Goal: Information Seeking & Learning: Learn about a topic

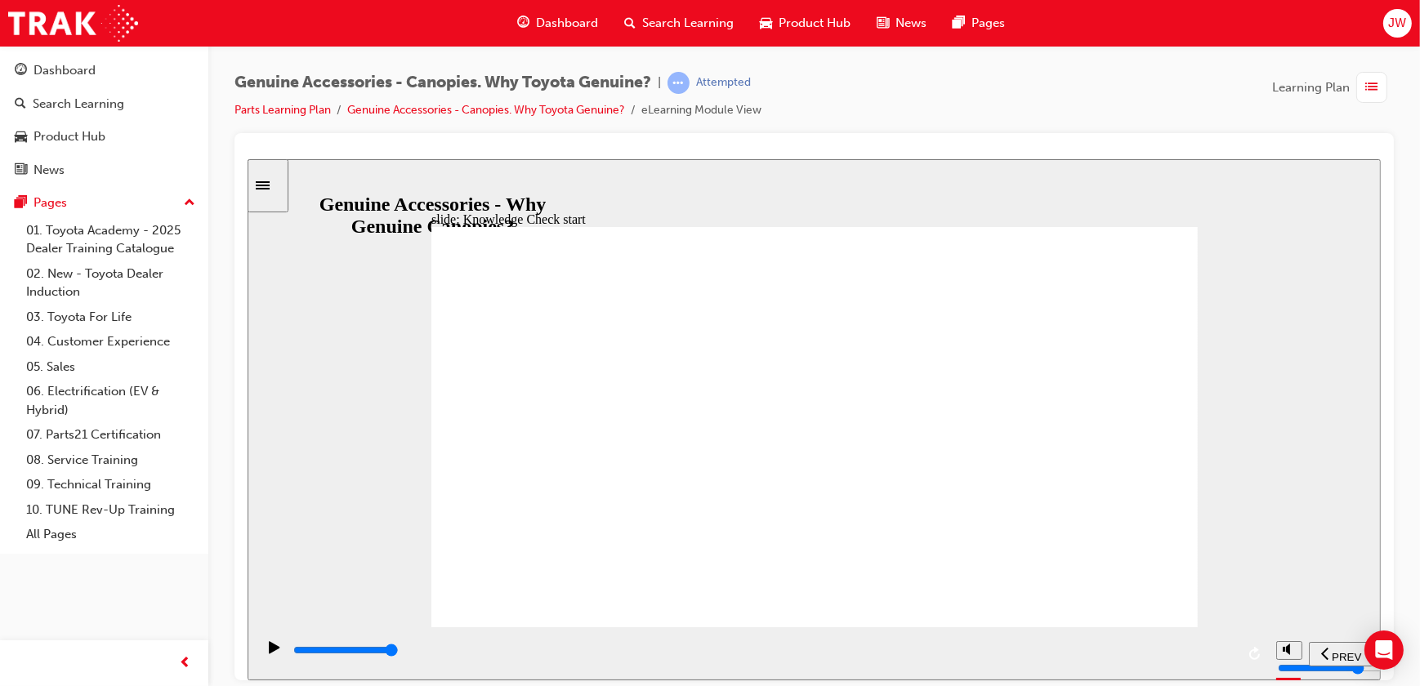
radio input "true"
click at [1315, 650] on span "SUBMIT" at bounding box center [1322, 656] width 41 height 12
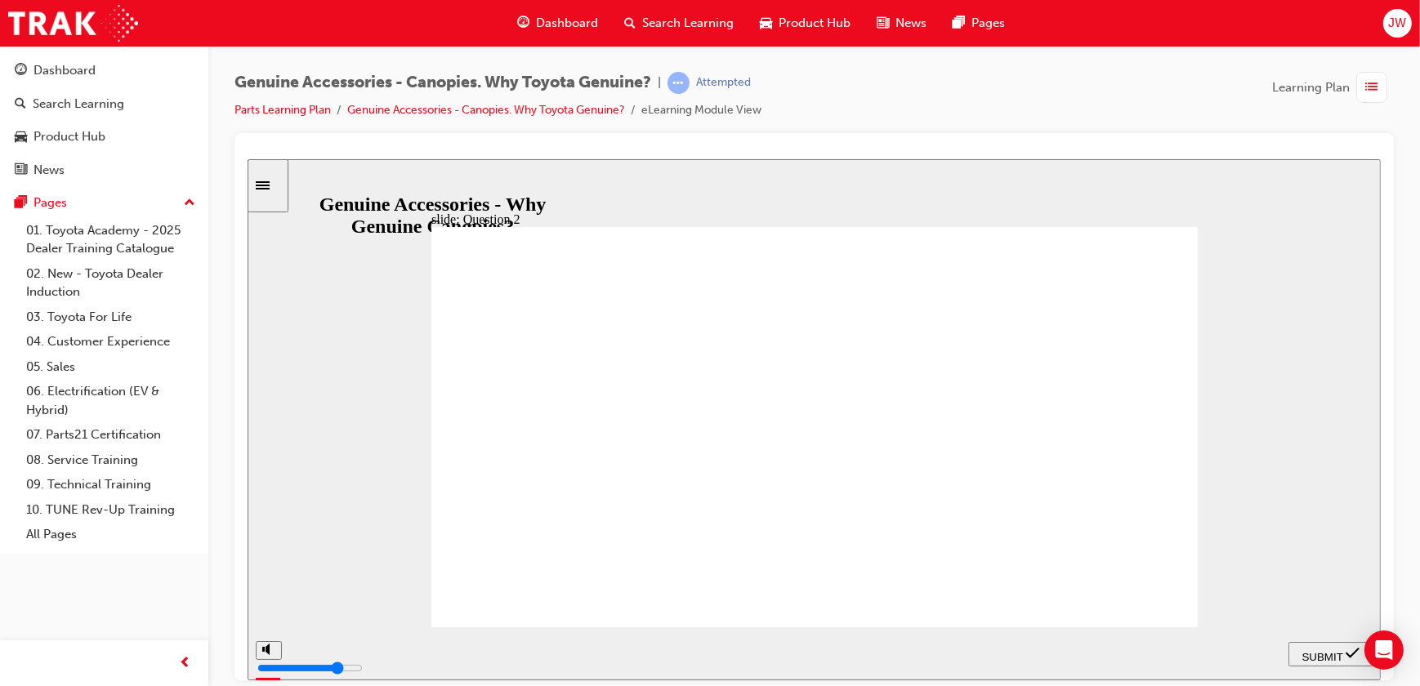
radio input "true"
click at [1336, 659] on span "SUBMIT" at bounding box center [1322, 656] width 41 height 12
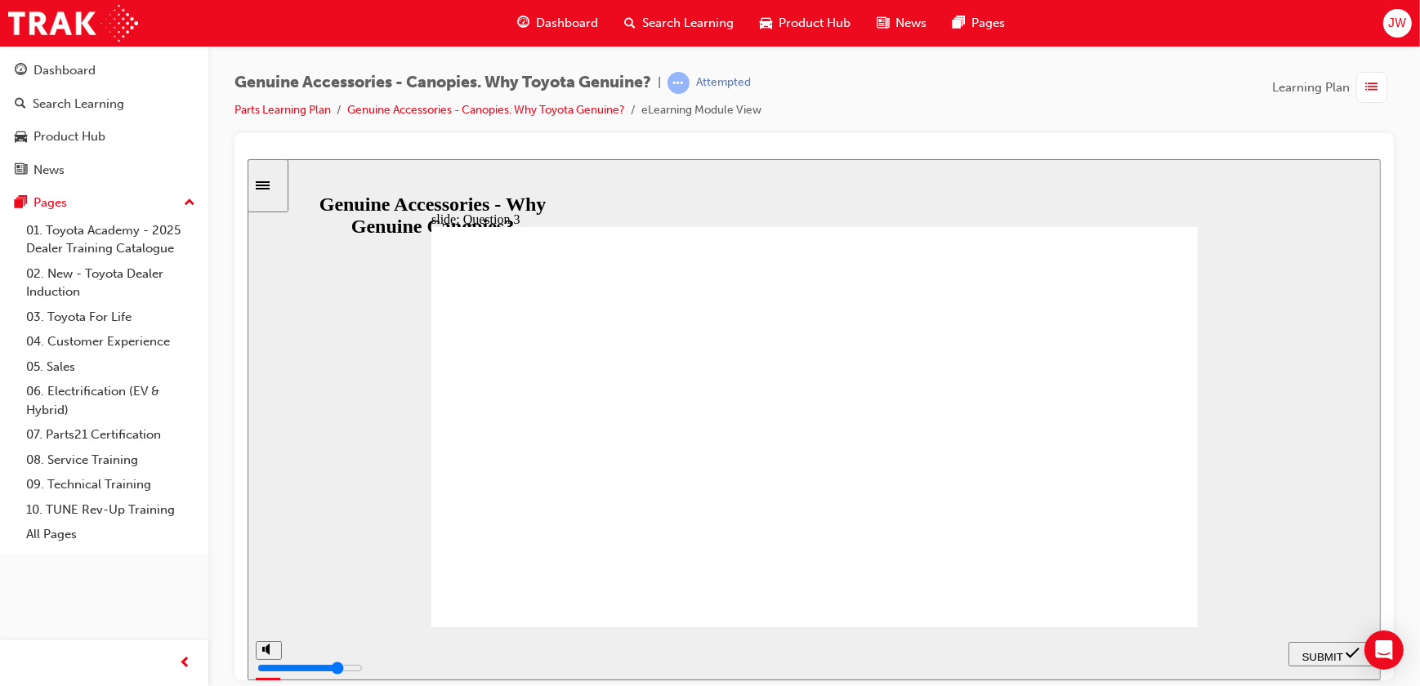
radio input "true"
click at [1320, 650] on span "SUBMIT" at bounding box center [1322, 656] width 41 height 12
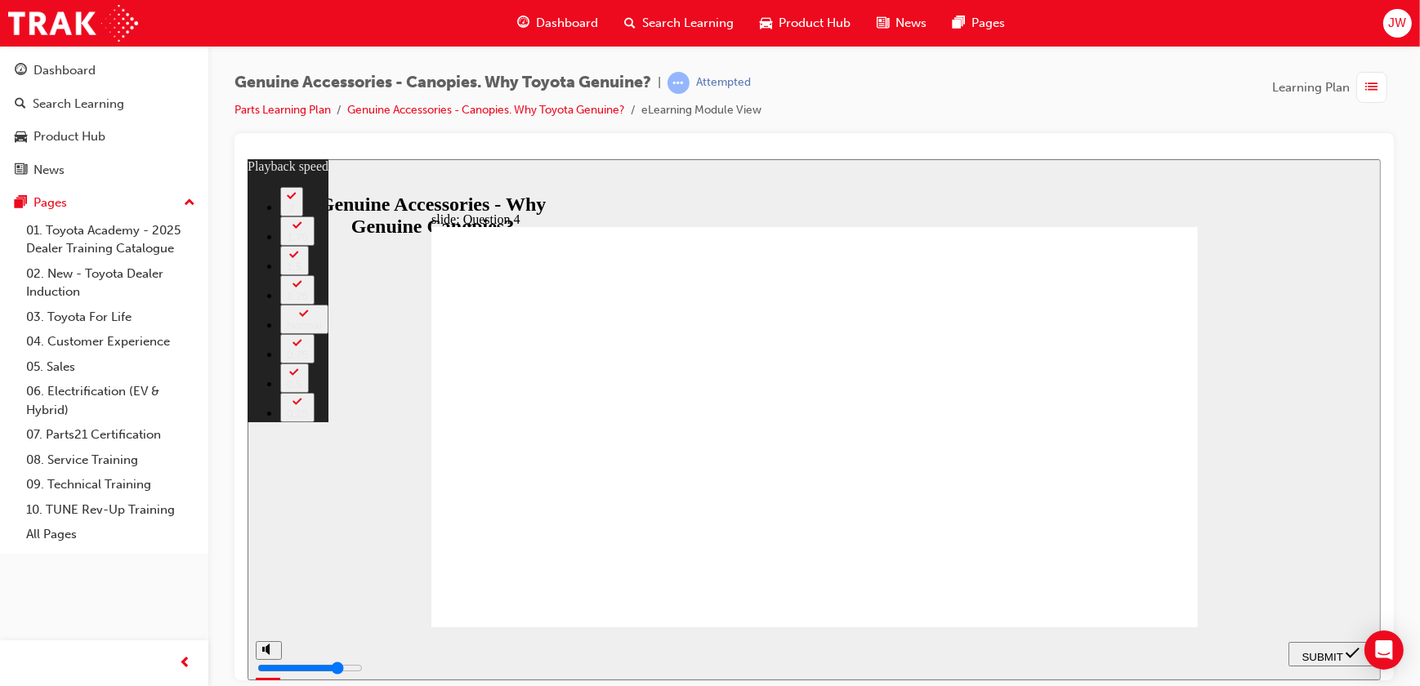
type input "4"
radio input "true"
click at [1323, 650] on span "SUBMIT" at bounding box center [1322, 656] width 41 height 12
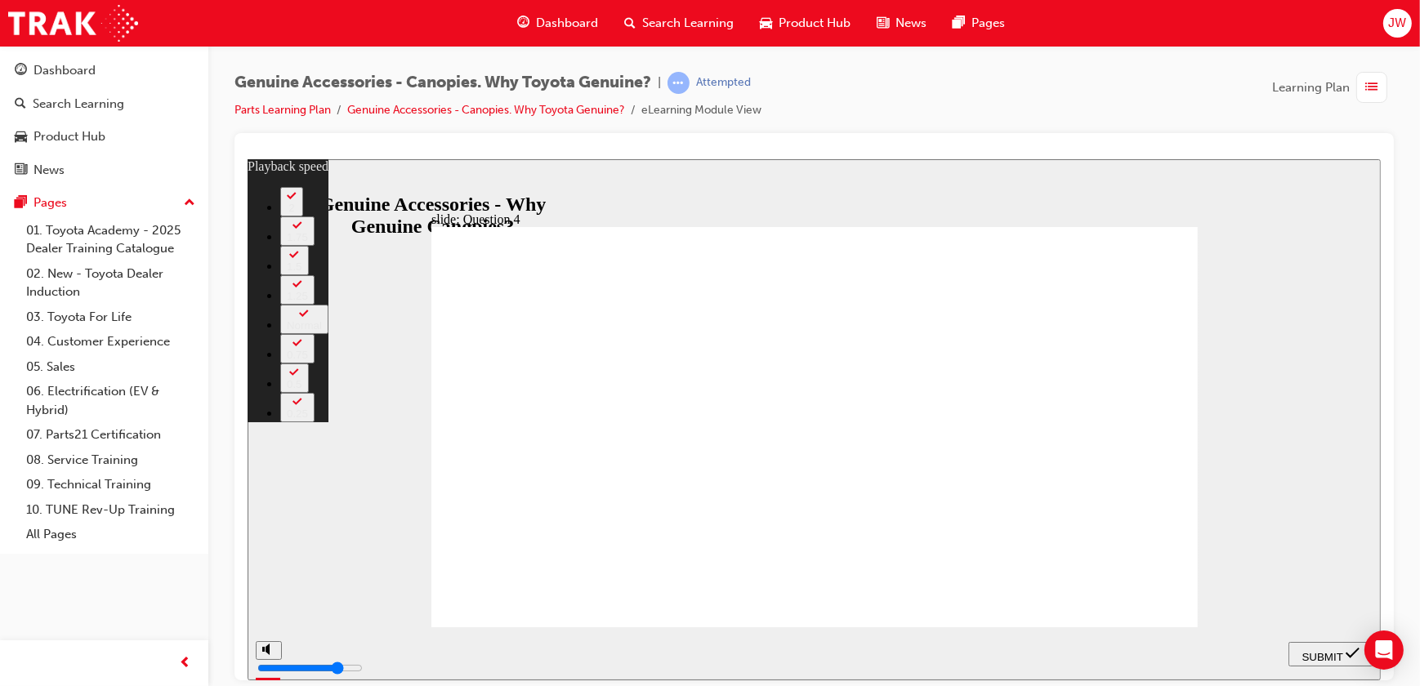
type input "5"
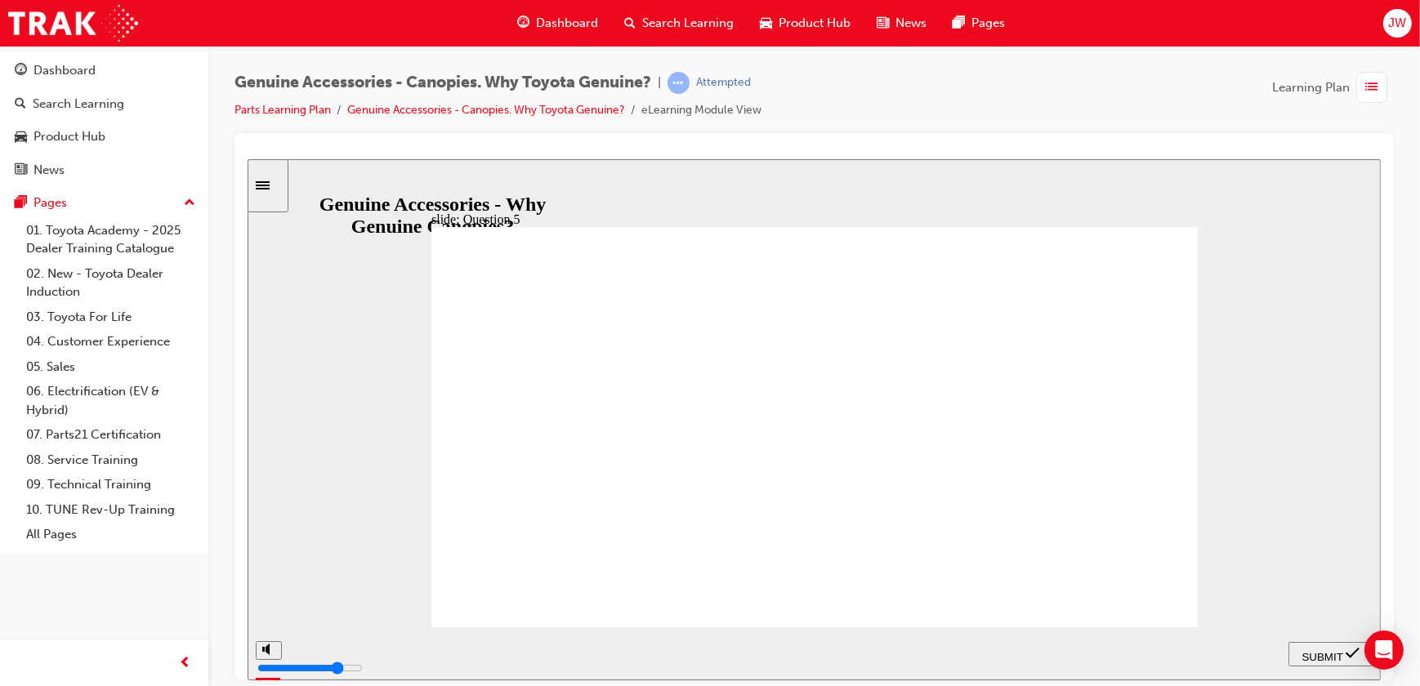
radio input "true"
click at [1325, 655] on span "SUBMIT" at bounding box center [1322, 656] width 41 height 12
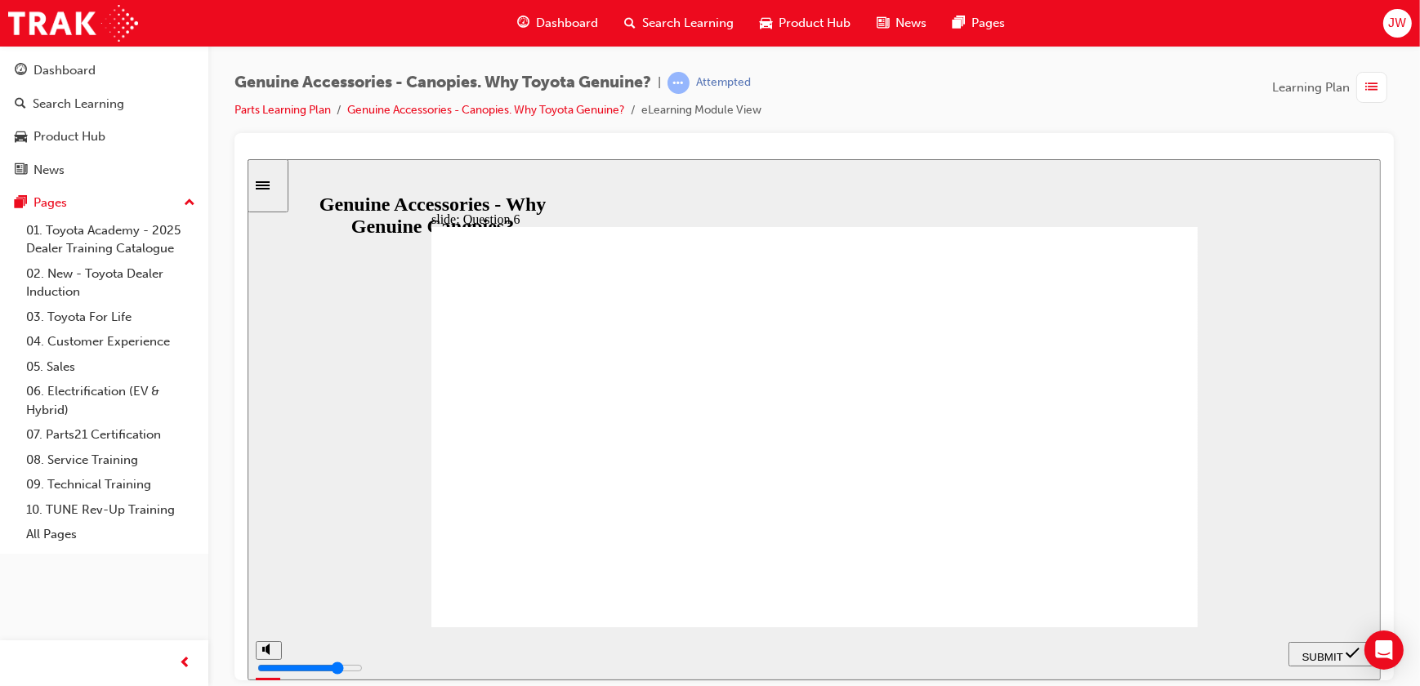
radio input "true"
click at [1334, 661] on div "SUBMIT" at bounding box center [1330, 654] width 72 height 17
radio input "true"
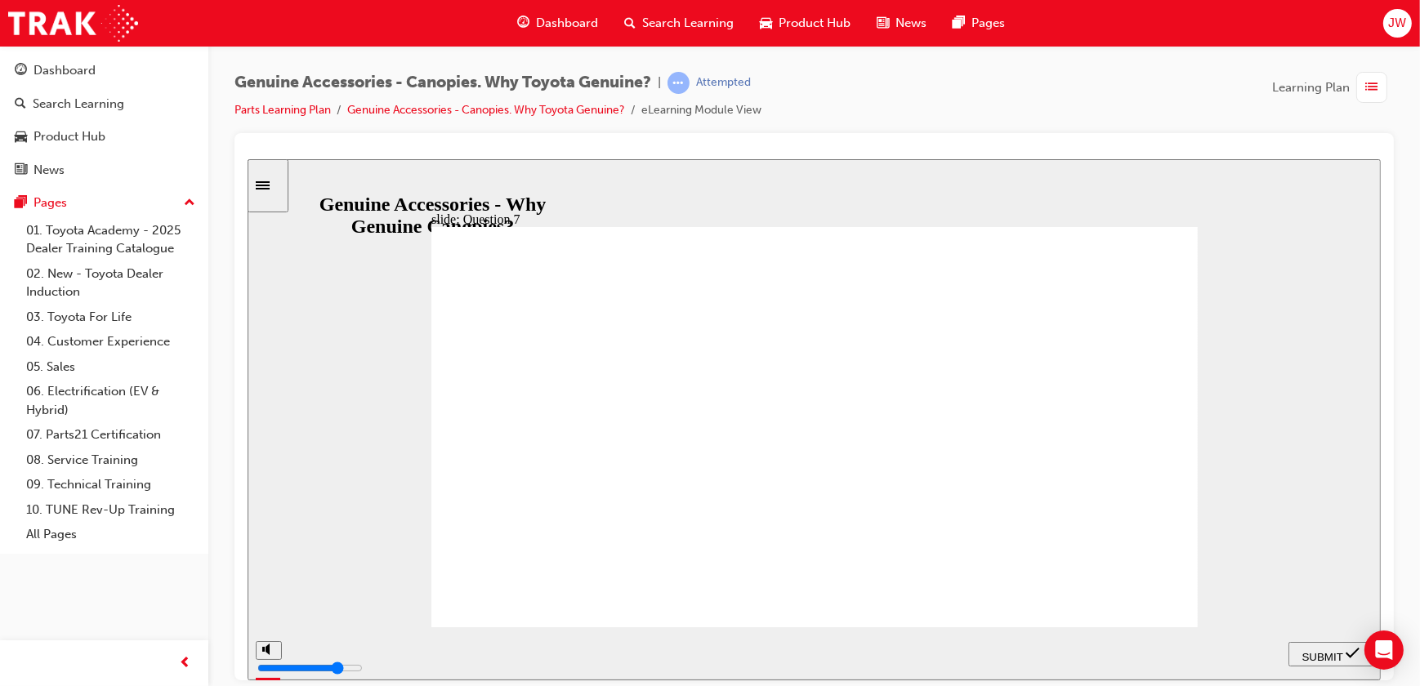
click at [1312, 646] on div "SUBMIT" at bounding box center [1330, 654] width 72 height 17
radio input "true"
click at [1307, 650] on span "SUBMIT" at bounding box center [1322, 656] width 41 height 12
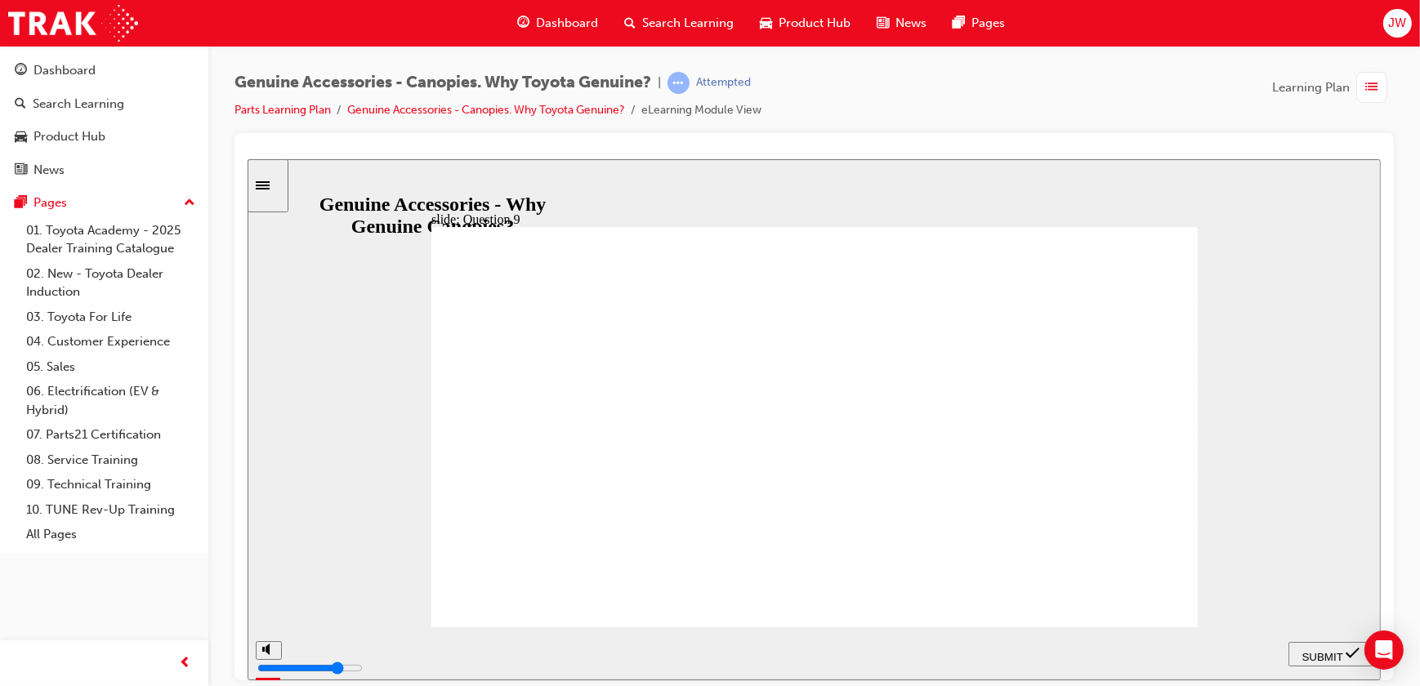
radio input "true"
click at [1315, 655] on span "SUBMIT" at bounding box center [1322, 656] width 41 height 12
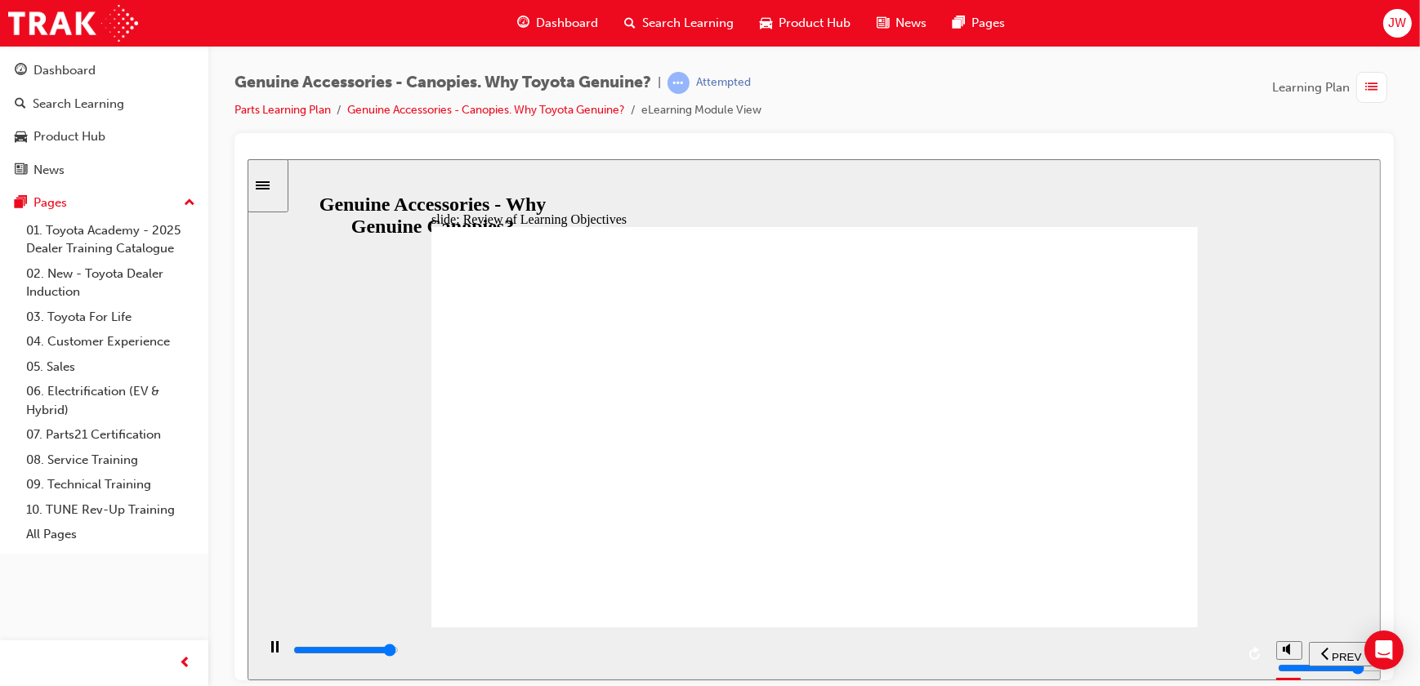
type input "11500"
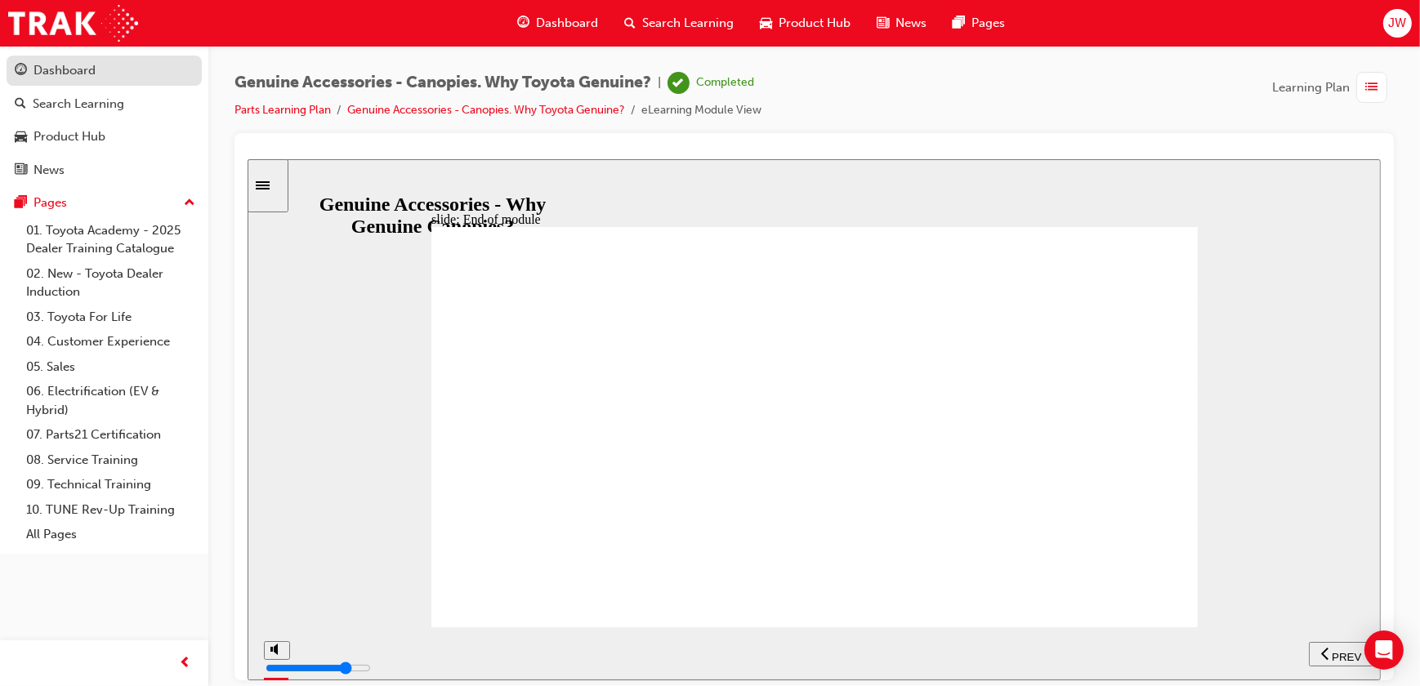
click at [96, 74] on div "Dashboard" at bounding box center [104, 70] width 179 height 20
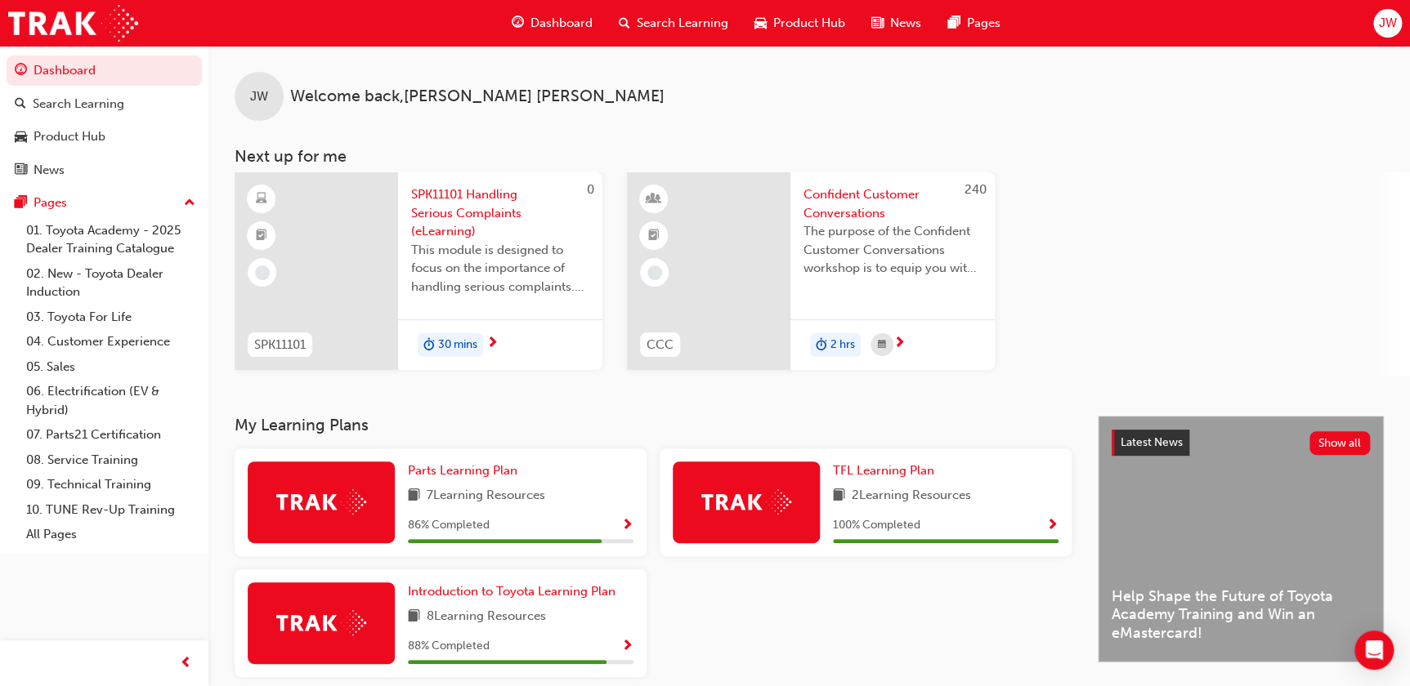
click at [629, 526] on span "Show Progress" at bounding box center [627, 526] width 12 height 15
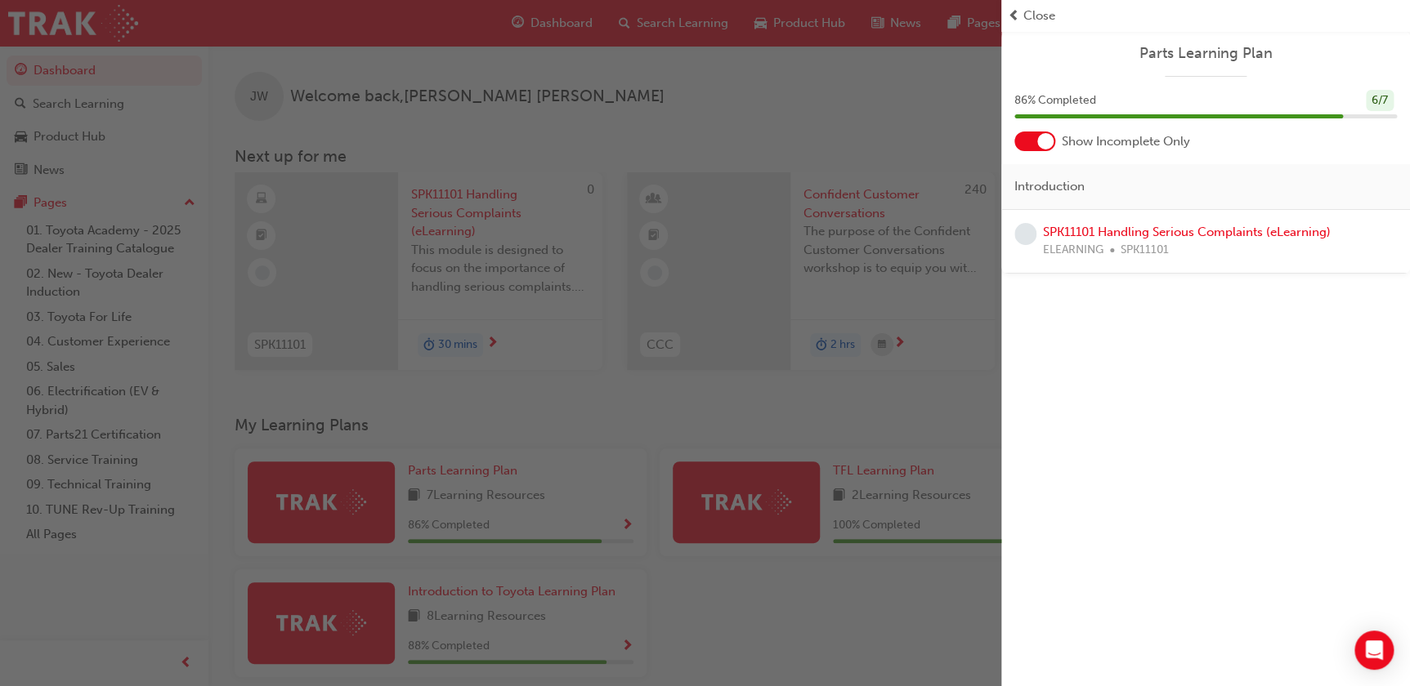
click at [1180, 244] on div "ELEARNING SPK11101" at bounding box center [1187, 250] width 288 height 19
click at [1160, 231] on link "SPK11101 Handling Serious Complaints (eLearning)" at bounding box center [1187, 232] width 288 height 15
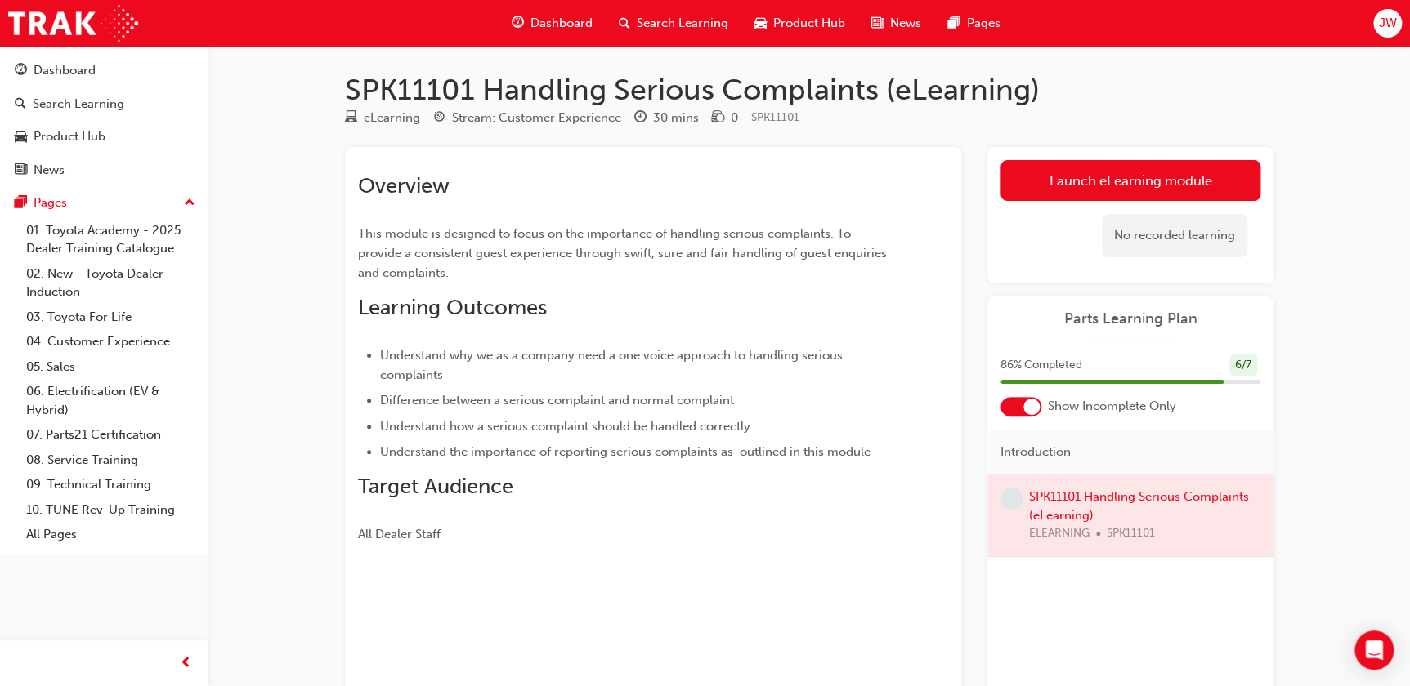
click at [1083, 495] on div at bounding box center [1130, 516] width 286 height 82
click at [1116, 179] on link "Launch eLearning module" at bounding box center [1130, 180] width 260 height 41
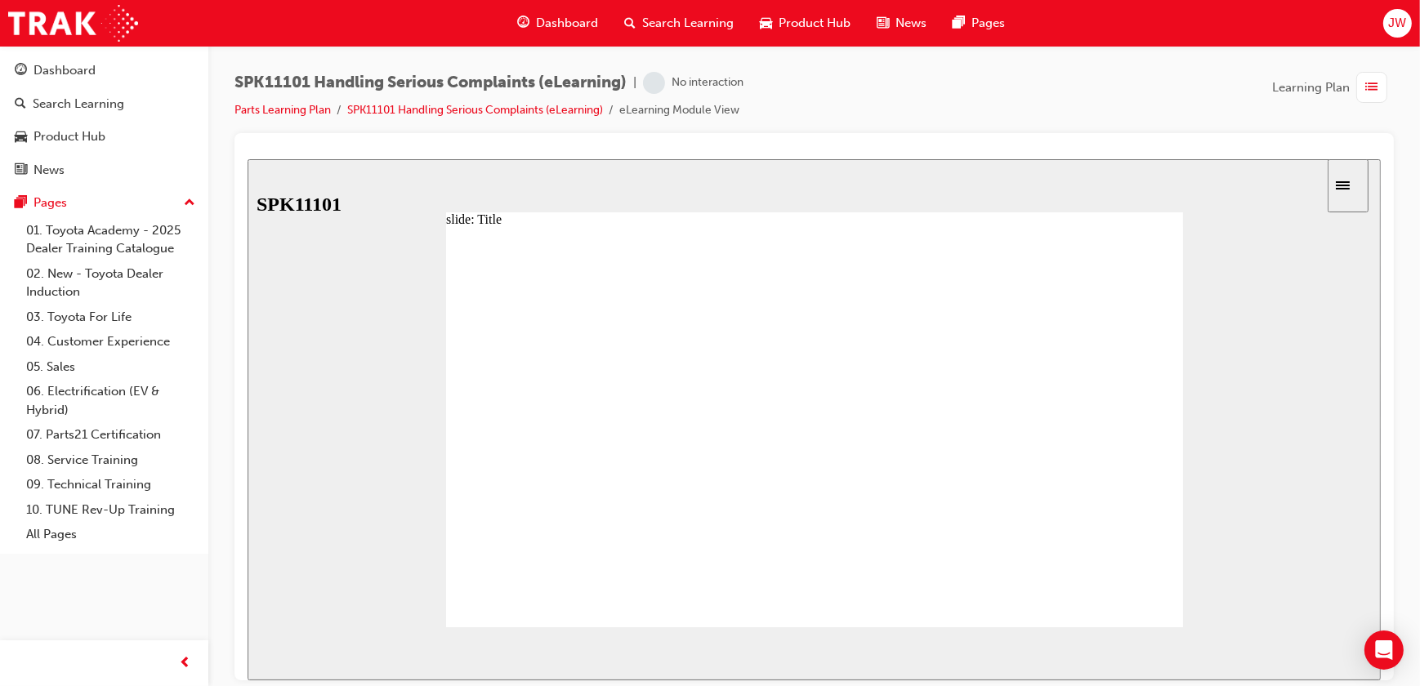
click at [1295, 500] on div "slide: Module Objectives Back to top SUBMIT NEXT PREV Menu Introduction Title M…" at bounding box center [813, 419] width 1133 height 521
click at [1332, 655] on span "NEXT" at bounding box center [1326, 656] width 29 height 12
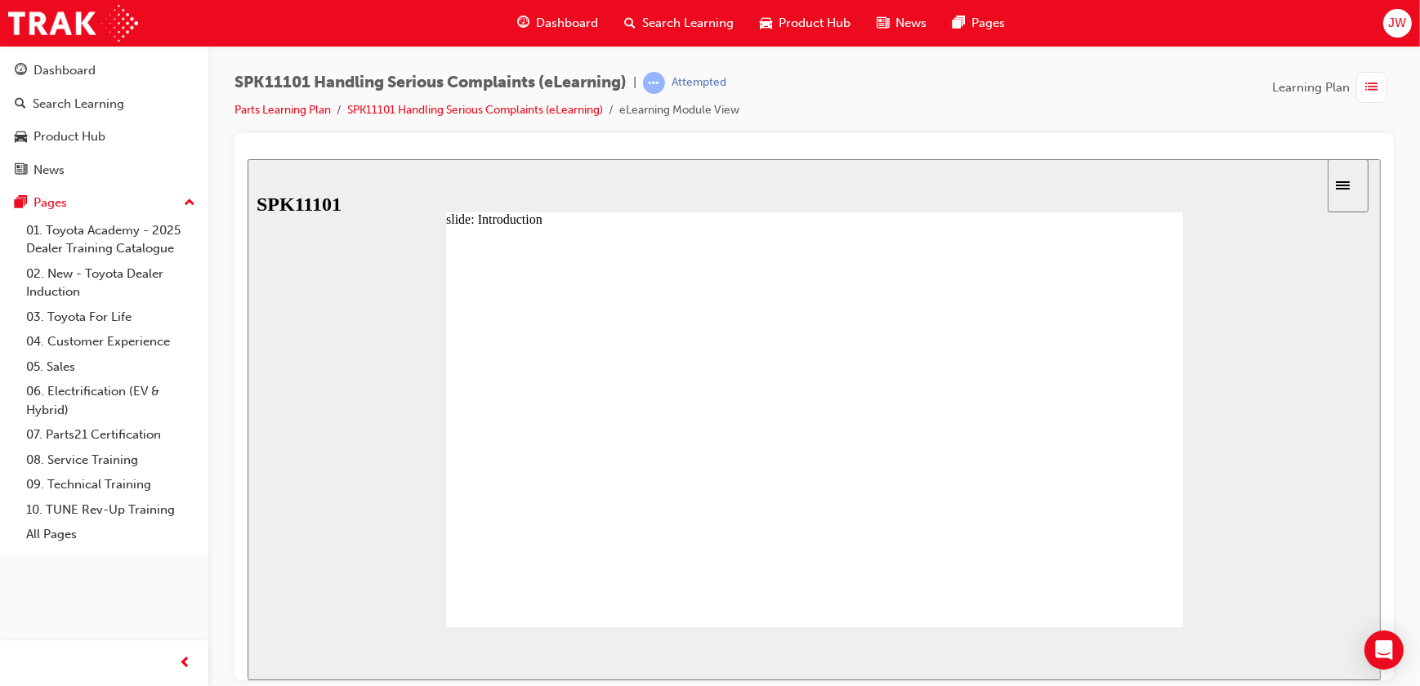
radio input "true"
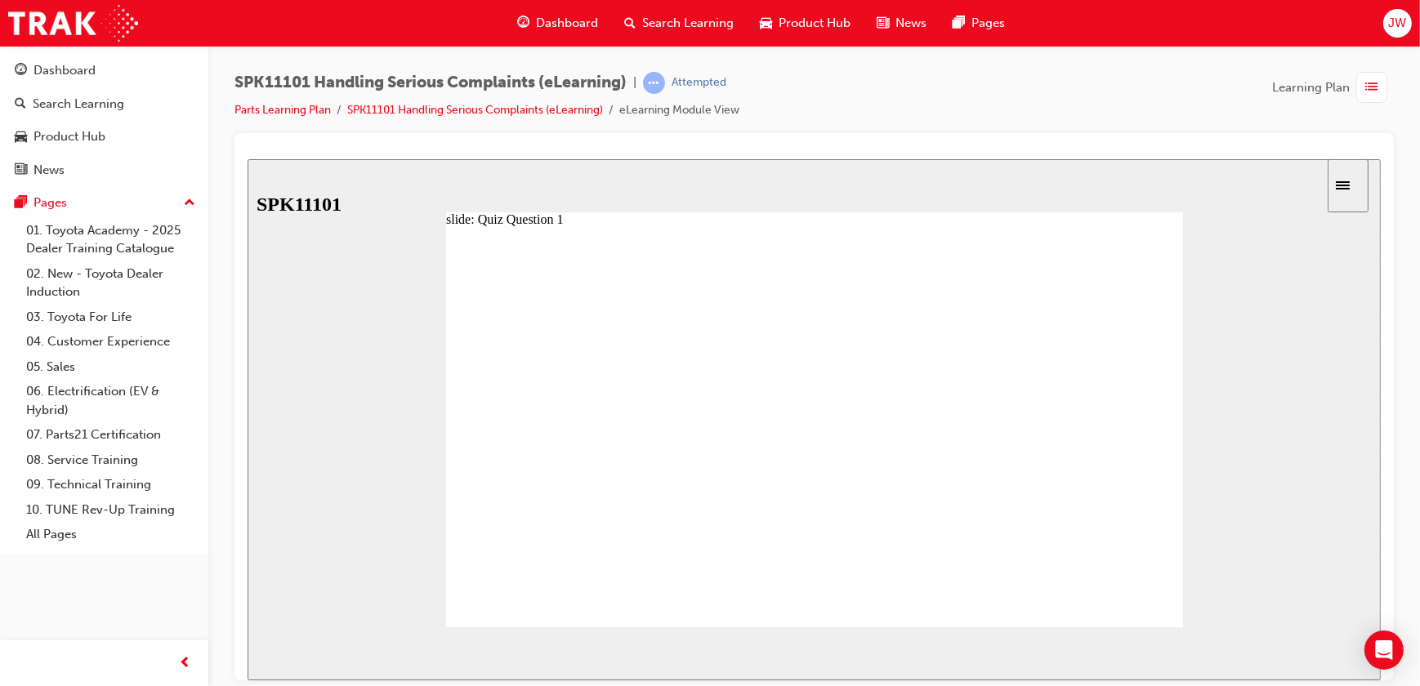
radio input "true"
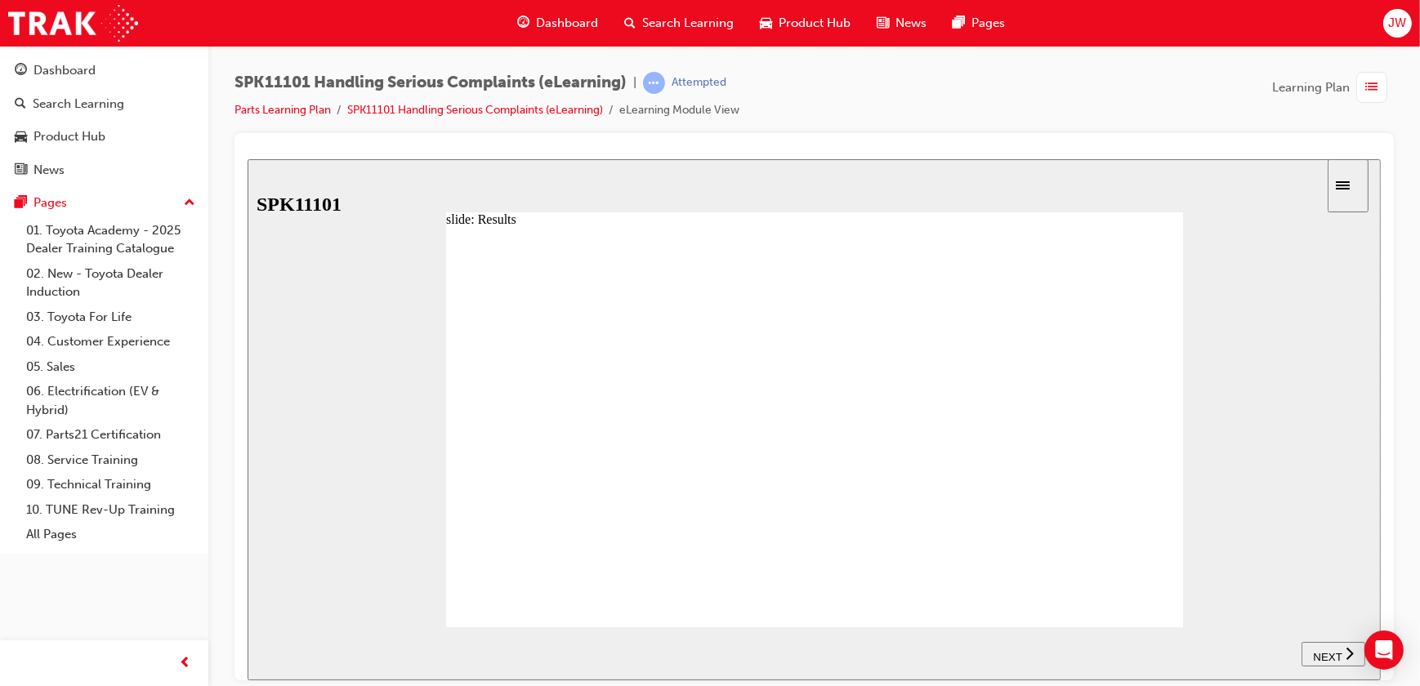
click at [1325, 650] on span "NEXT" at bounding box center [1326, 656] width 29 height 12
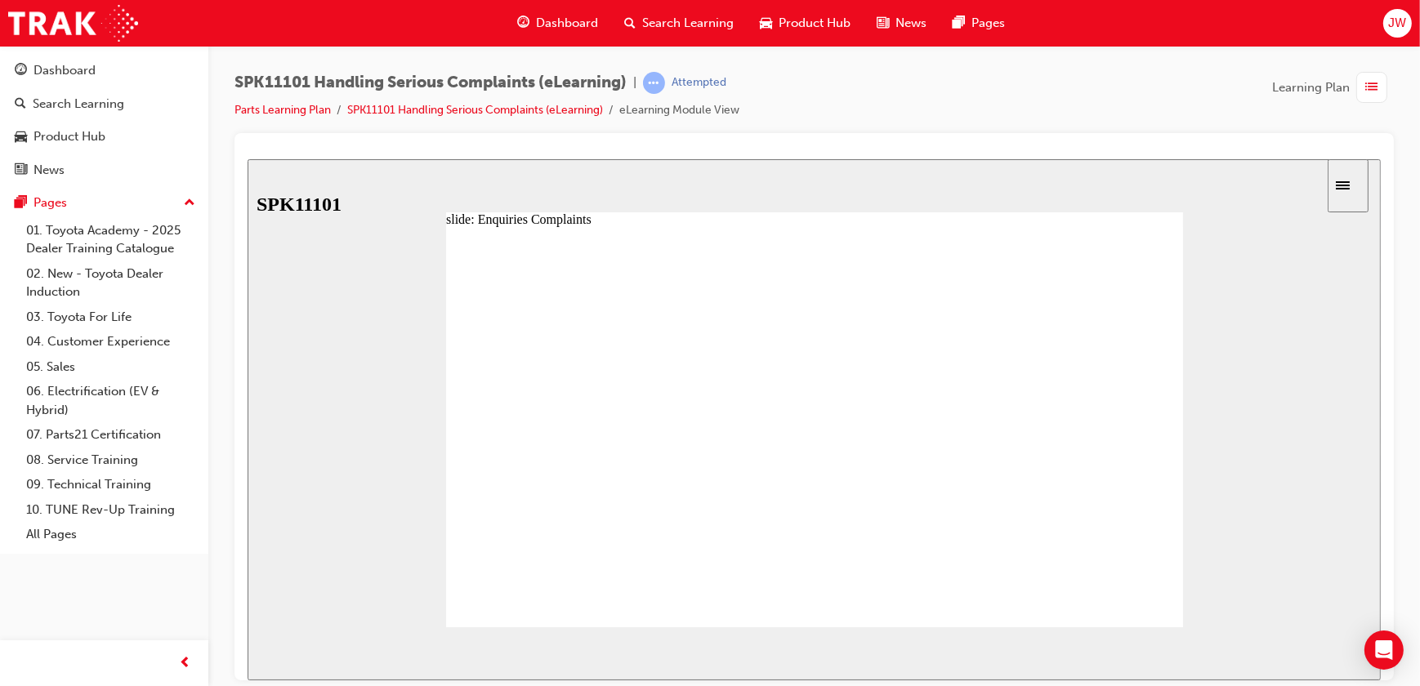
radio input "true"
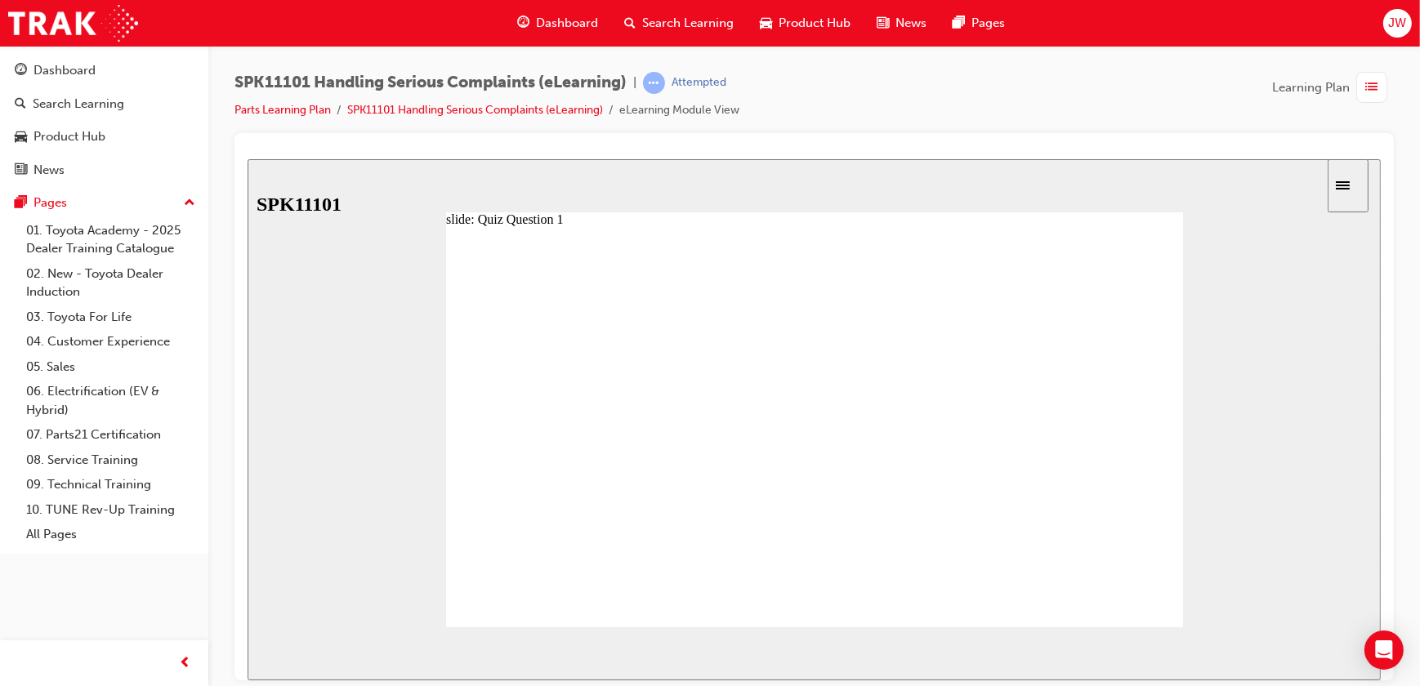
radio input "false"
radio input "true"
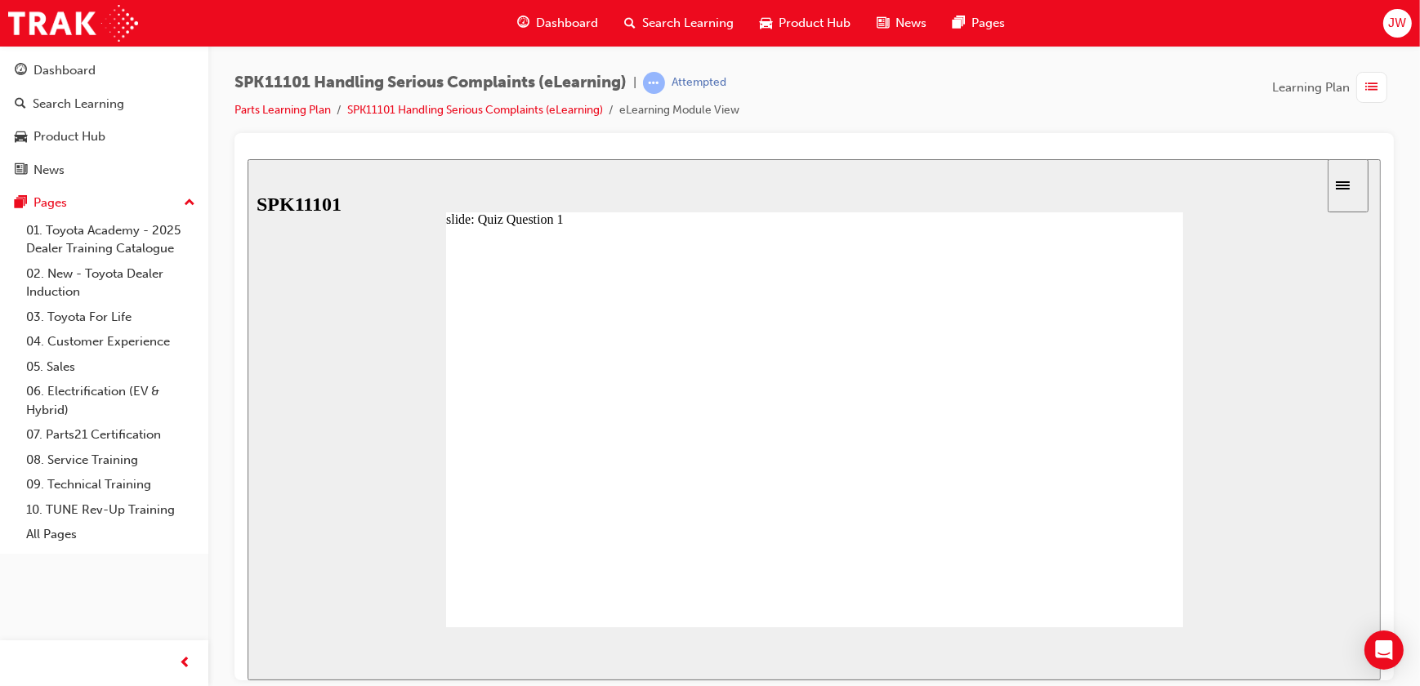
radio input "true"
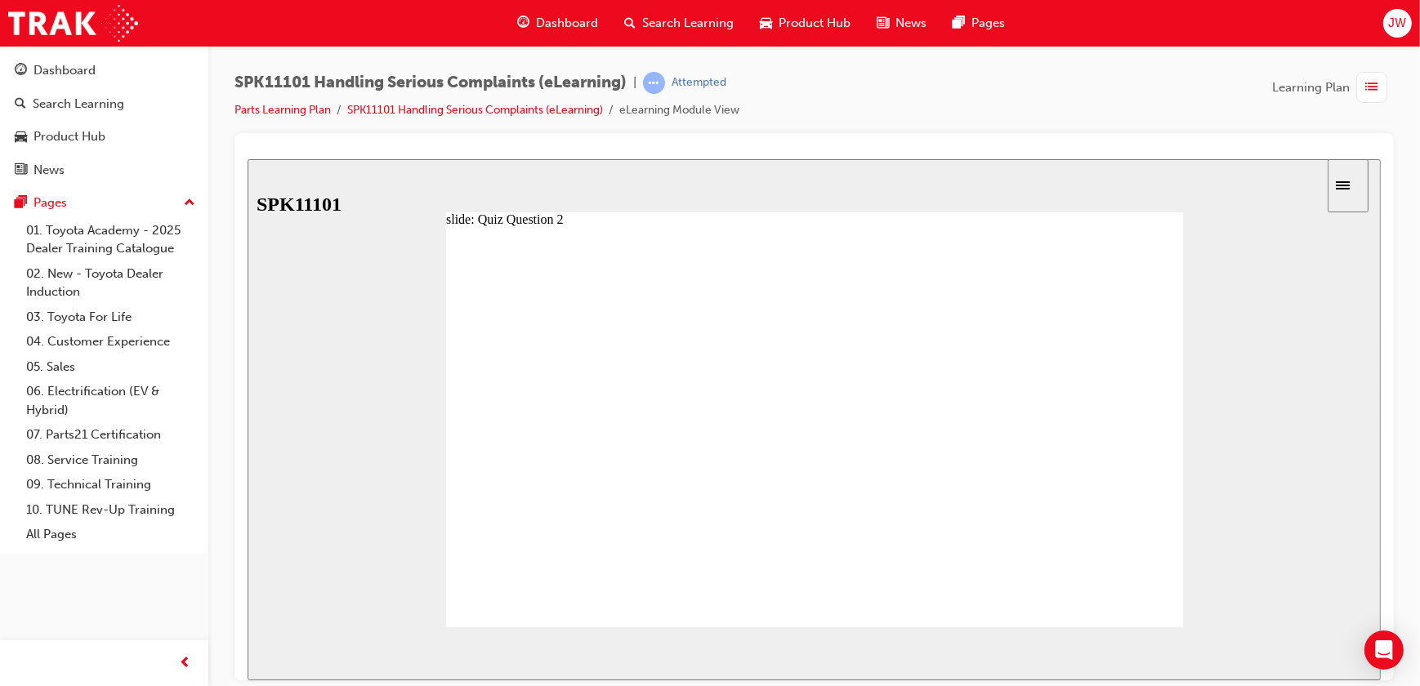
radio input "false"
radio input "true"
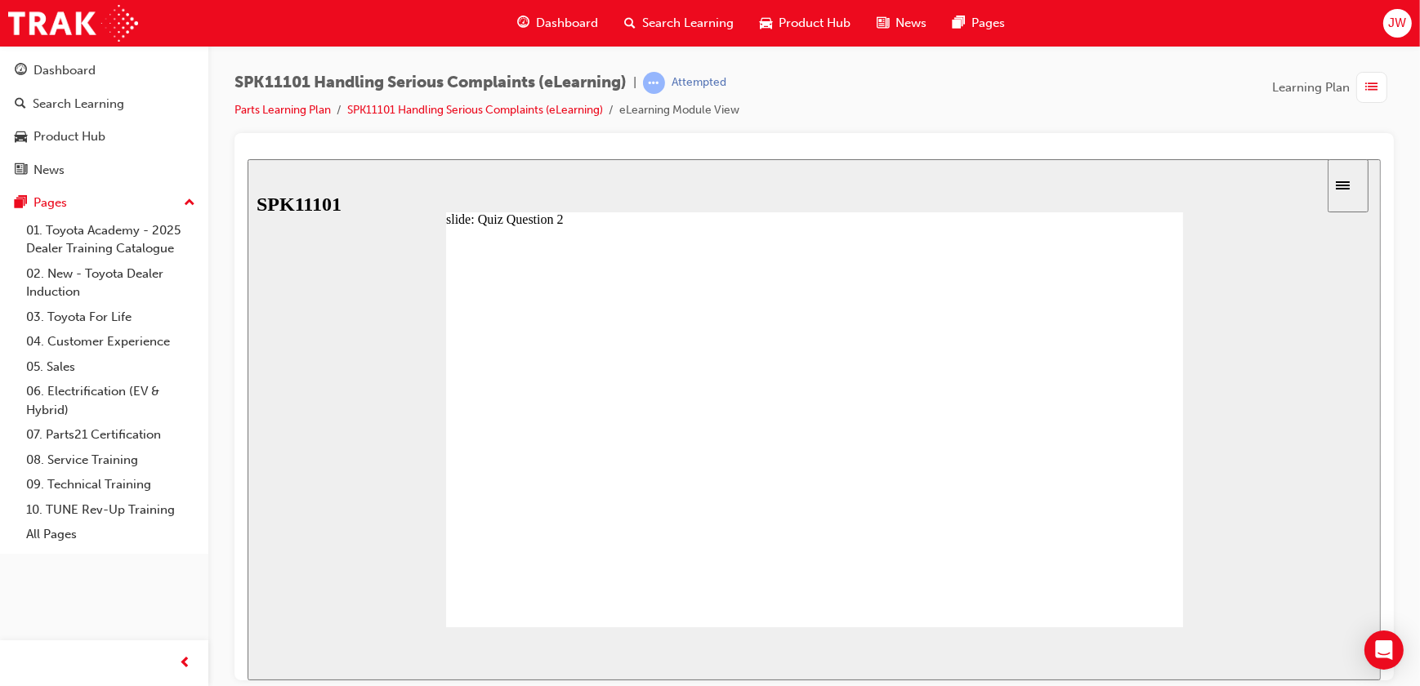
click at [1343, 654] on div "NEXT" at bounding box center [1332, 654] width 51 height 17
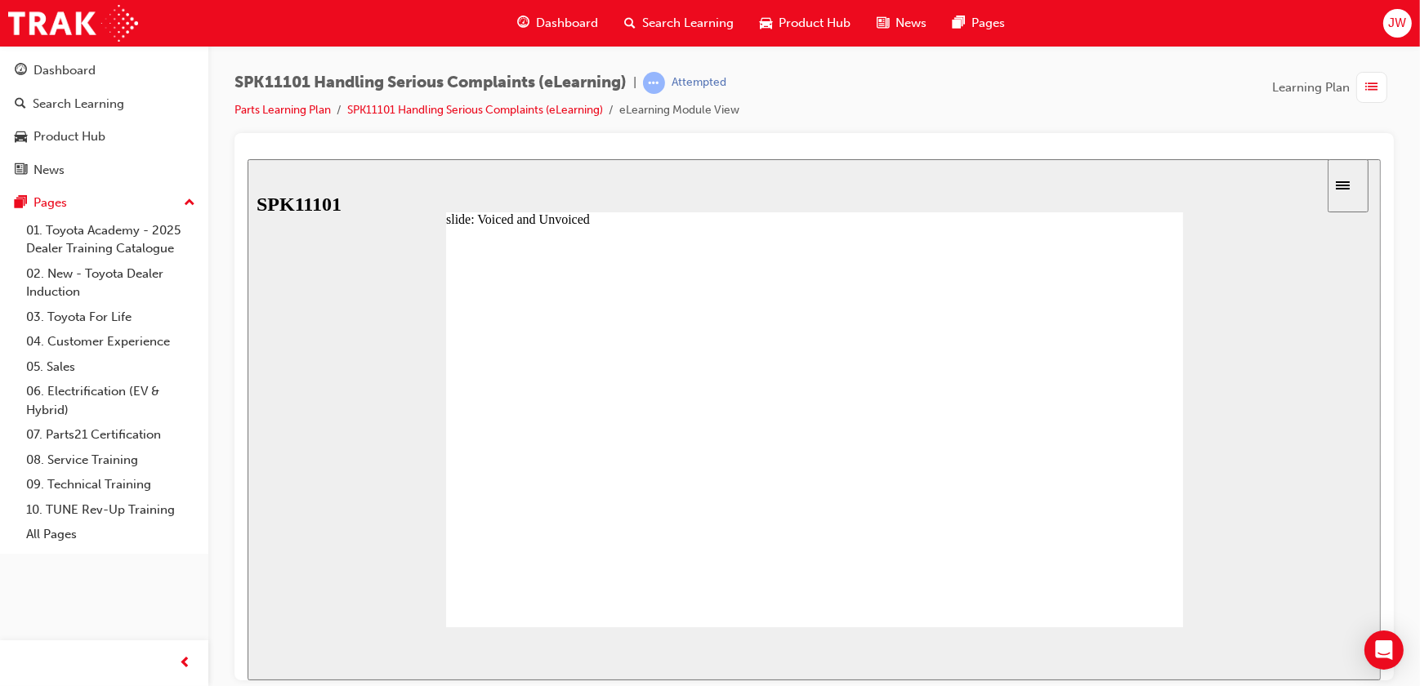
drag, startPoint x: 941, startPoint y: 549, endPoint x: 802, endPoint y: 507, distance: 145.3
drag, startPoint x: 779, startPoint y: 507, endPoint x: 937, endPoint y: 511, distance: 158.6
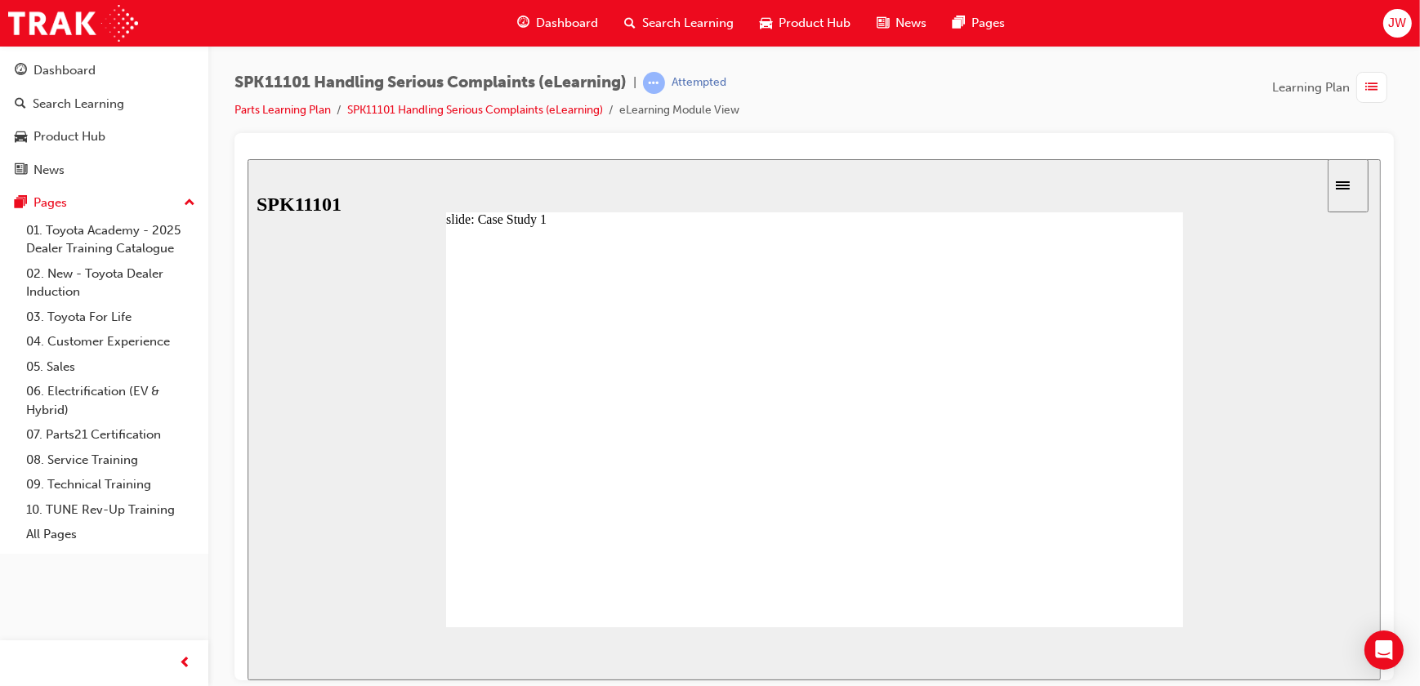
radio input "true"
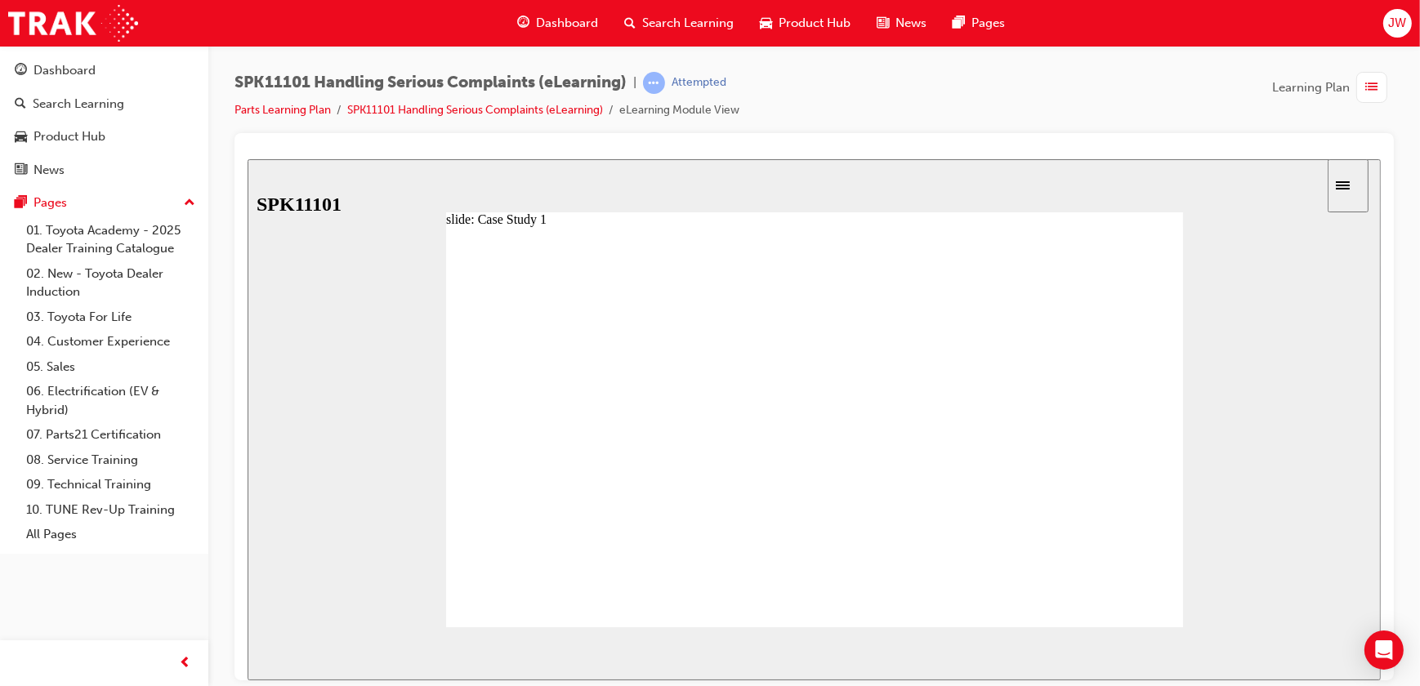
radio input "false"
radio input "true"
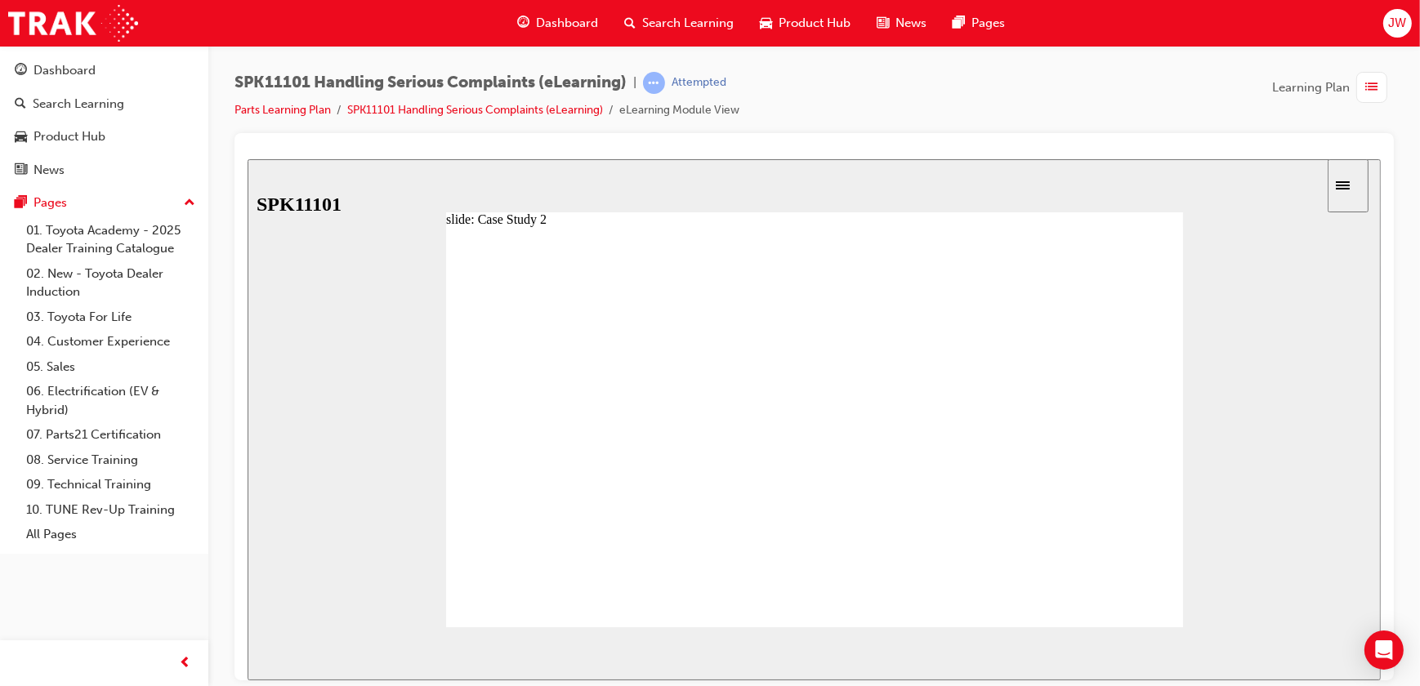
click at [706, 632] on section "SUBMIT NEXT PREV" at bounding box center [813, 653] width 1133 height 53
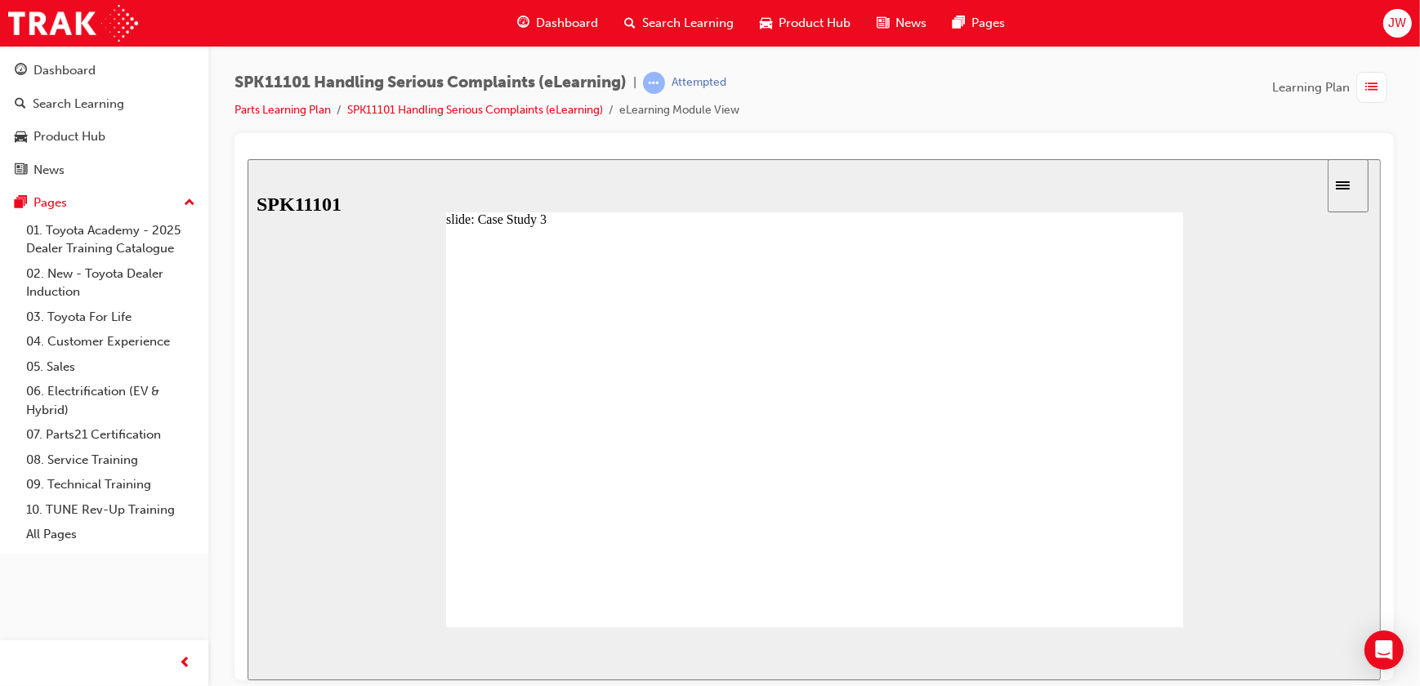
drag, startPoint x: 635, startPoint y: 405, endPoint x: 637, endPoint y: 436, distance: 30.3
drag, startPoint x: 605, startPoint y: 513, endPoint x: 629, endPoint y: 564, distance: 56.3
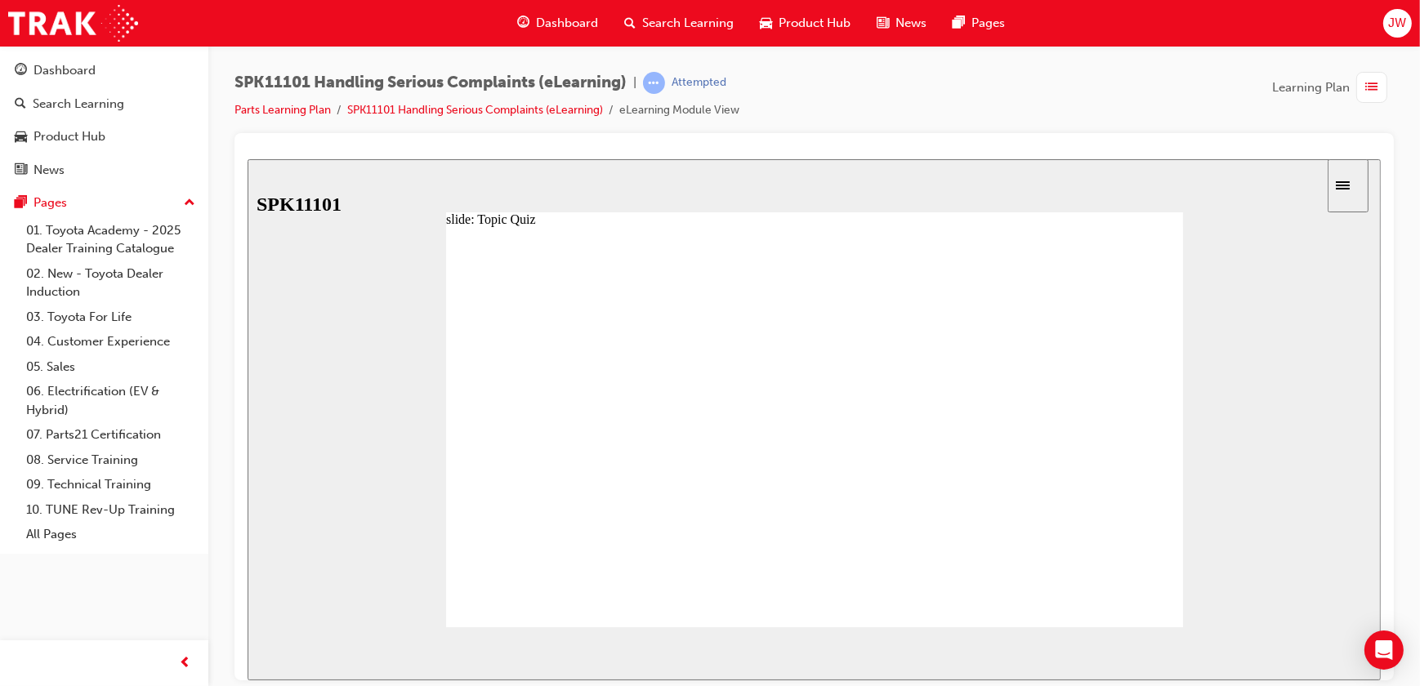
radio input "true"
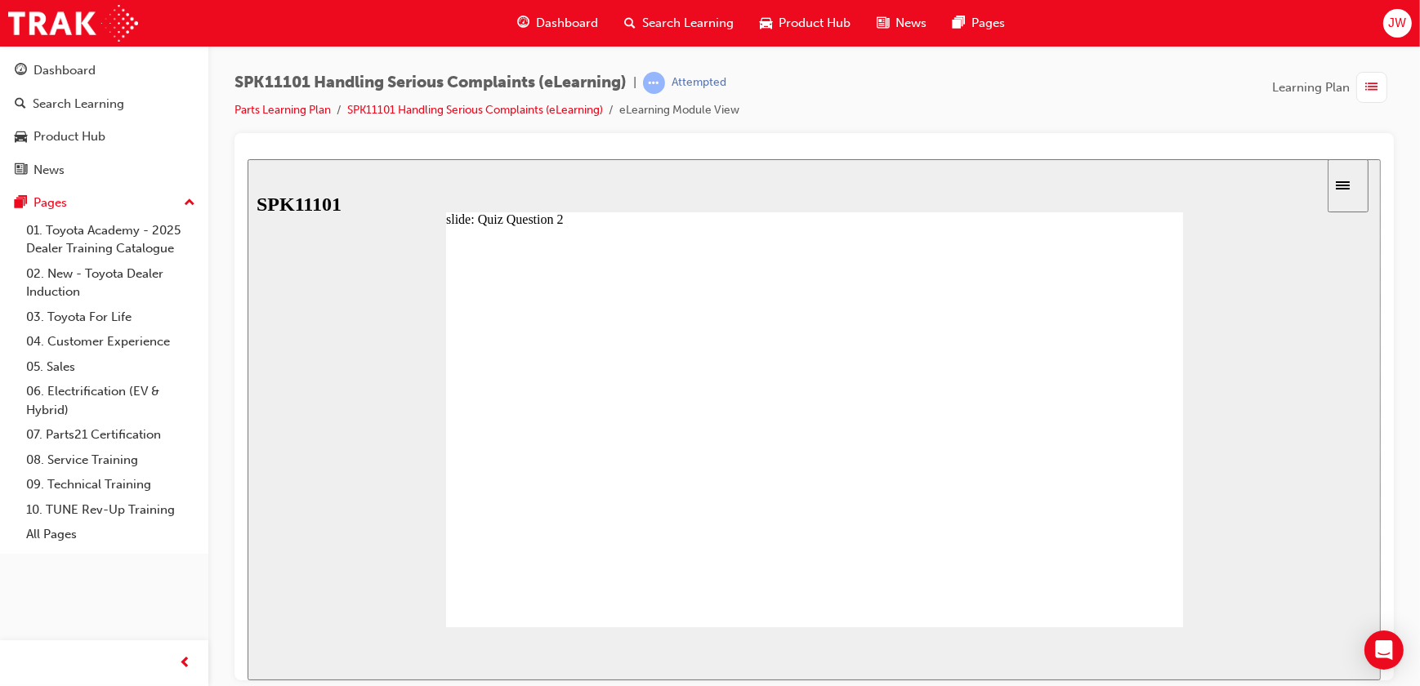
radio input "true"
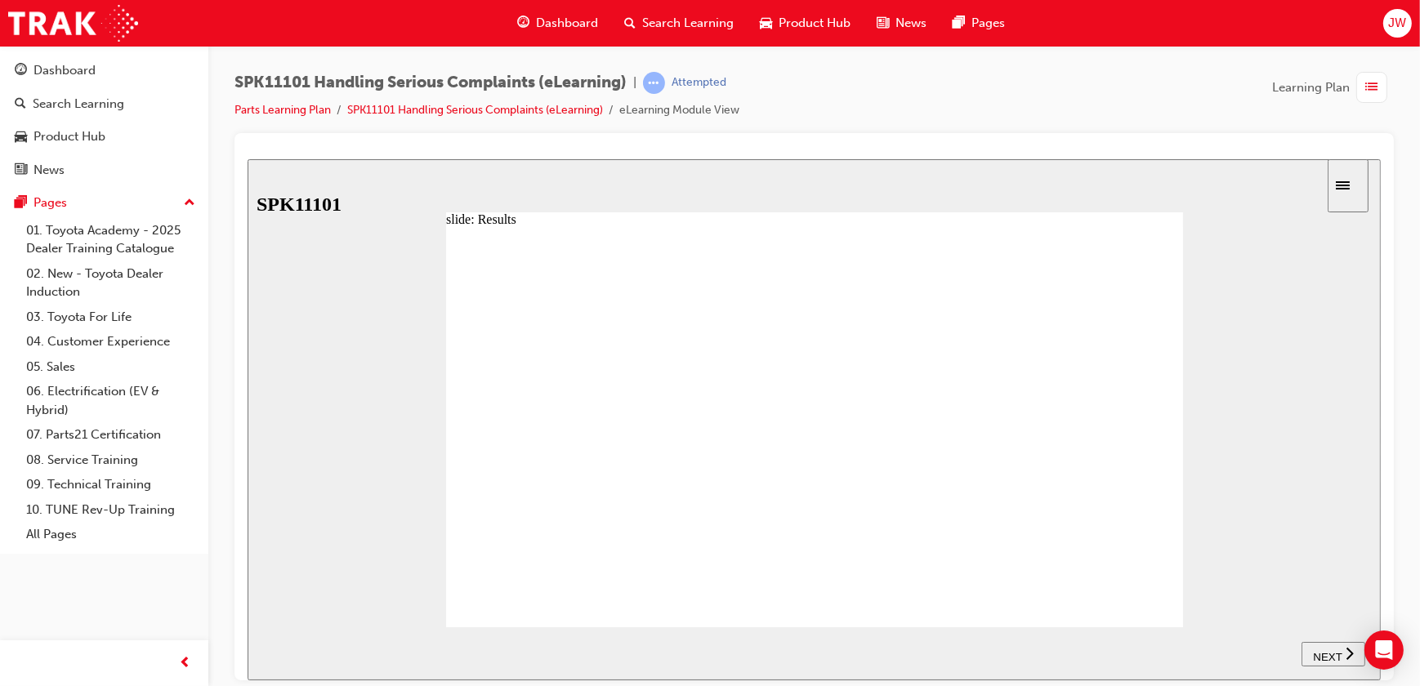
click at [1339, 661] on button "NEXT" at bounding box center [1333, 653] width 64 height 25
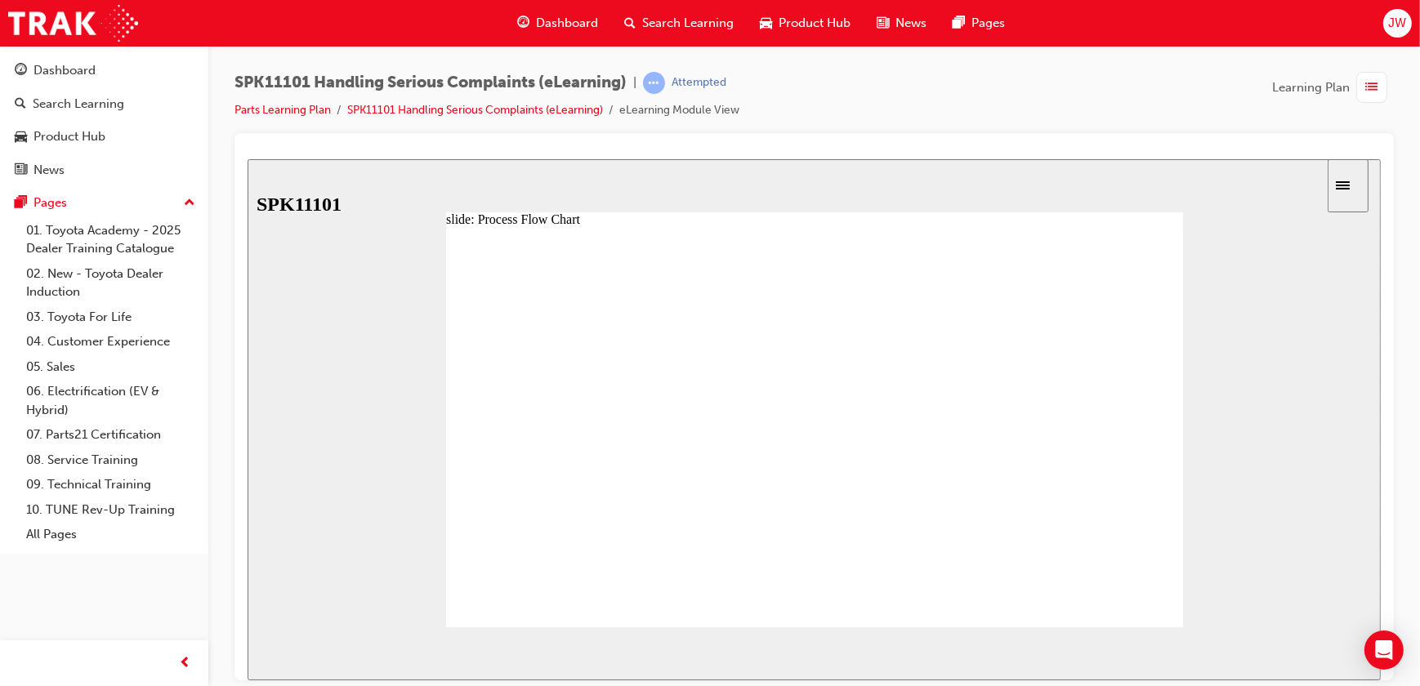
drag, startPoint x: 689, startPoint y: 459, endPoint x: 701, endPoint y: 460, distance: 12.3
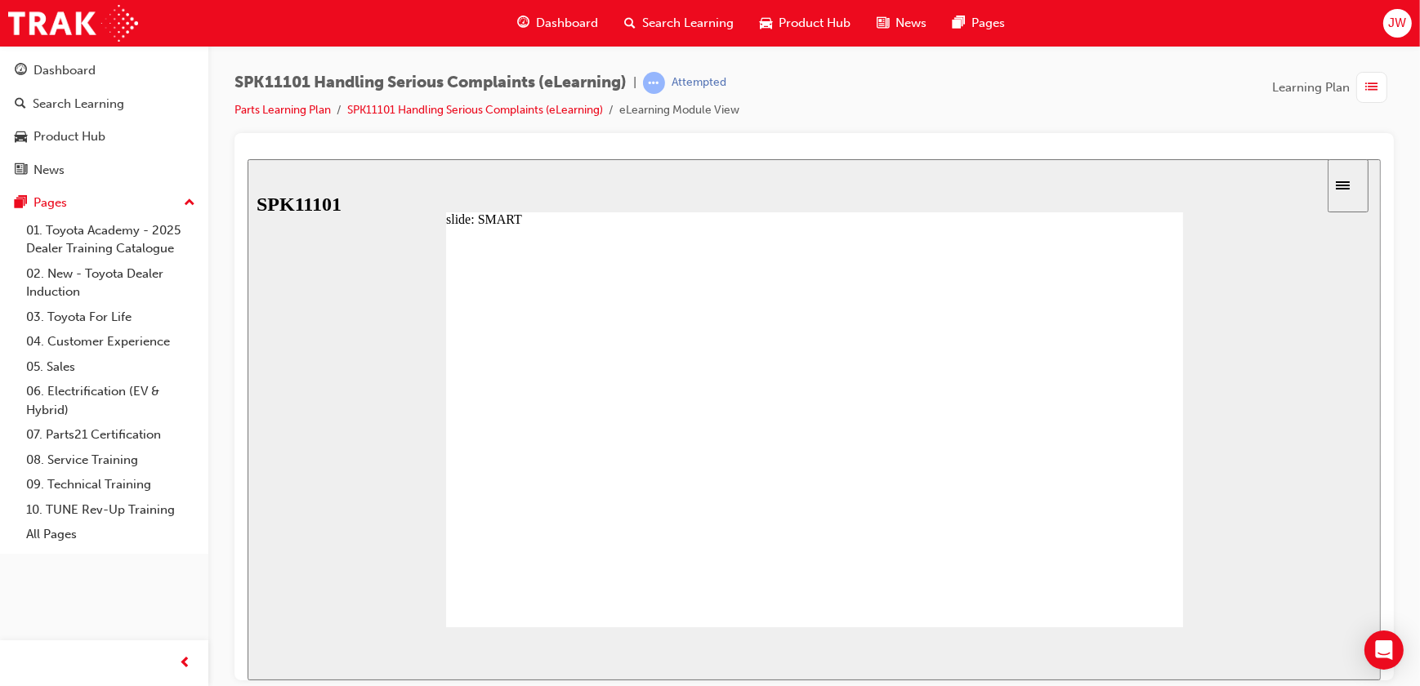
drag, startPoint x: 893, startPoint y: 161, endPoint x: 1125, endPoint y: 294, distance: 267.6
click at [893, 161] on div "slide: SMART Service Manager, Service Advisor & DMT (GEM) Technical Operations …" at bounding box center [813, 419] width 1133 height 521
click at [247, 159] on image at bounding box center [247, 159] width 0 height 0
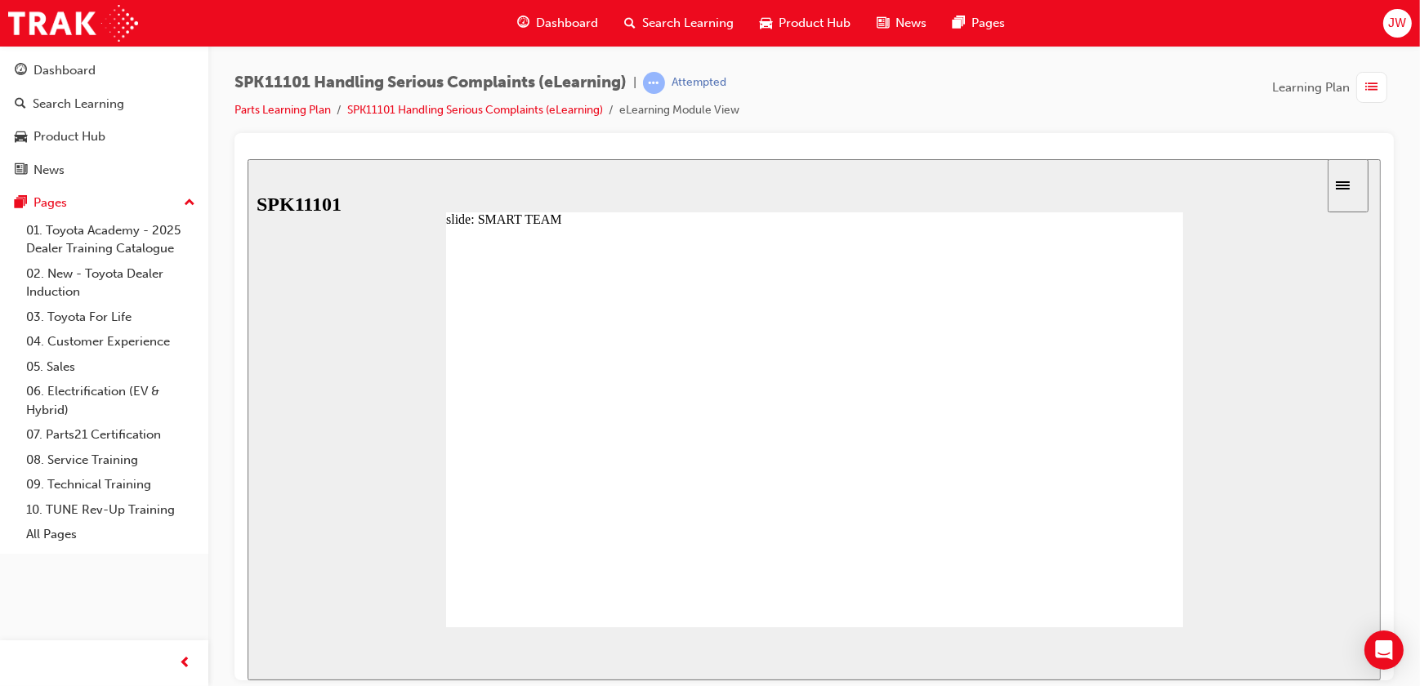
radio input "true"
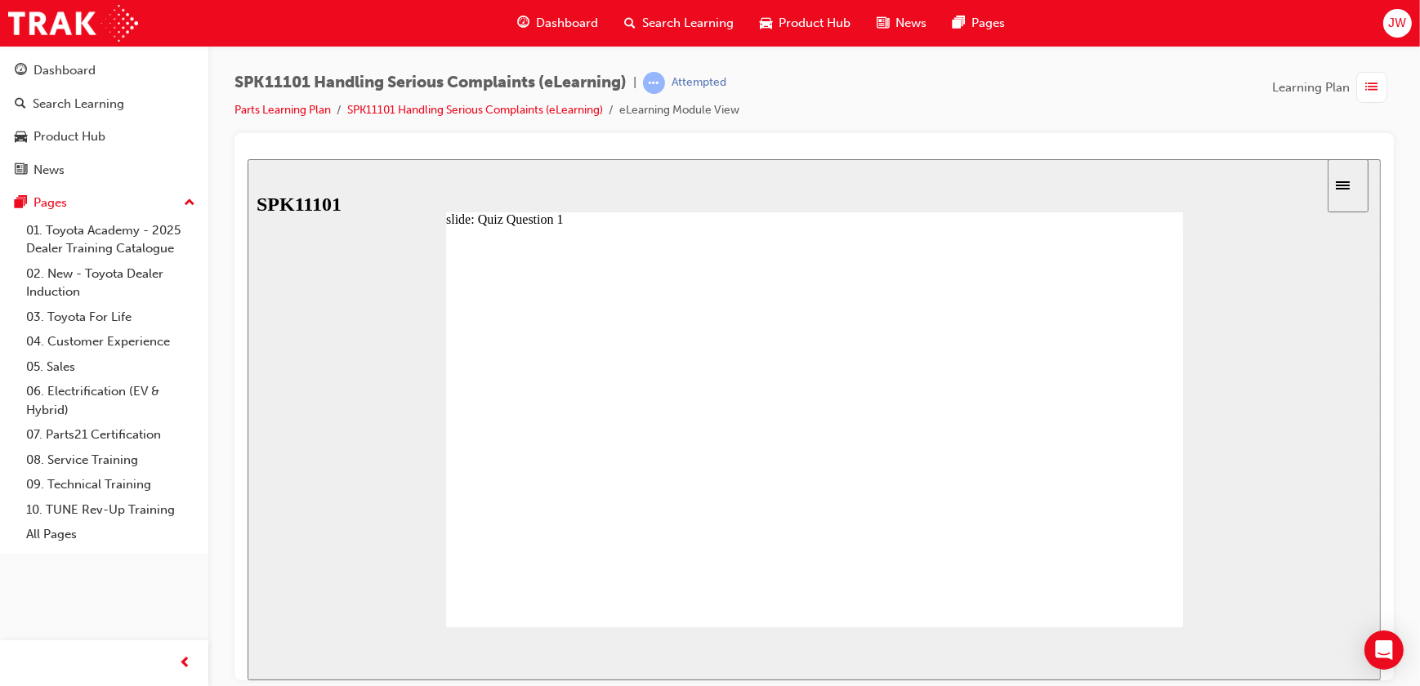
drag, startPoint x: 596, startPoint y: 431, endPoint x: 598, endPoint y: 390, distance: 40.9
drag, startPoint x: 617, startPoint y: 497, endPoint x: 614, endPoint y: 462, distance: 35.3
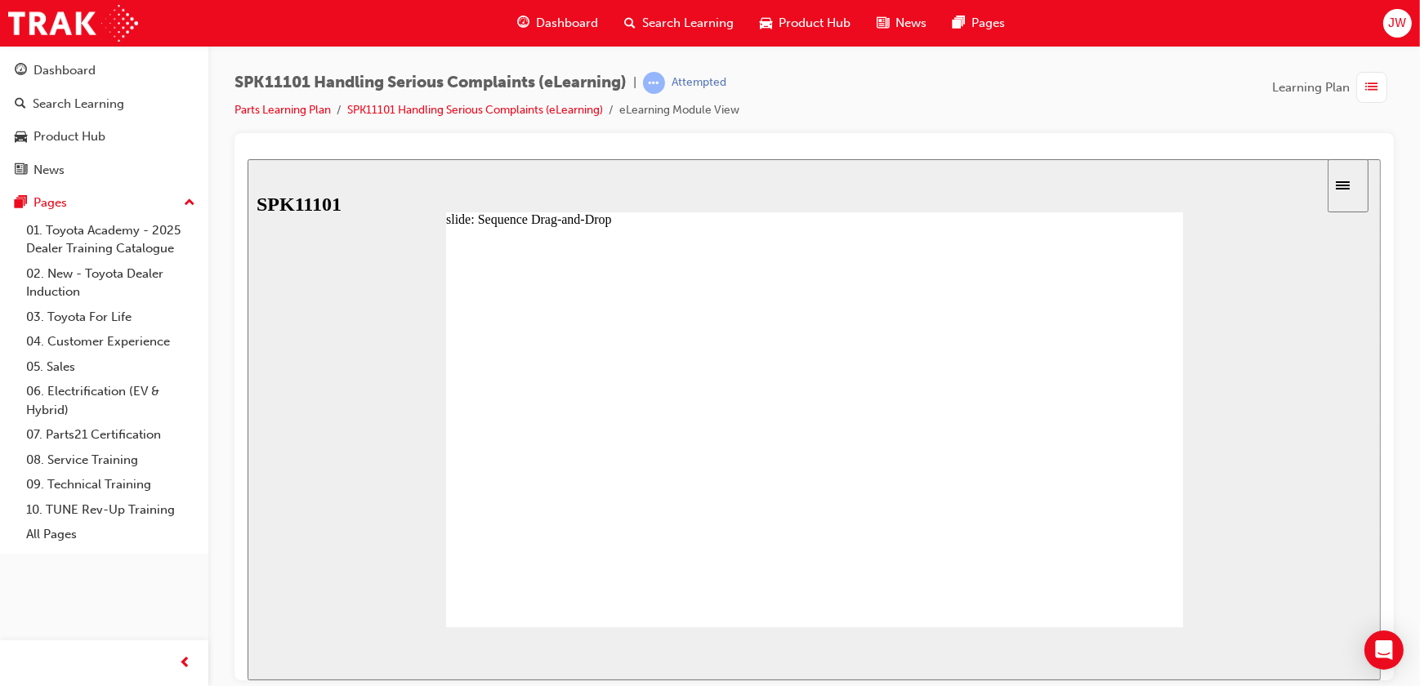
drag, startPoint x: 604, startPoint y: 524, endPoint x: 604, endPoint y: 498, distance: 25.3
drag, startPoint x: 601, startPoint y: 562, endPoint x: 611, endPoint y: 485, distance: 77.5
drag, startPoint x: 588, startPoint y: 556, endPoint x: 597, endPoint y: 528, distance: 30.0
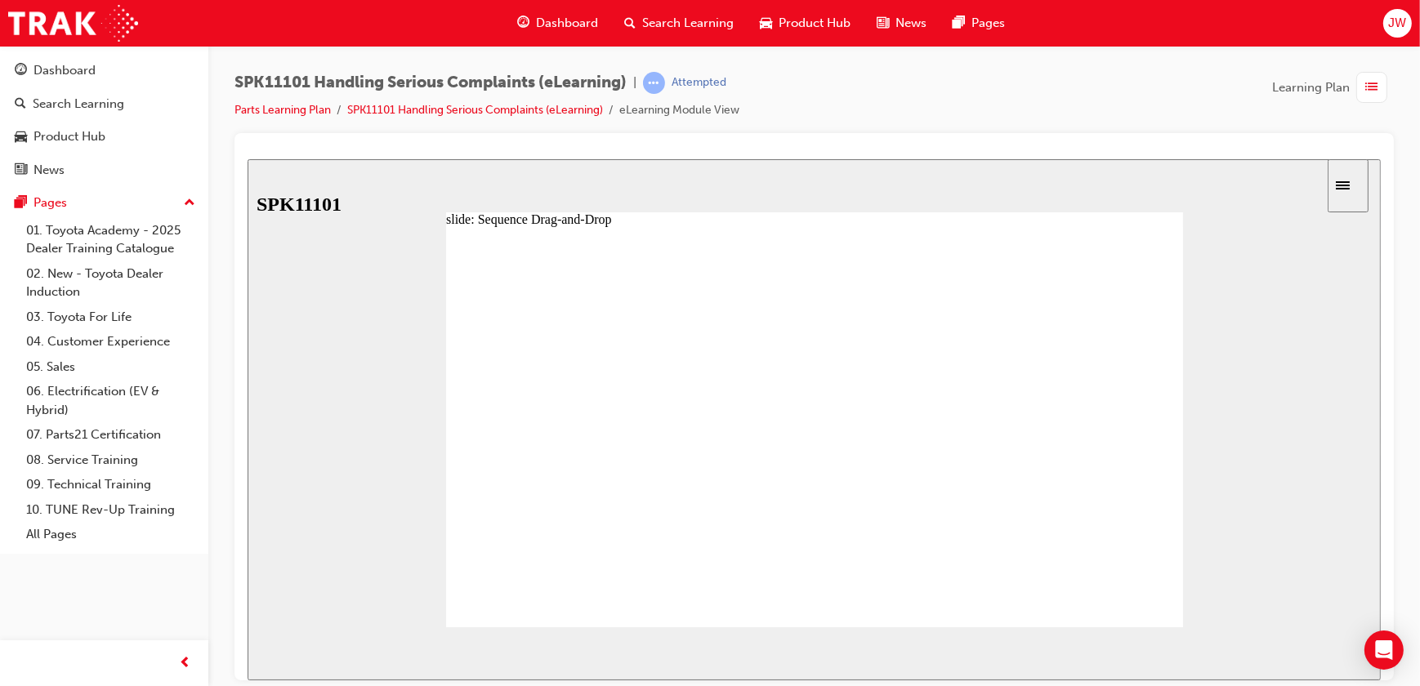
drag, startPoint x: 596, startPoint y: 487, endPoint x: 602, endPoint y: 469, distance: 19.1
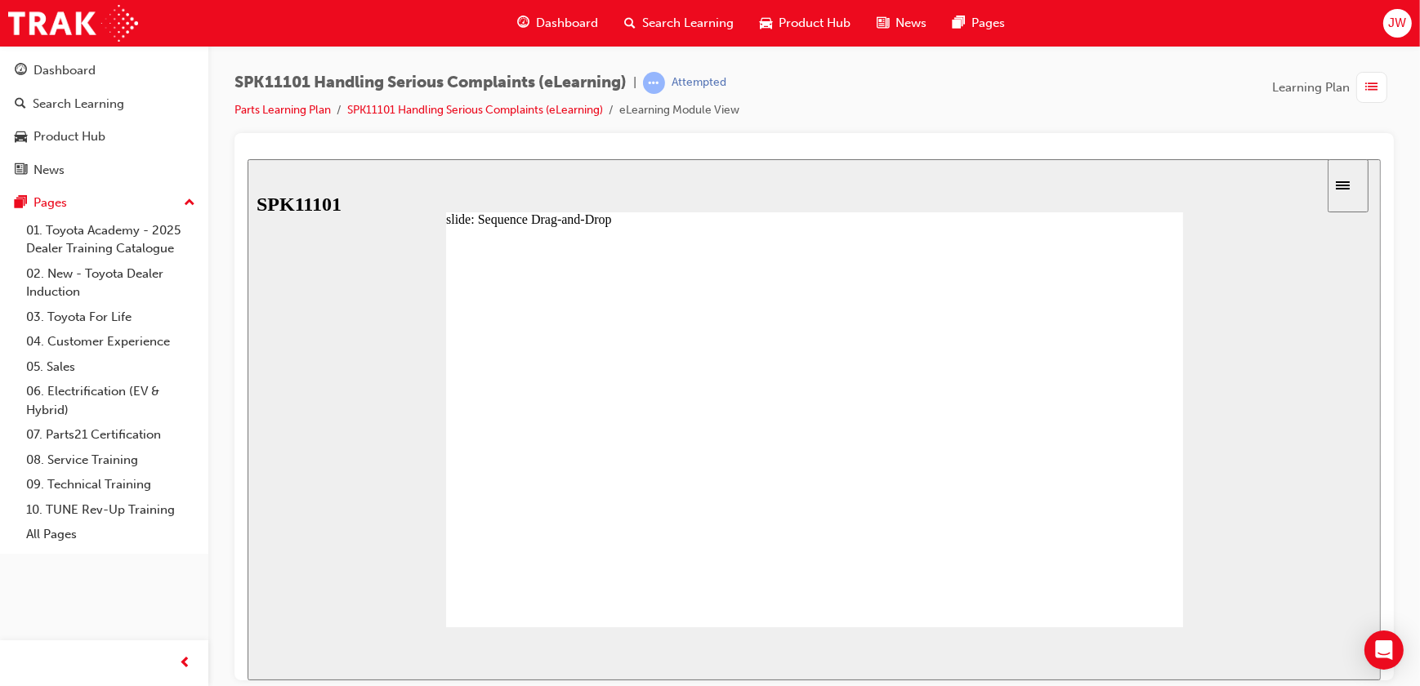
drag, startPoint x: 593, startPoint y: 548, endPoint x: 597, endPoint y: 521, distance: 28.1
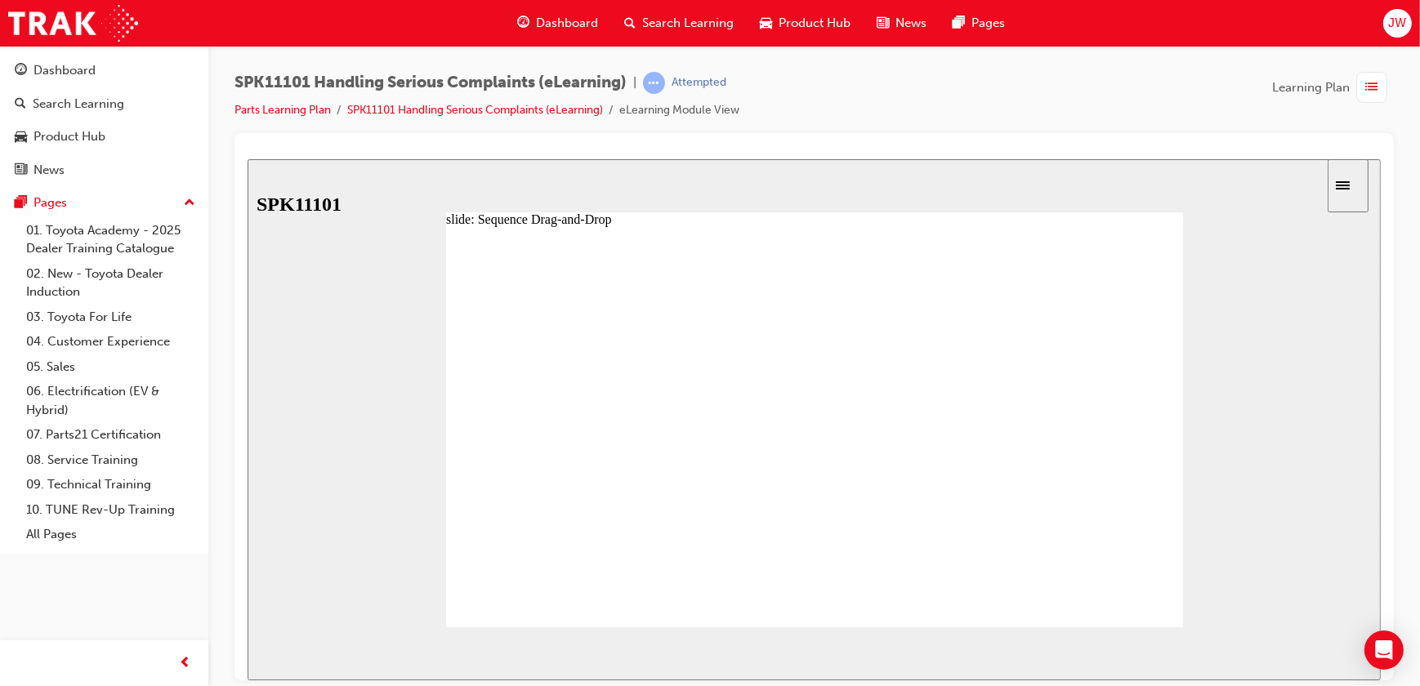
drag, startPoint x: 591, startPoint y: 530, endPoint x: 596, endPoint y: 463, distance: 68.0
drag, startPoint x: 593, startPoint y: 564, endPoint x: 597, endPoint y: 463, distance: 101.4
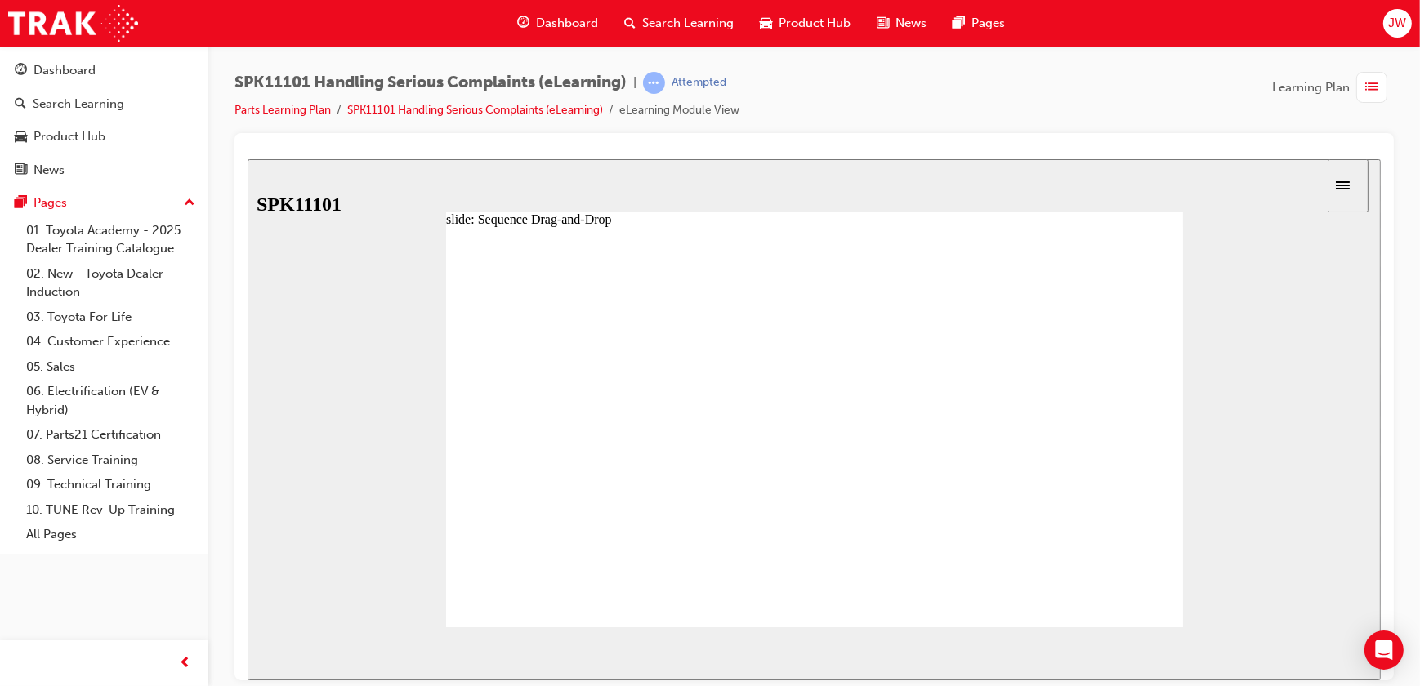
drag, startPoint x: 590, startPoint y: 432, endPoint x: 592, endPoint y: 402, distance: 30.3
drag, startPoint x: 588, startPoint y: 528, endPoint x: 609, endPoint y: 468, distance: 63.3
drag, startPoint x: 588, startPoint y: 560, endPoint x: 599, endPoint y: 467, distance: 92.9
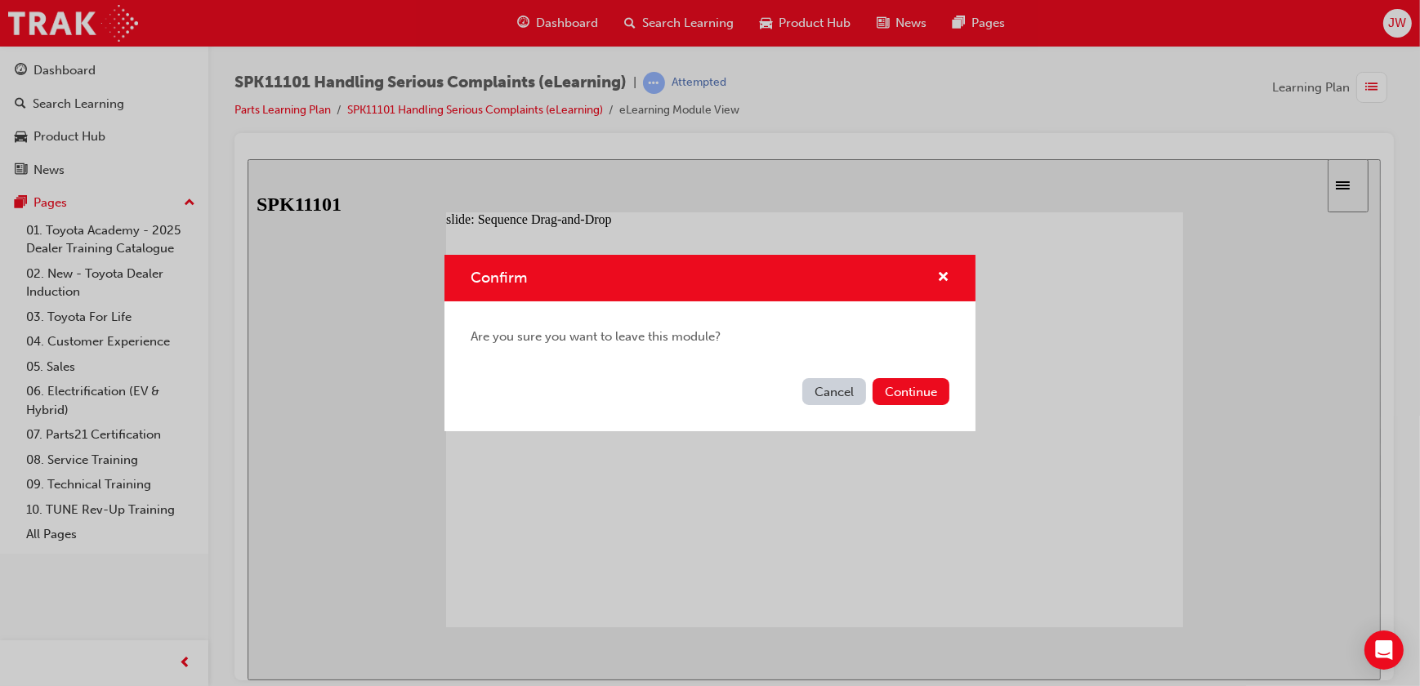
click at [842, 396] on button "Cancel" at bounding box center [834, 391] width 64 height 27
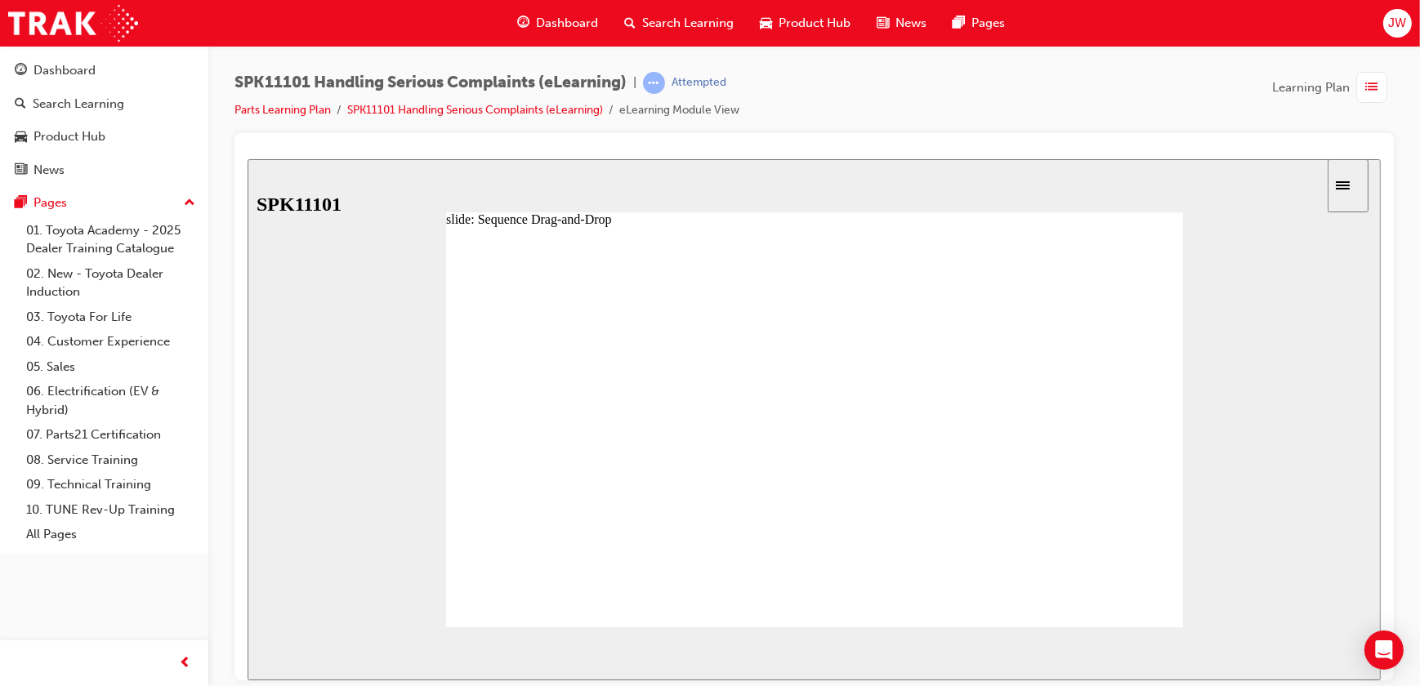
drag, startPoint x: 609, startPoint y: 431, endPoint x: 610, endPoint y: 387, distance: 43.3
drag, startPoint x: 597, startPoint y: 533, endPoint x: 600, endPoint y: 457, distance: 76.1
drag, startPoint x: 606, startPoint y: 551, endPoint x: 615, endPoint y: 487, distance: 64.4
drag, startPoint x: 605, startPoint y: 562, endPoint x: 610, endPoint y: 526, distance: 36.3
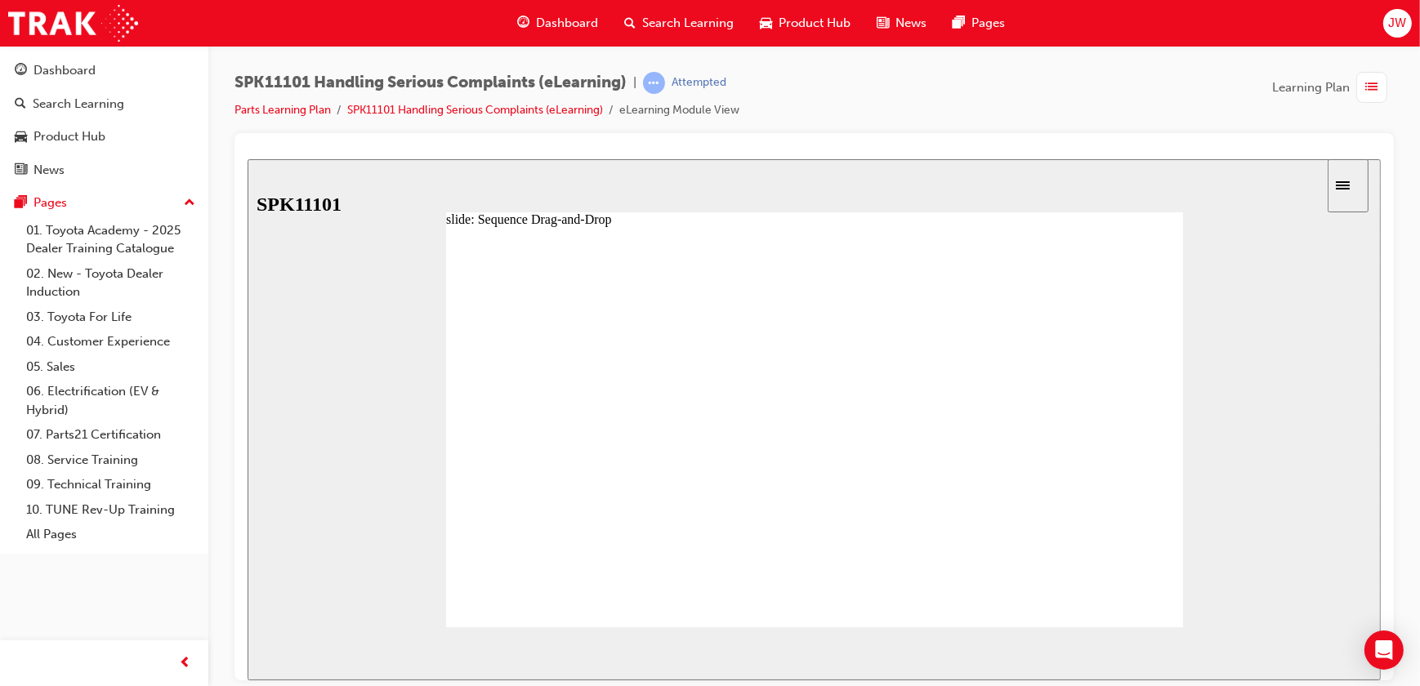
drag, startPoint x: 597, startPoint y: 567, endPoint x: 601, endPoint y: 534, distance: 32.9
drag, startPoint x: 601, startPoint y: 496, endPoint x: 596, endPoint y: 533, distance: 37.1
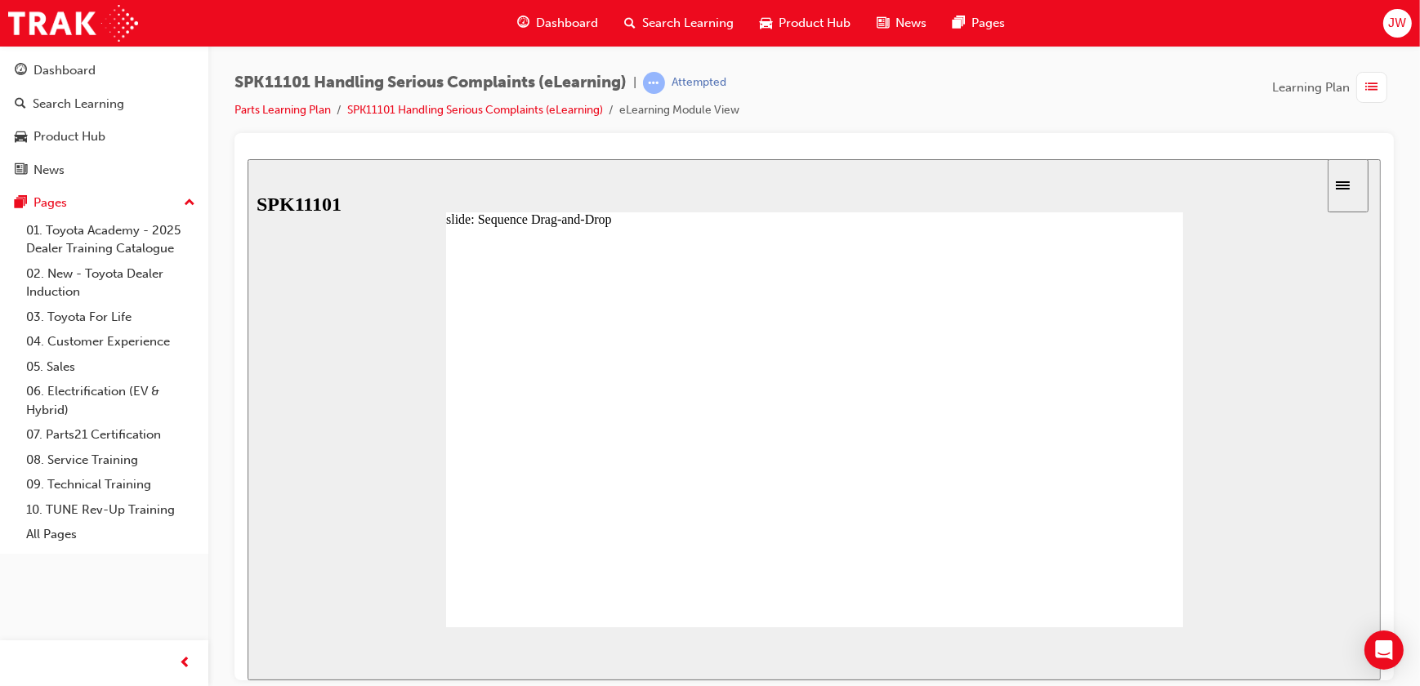
drag, startPoint x: 596, startPoint y: 495, endPoint x: 591, endPoint y: 532, distance: 37.1
drag, startPoint x: 589, startPoint y: 524, endPoint x: 591, endPoint y: 561, distance: 37.6
drag, startPoint x: 592, startPoint y: 503, endPoint x: 591, endPoint y: 550, distance: 46.6
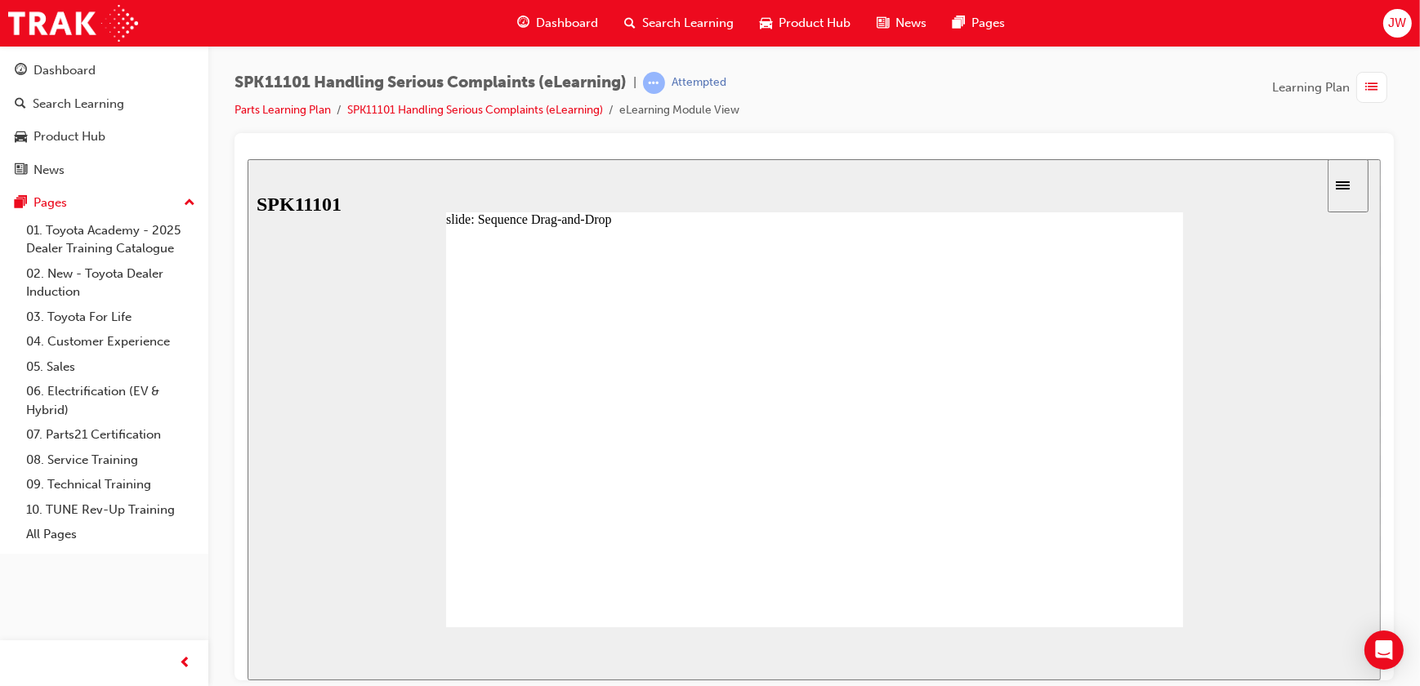
drag, startPoint x: 595, startPoint y: 463, endPoint x: 594, endPoint y: 505, distance: 42.5
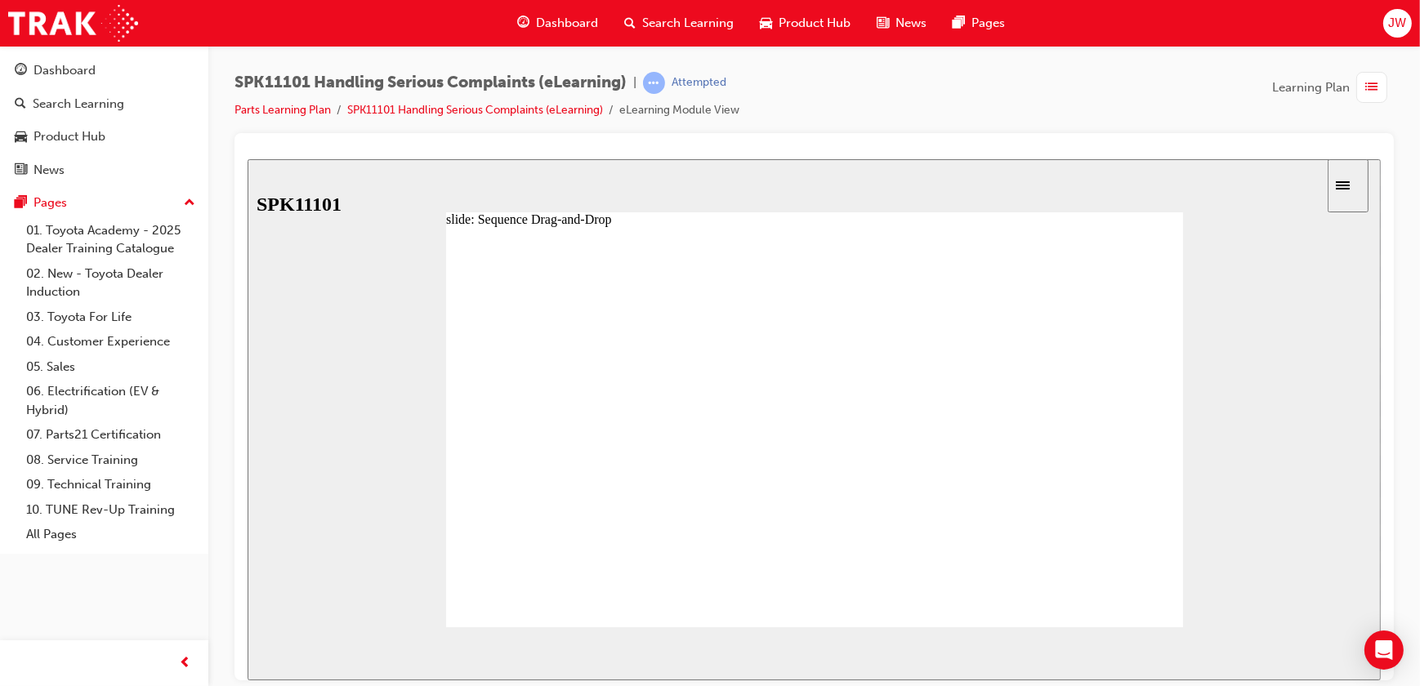
drag, startPoint x: 600, startPoint y: 561, endPoint x: 604, endPoint y: 488, distance: 72.8
drag, startPoint x: 592, startPoint y: 564, endPoint x: 594, endPoint y: 535, distance: 28.7
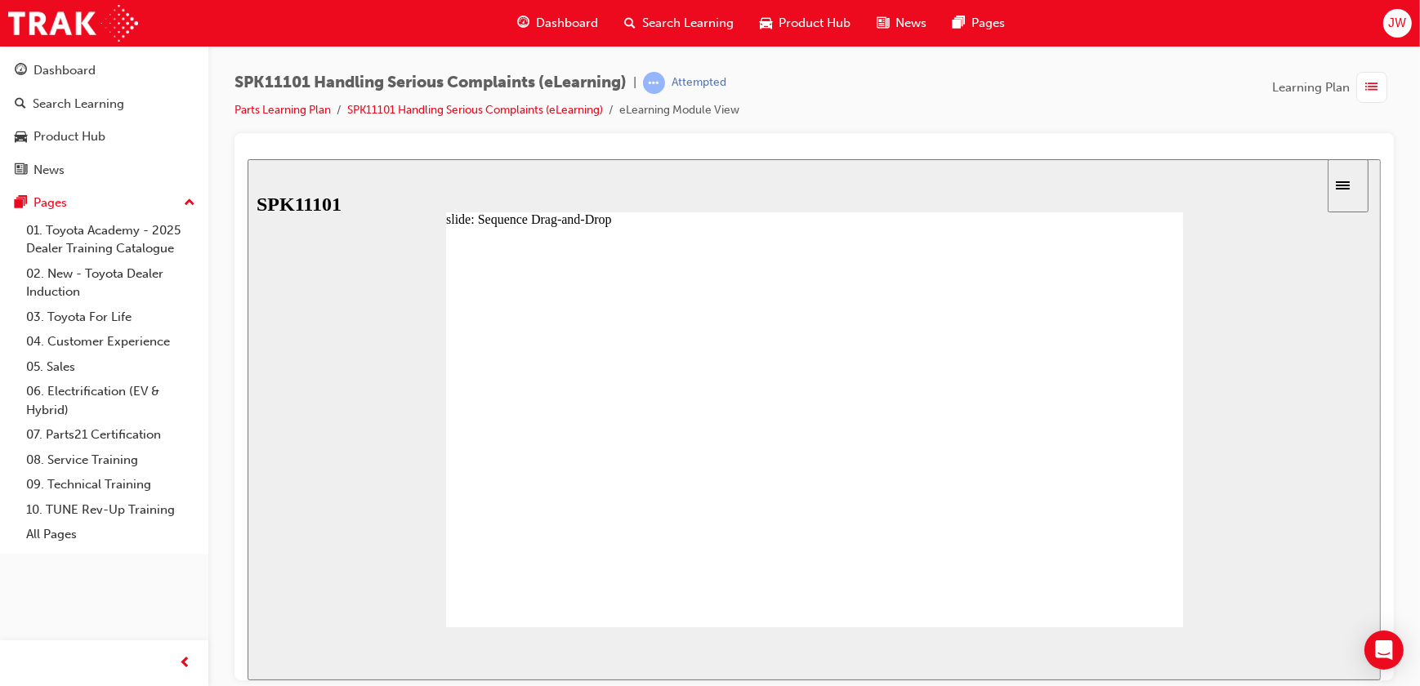
drag, startPoint x: 585, startPoint y: 563, endPoint x: 608, endPoint y: 428, distance: 136.8
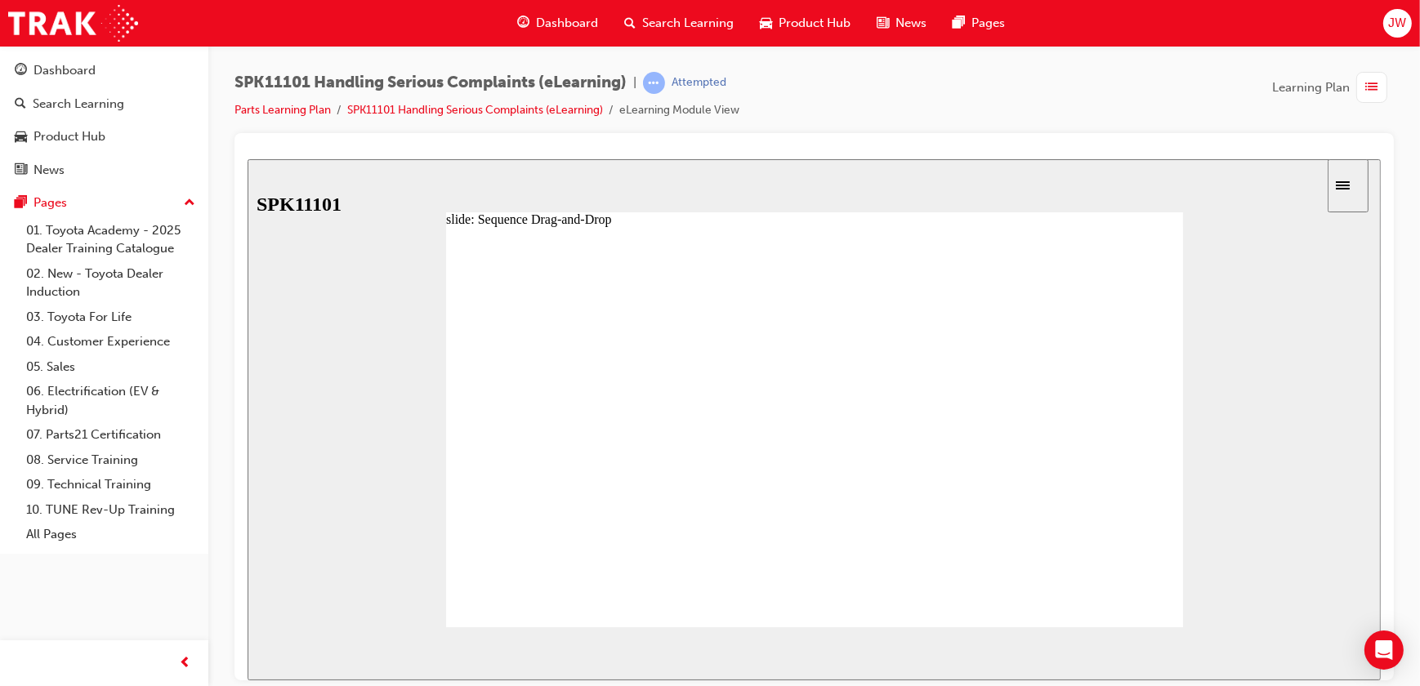
drag, startPoint x: 610, startPoint y: 434, endPoint x: 607, endPoint y: 404, distance: 30.4
drag, startPoint x: 606, startPoint y: 399, endPoint x: 606, endPoint y: 441, distance: 42.5
drag, startPoint x: 540, startPoint y: 353, endPoint x: 831, endPoint y: 346, distance: 291.0
drag, startPoint x: 616, startPoint y: 556, endPoint x: 636, endPoint y: 480, distance: 78.5
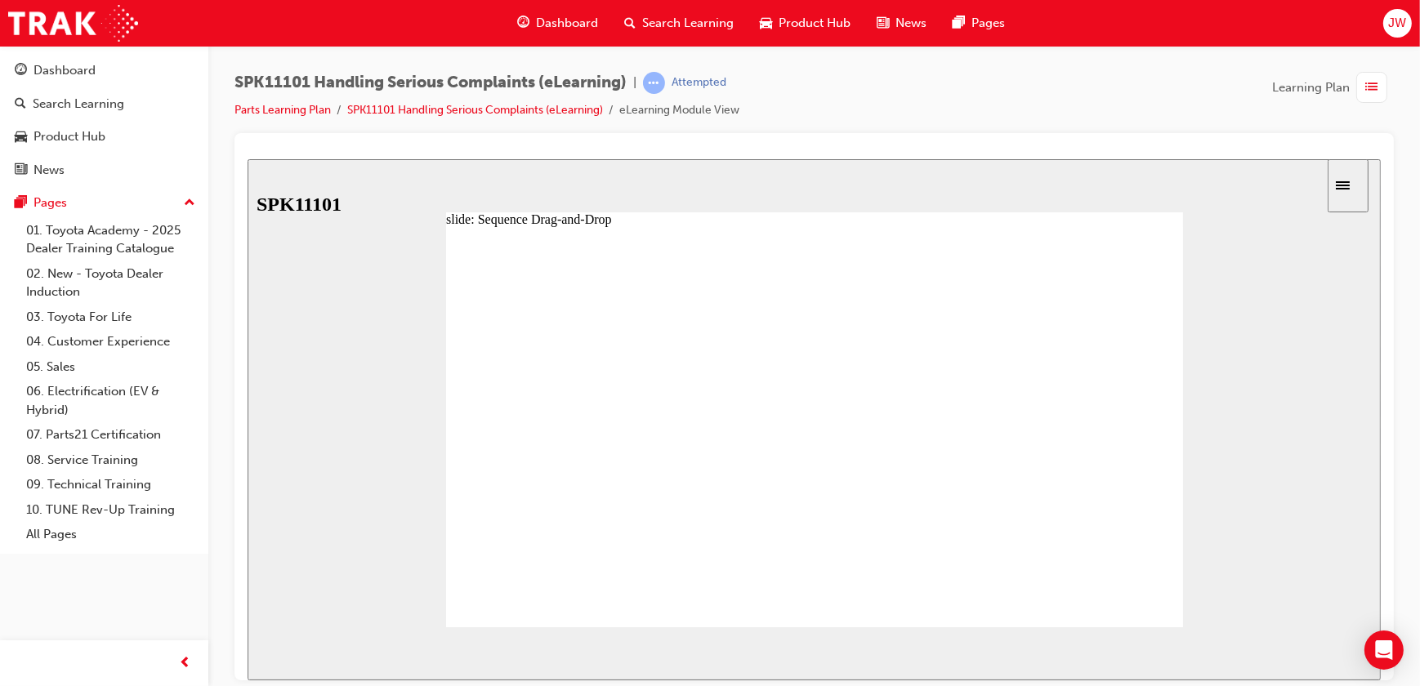
drag, startPoint x: 615, startPoint y: 473, endPoint x: 615, endPoint y: 422, distance: 50.7
drag, startPoint x: 614, startPoint y: 463, endPoint x: 614, endPoint y: 576, distance: 112.8
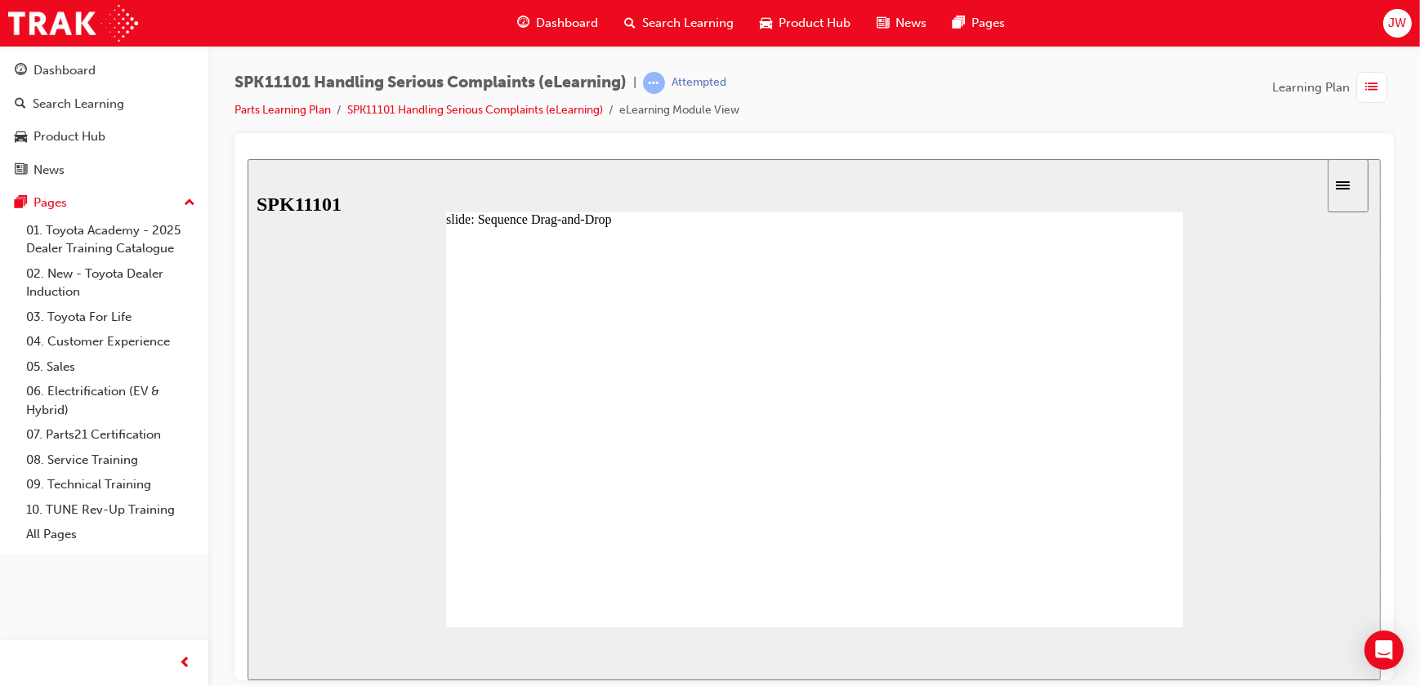
drag, startPoint x: 615, startPoint y: 467, endPoint x: 611, endPoint y: 552, distance: 85.9
drag, startPoint x: 604, startPoint y: 567, endPoint x: 604, endPoint y: 538, distance: 29.4
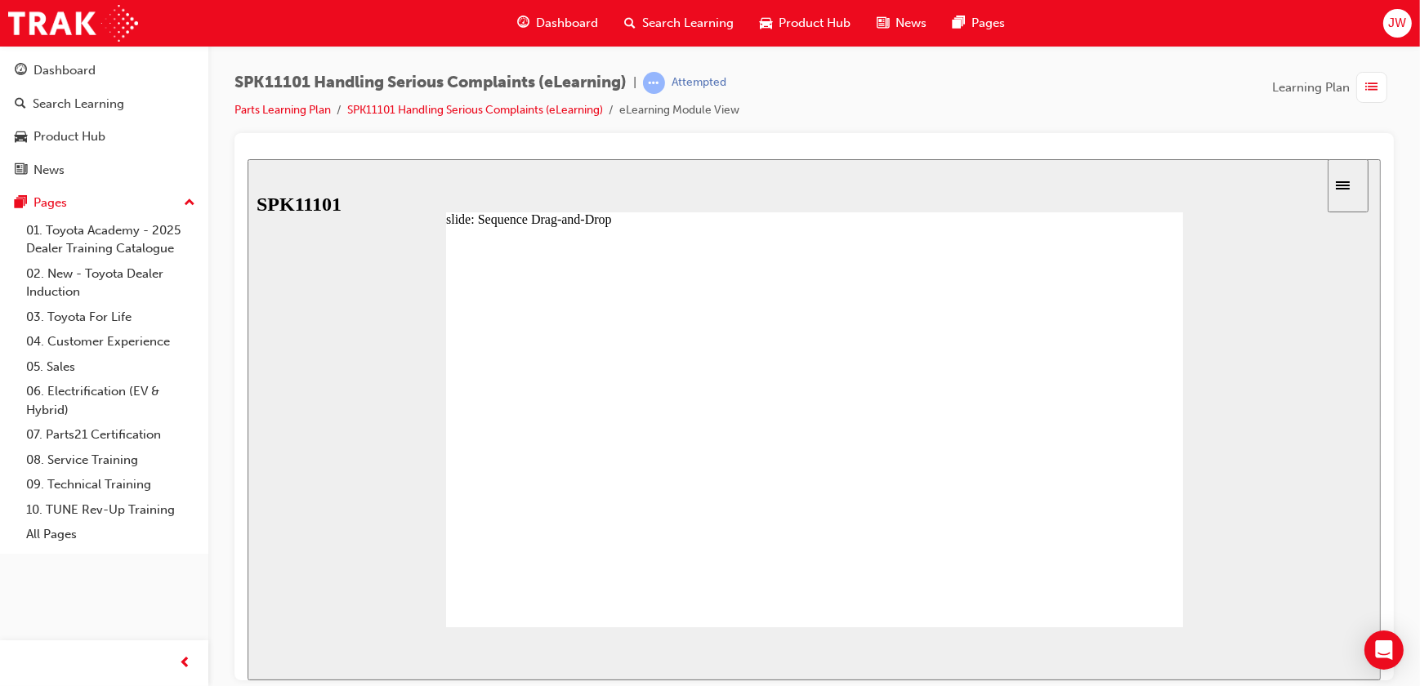
drag, startPoint x: 597, startPoint y: 503, endPoint x: 597, endPoint y: 475, distance: 27.8
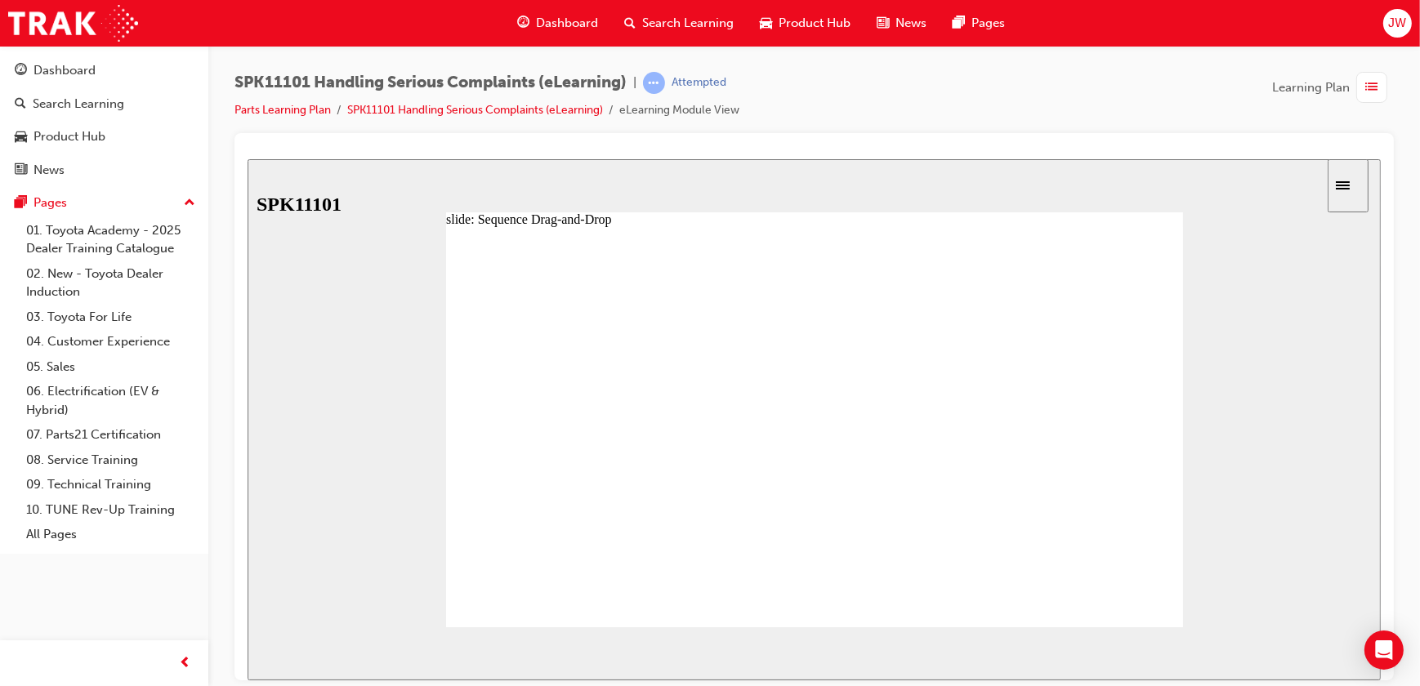
drag, startPoint x: 591, startPoint y: 523, endPoint x: 591, endPoint y: 492, distance: 31.1
drag, startPoint x: 588, startPoint y: 561, endPoint x: 590, endPoint y: 528, distance: 33.5
drag, startPoint x: 587, startPoint y: 559, endPoint x: 601, endPoint y: 494, distance: 67.0
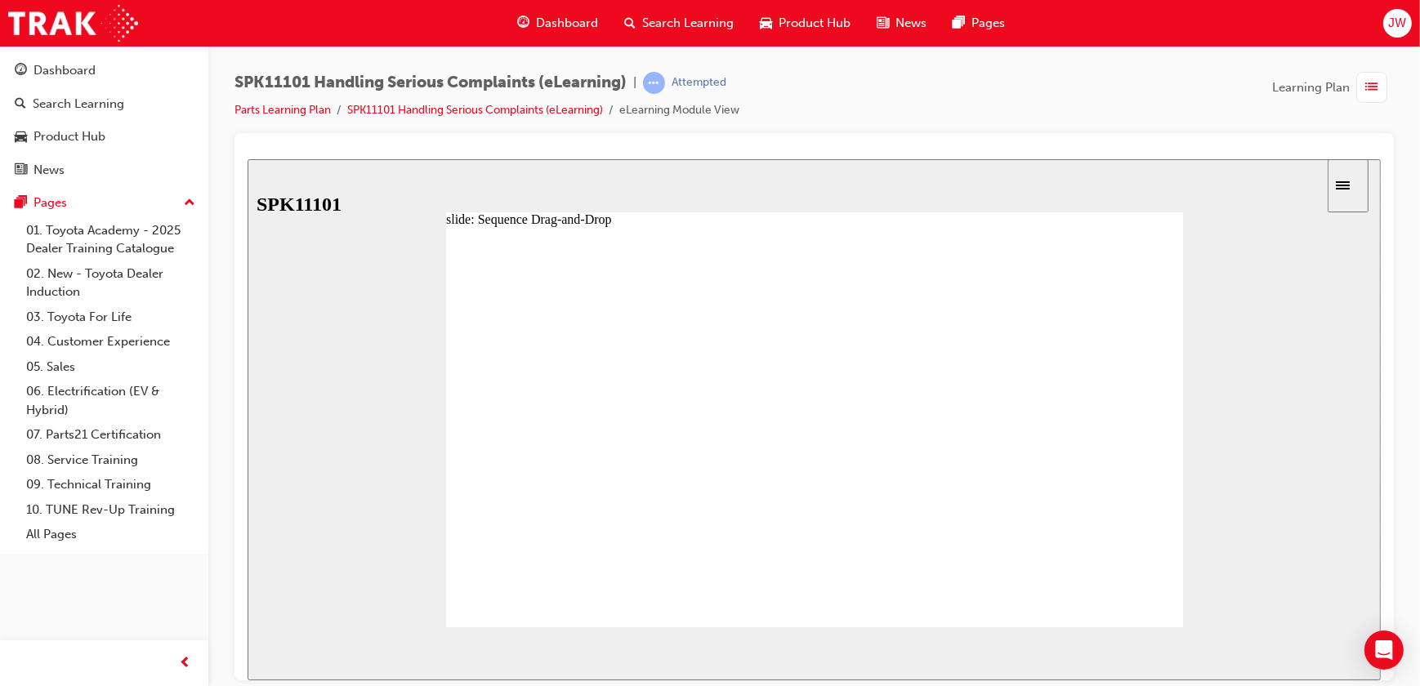
drag, startPoint x: 594, startPoint y: 547, endPoint x: 596, endPoint y: 536, distance: 10.7
drag, startPoint x: 597, startPoint y: 463, endPoint x: 597, endPoint y: 508, distance: 44.9
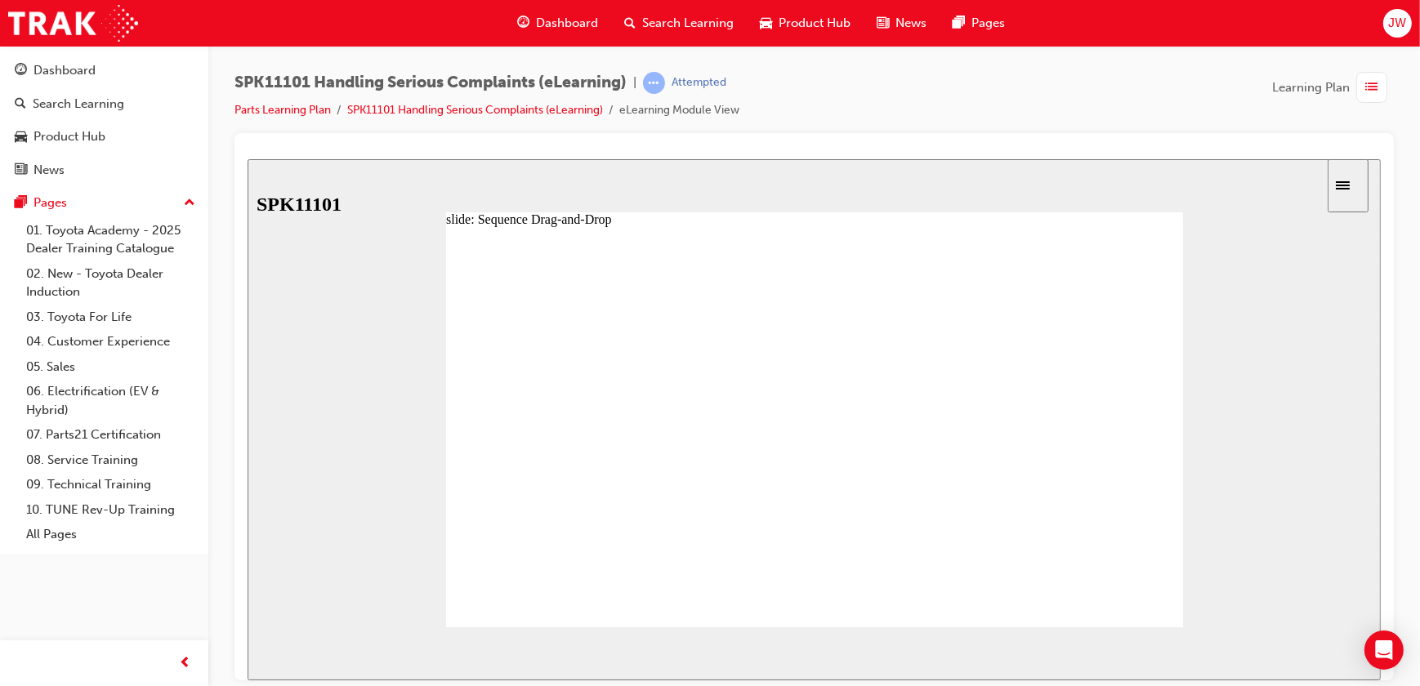
drag, startPoint x: 588, startPoint y: 527, endPoint x: 588, endPoint y: 561, distance: 33.5
drag, startPoint x: 592, startPoint y: 502, endPoint x: 591, endPoint y: 568, distance: 66.2
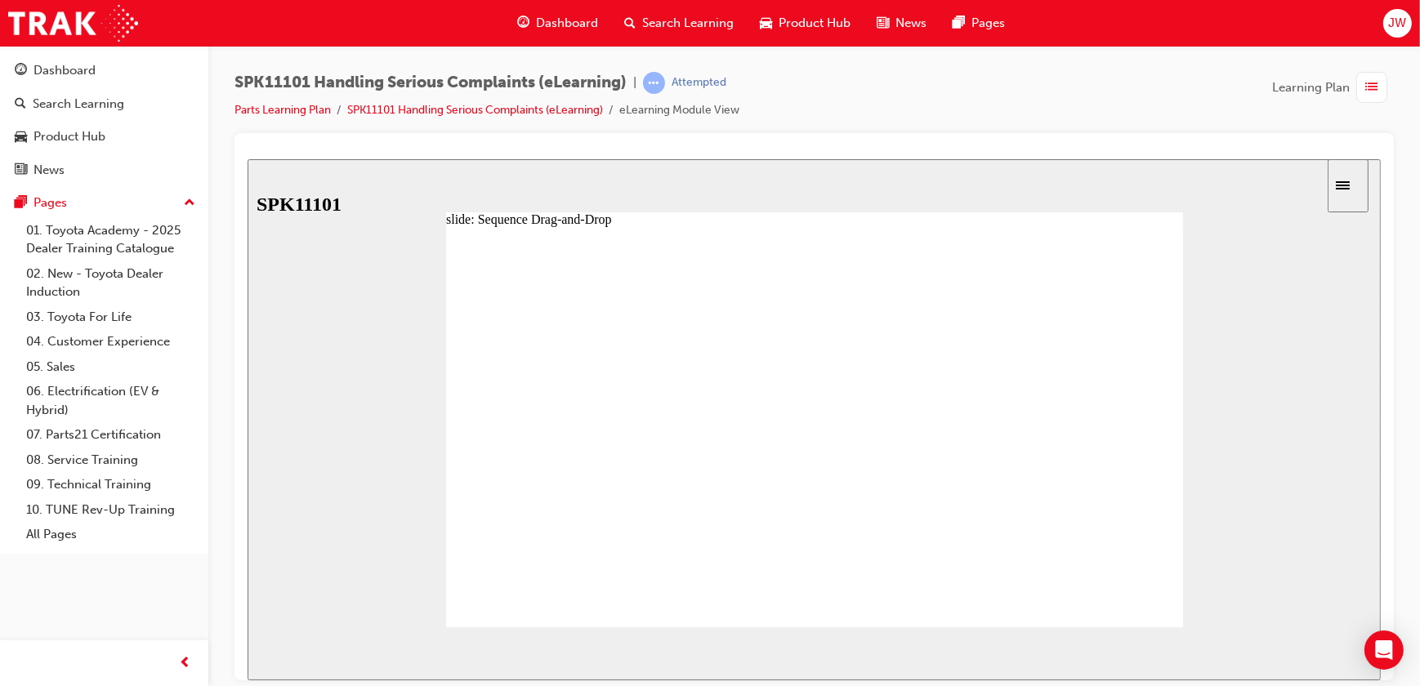
drag, startPoint x: 619, startPoint y: 530, endPoint x: 614, endPoint y: 571, distance: 41.2
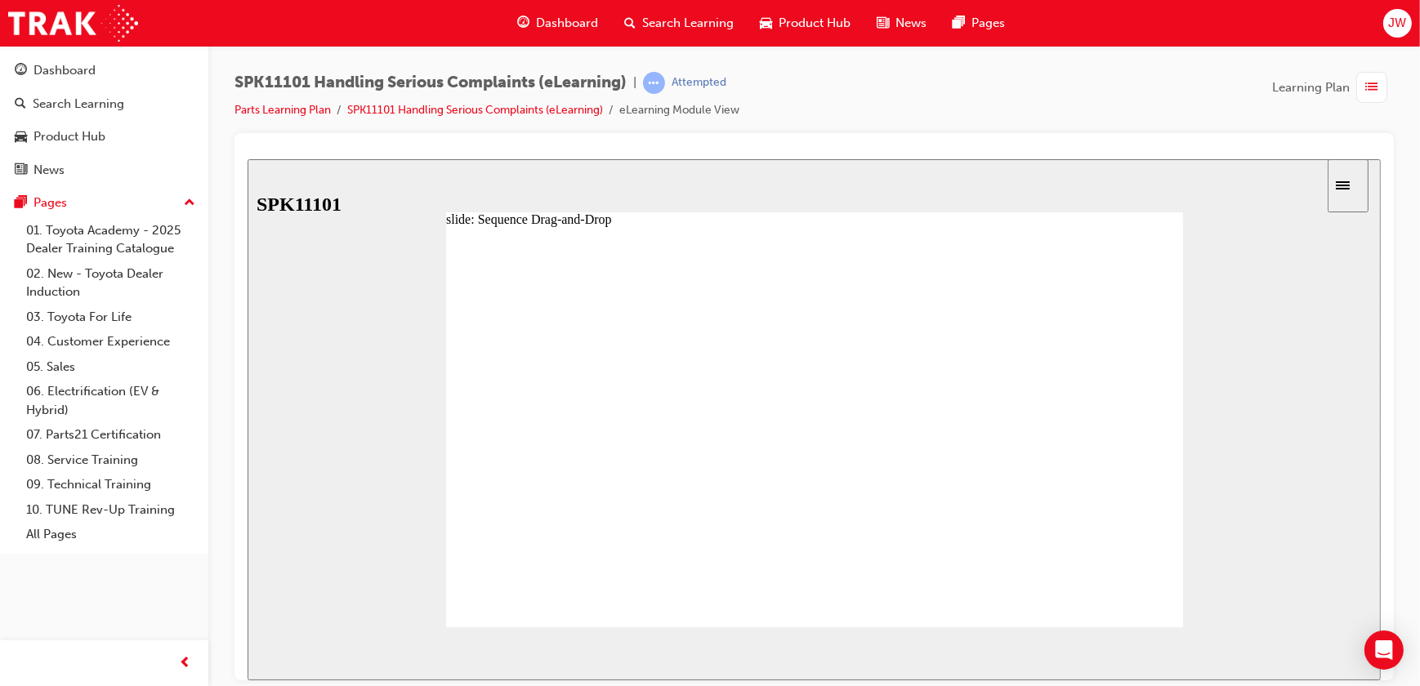
drag, startPoint x: 605, startPoint y: 498, endPoint x: 604, endPoint y: 540, distance: 41.7
drag, startPoint x: 596, startPoint y: 498, endPoint x: 596, endPoint y: 466, distance: 31.9
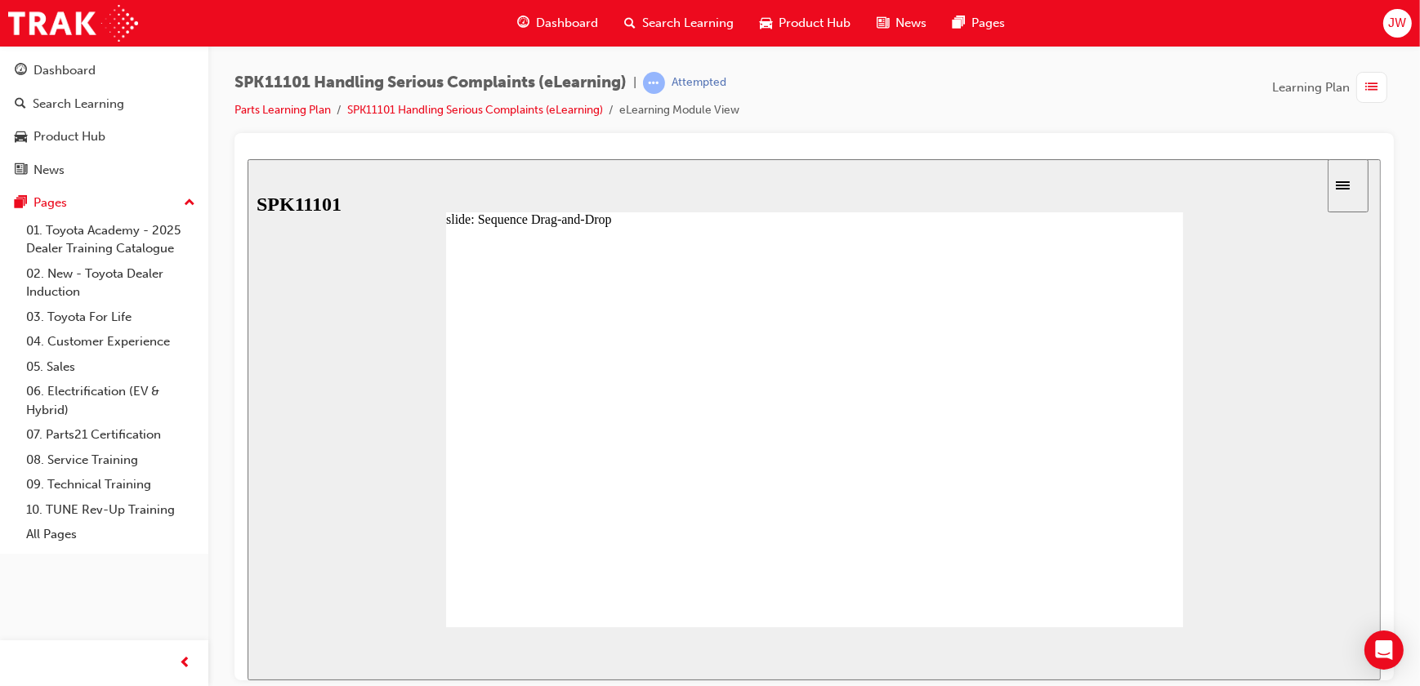
drag, startPoint x: 606, startPoint y: 534, endPoint x: 604, endPoint y: 495, distance: 38.4
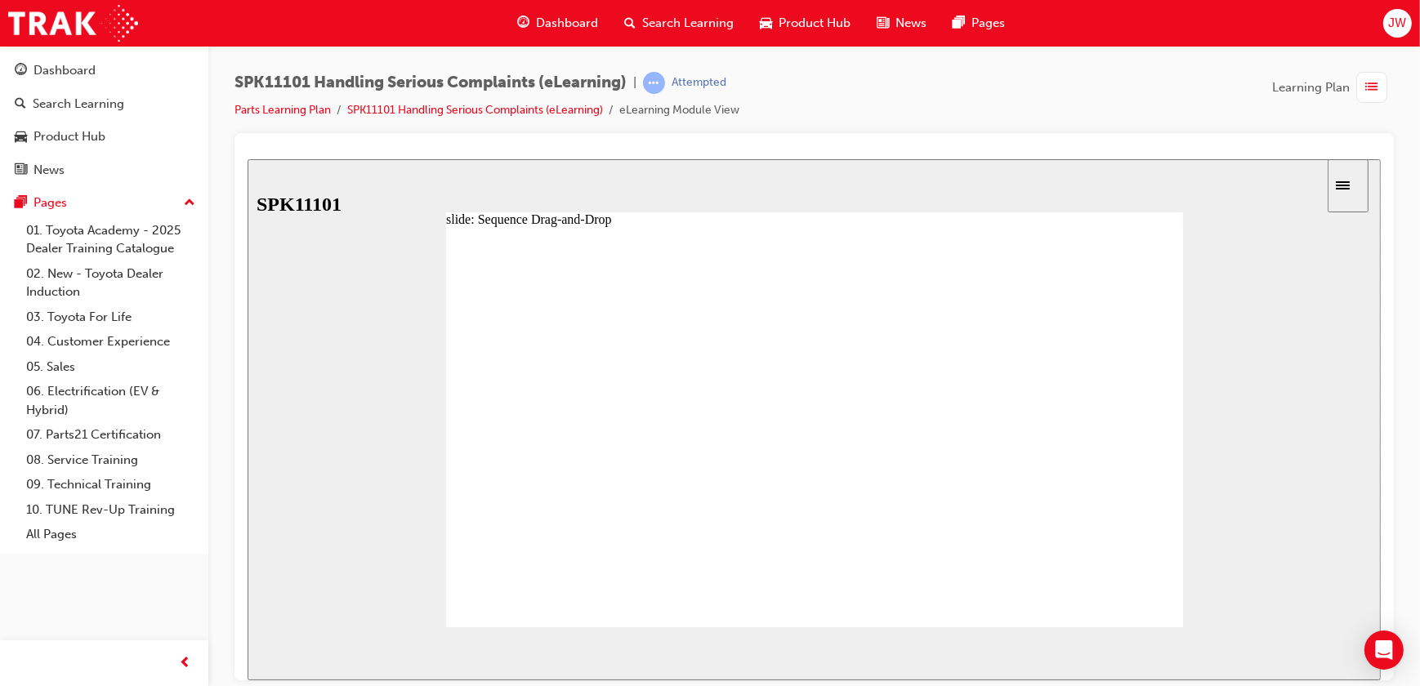
drag, startPoint x: 595, startPoint y: 468, endPoint x: 593, endPoint y: 548, distance: 79.3
drag, startPoint x: 592, startPoint y: 462, endPoint x: 595, endPoint y: 512, distance: 50.0
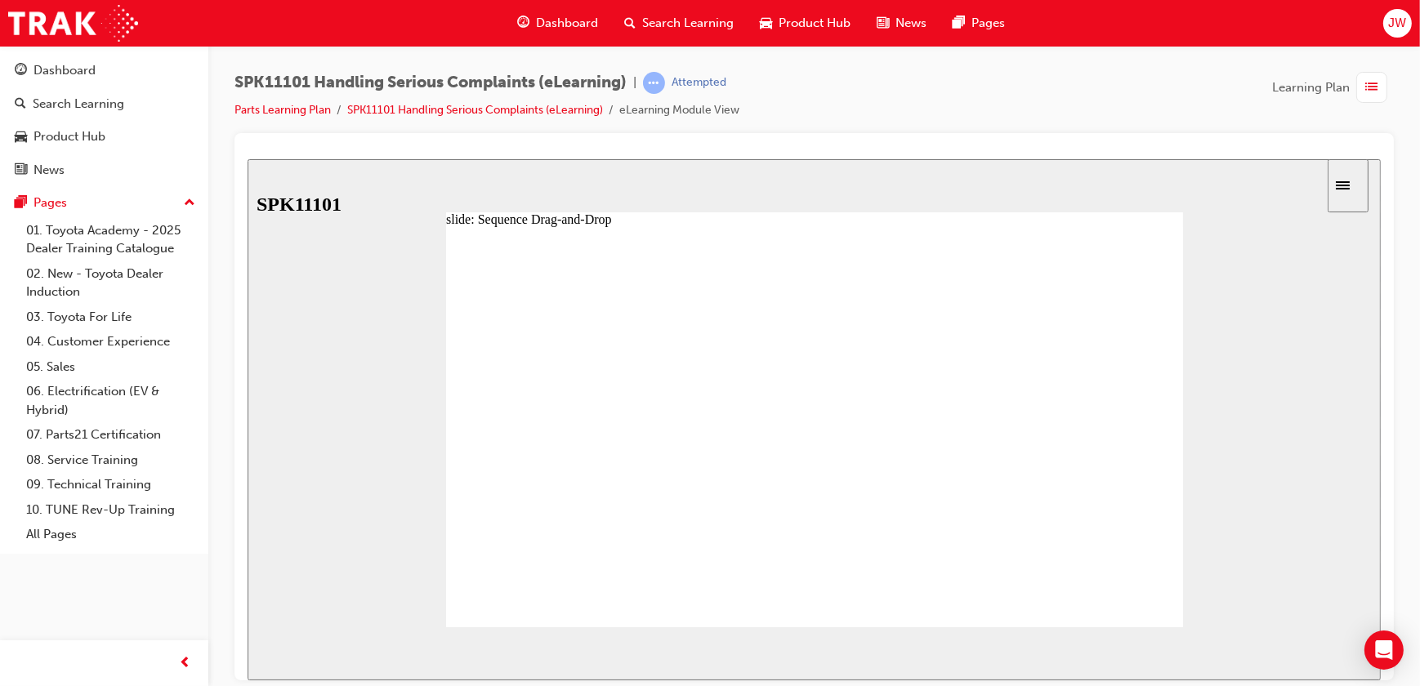
drag, startPoint x: 592, startPoint y: 469, endPoint x: 599, endPoint y: 530, distance: 60.8
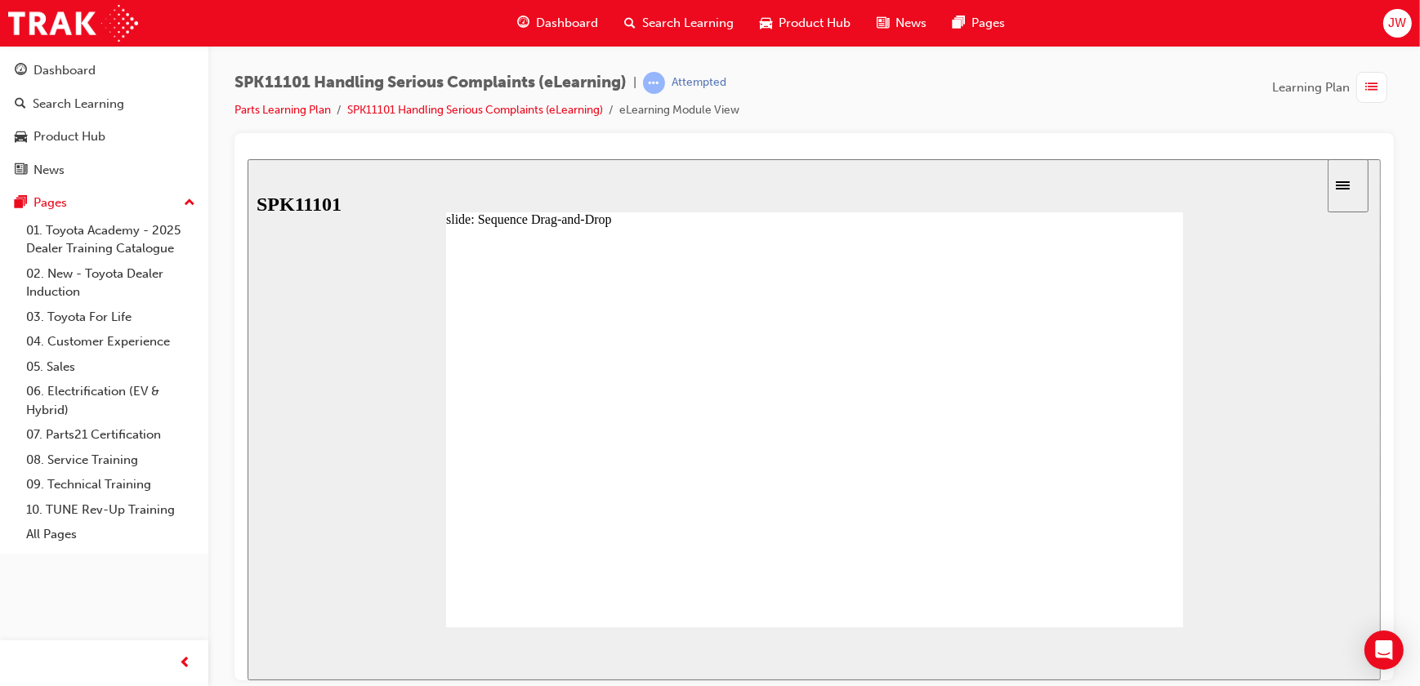
drag, startPoint x: 614, startPoint y: 543, endPoint x: 611, endPoint y: 404, distance: 138.9
drag, startPoint x: 599, startPoint y: 438, endPoint x: 601, endPoint y: 400, distance: 38.5
drag, startPoint x: 599, startPoint y: 556, endPoint x: 603, endPoint y: 522, distance: 34.6
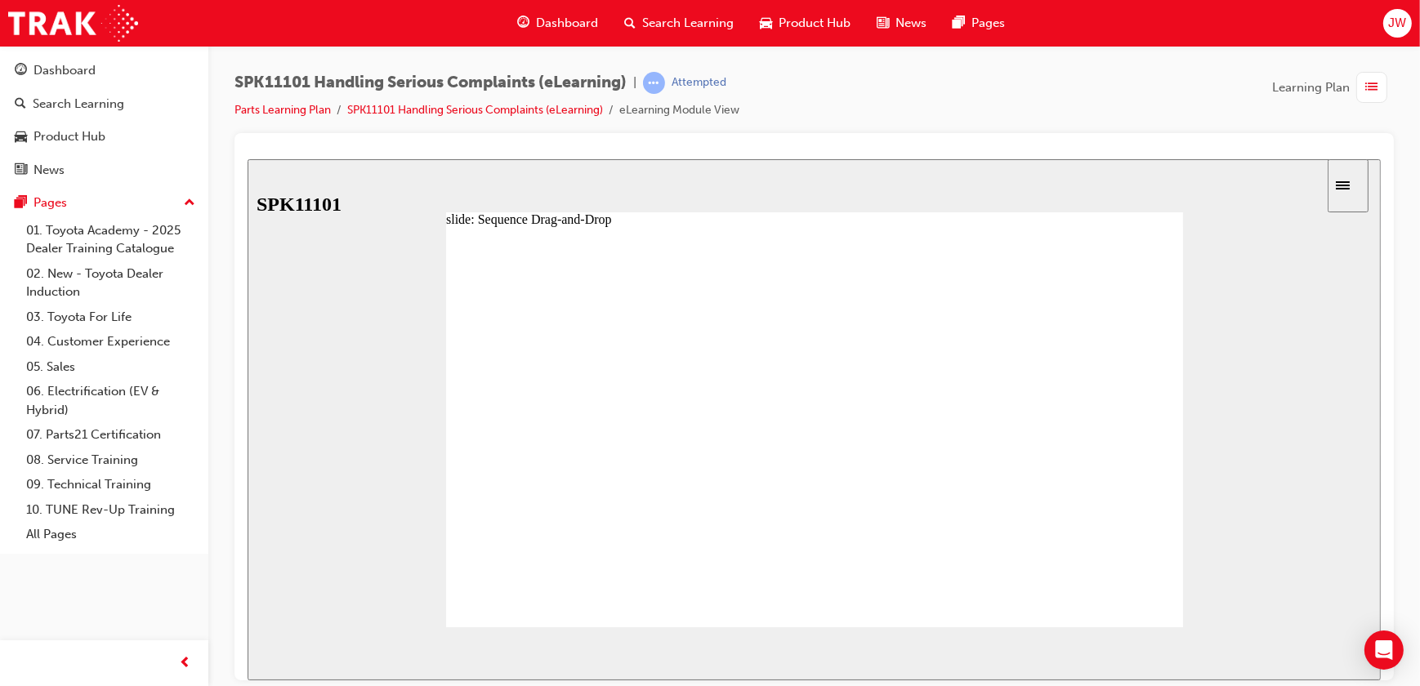
drag, startPoint x: 596, startPoint y: 561, endPoint x: 592, endPoint y: 533, distance: 28.0
drag, startPoint x: 570, startPoint y: 569, endPoint x: 571, endPoint y: 548, distance: 21.3
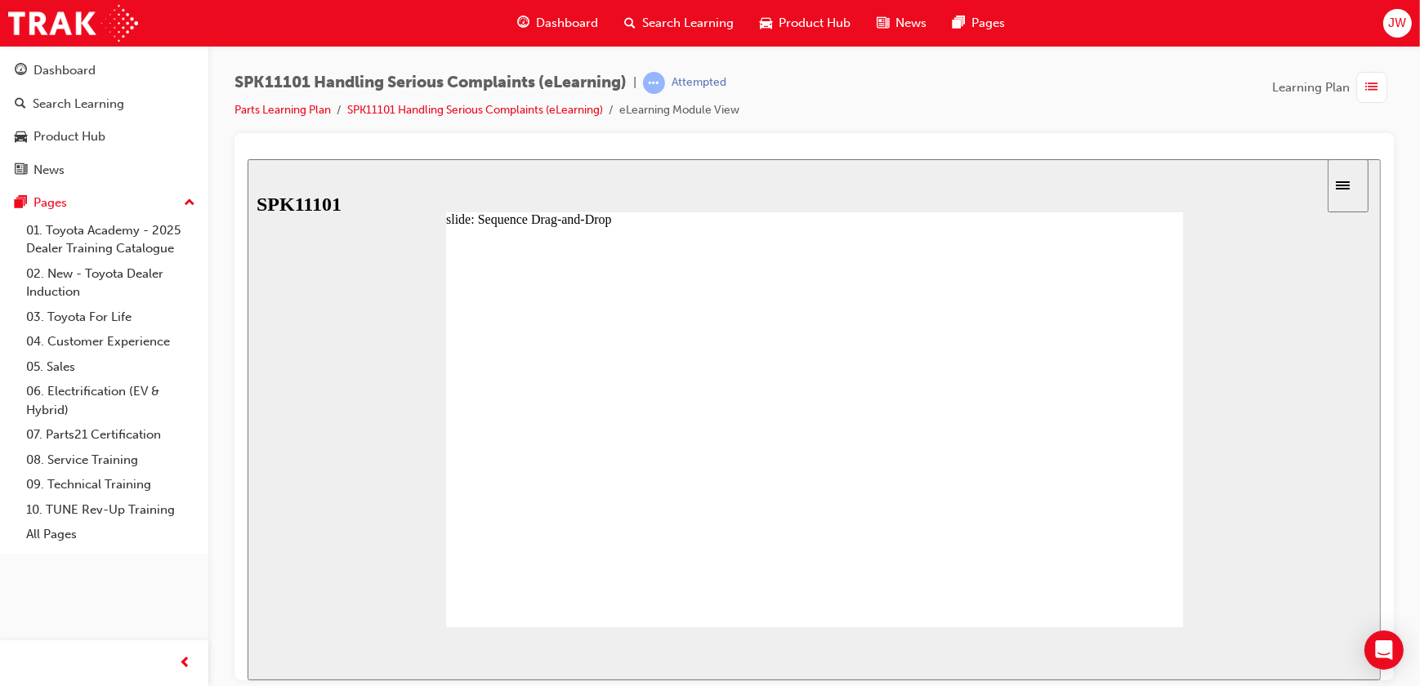
drag, startPoint x: 580, startPoint y: 561, endPoint x: 588, endPoint y: 520, distance: 41.7
drag, startPoint x: 588, startPoint y: 529, endPoint x: 587, endPoint y: 520, distance: 9.0
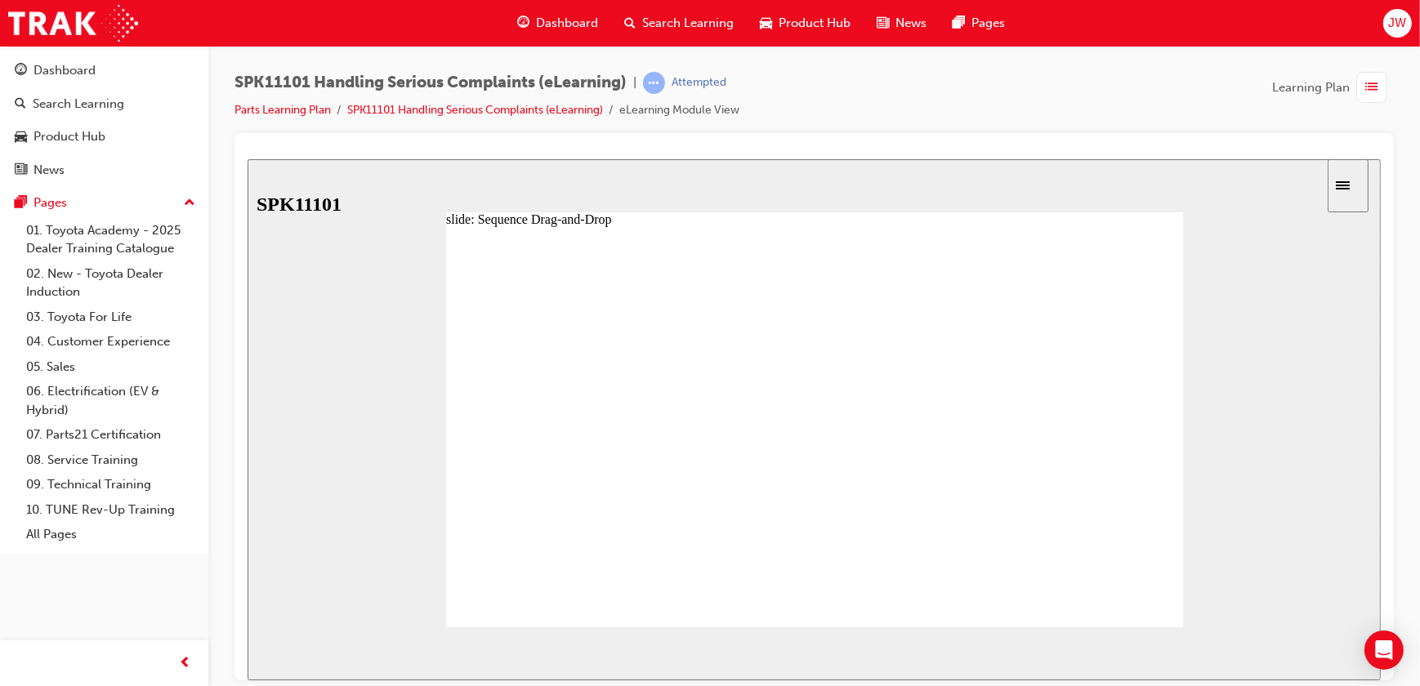
drag, startPoint x: 587, startPoint y: 533, endPoint x: 591, endPoint y: 489, distance: 43.5
drag, startPoint x: 599, startPoint y: 534, endPoint x: 604, endPoint y: 438, distance: 96.6
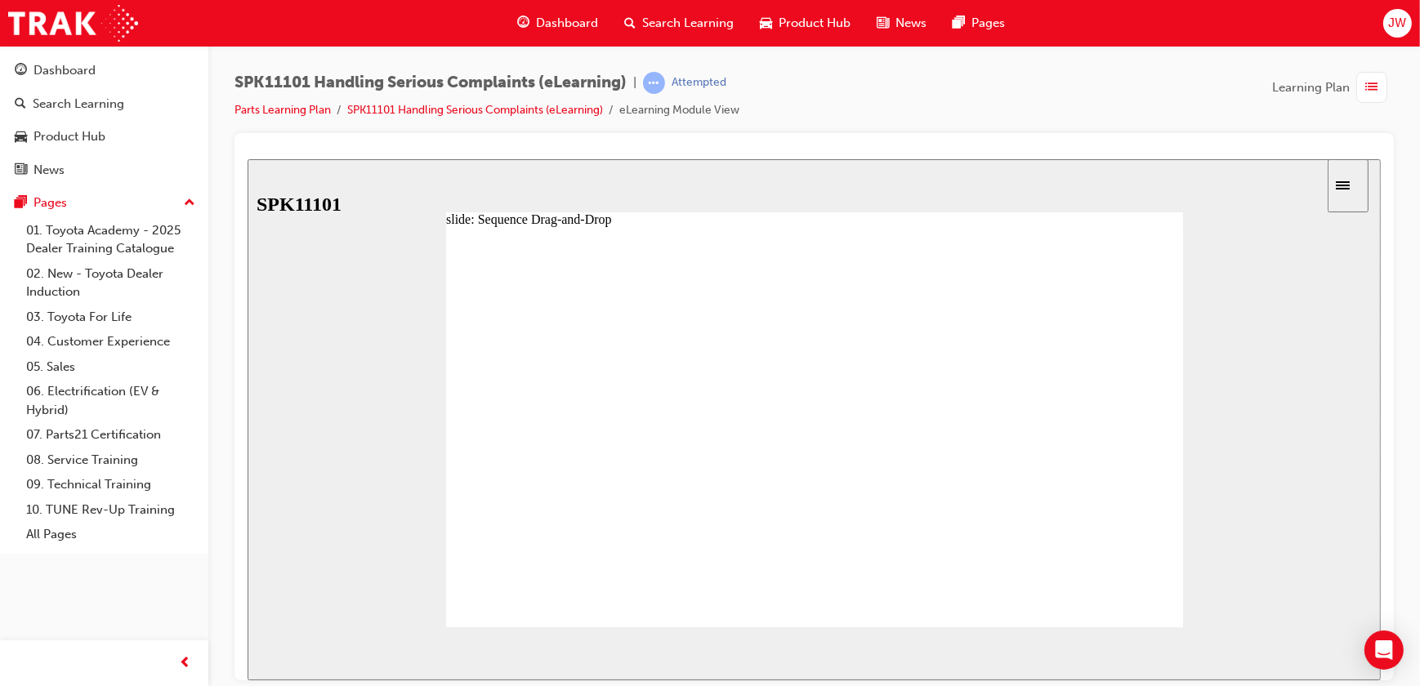
drag, startPoint x: 592, startPoint y: 457, endPoint x: 597, endPoint y: 435, distance: 22.6
drag, startPoint x: 595, startPoint y: 462, endPoint x: 598, endPoint y: 432, distance: 29.6
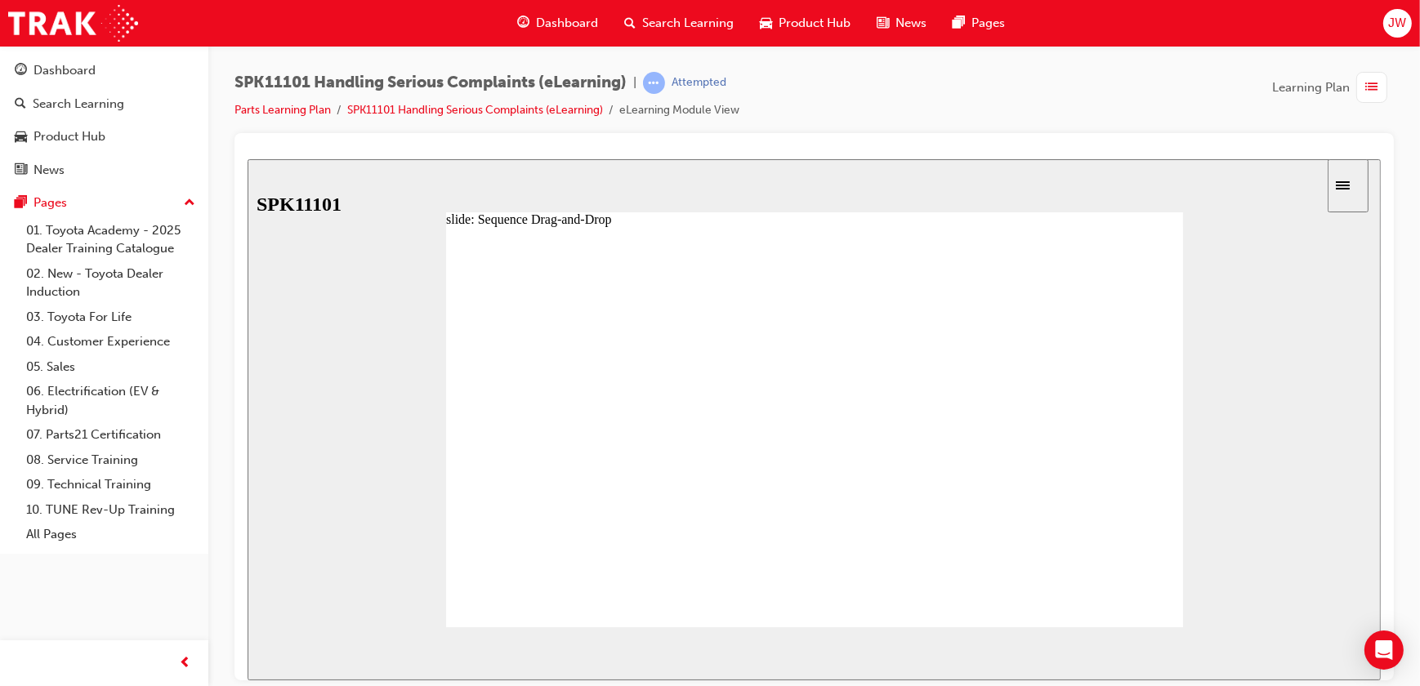
drag, startPoint x: 588, startPoint y: 498, endPoint x: 601, endPoint y: 425, distance: 73.8
drag, startPoint x: 584, startPoint y: 503, endPoint x: 589, endPoint y: 473, distance: 30.6
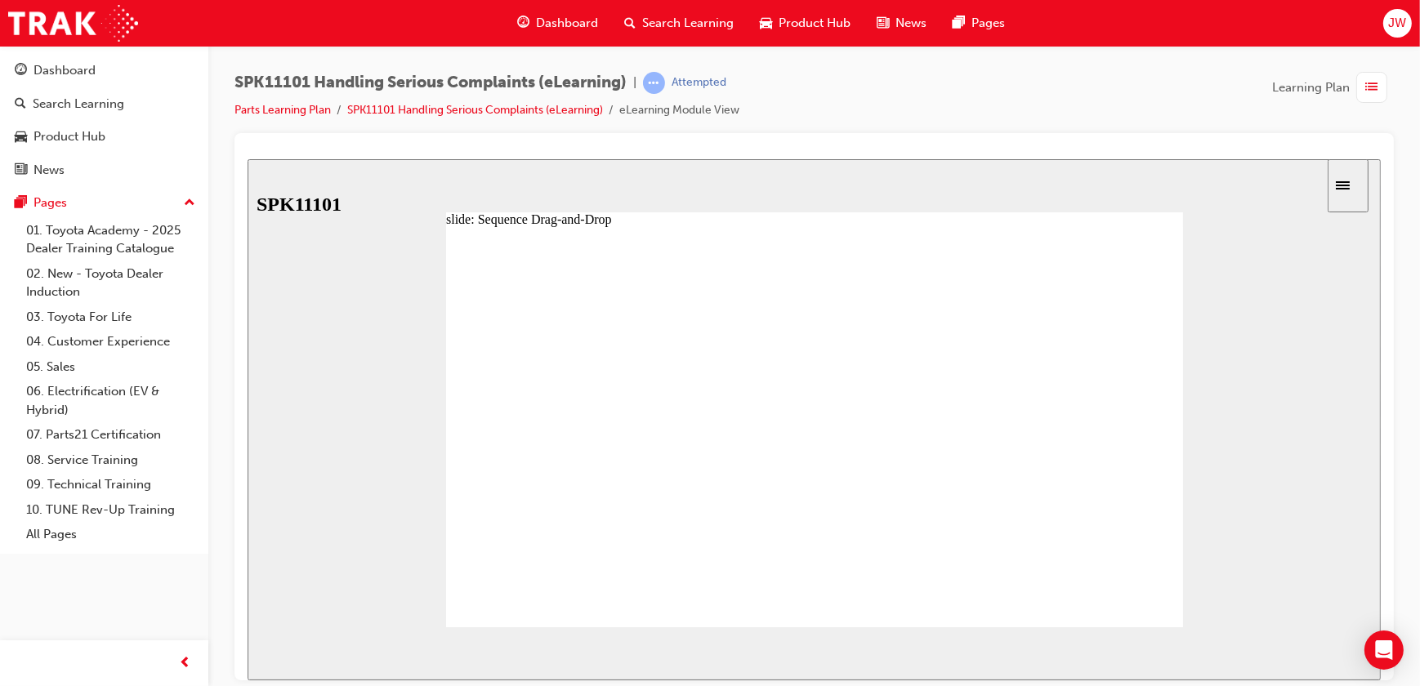
click at [1335, 659] on span "NEXT" at bounding box center [1326, 656] width 29 height 12
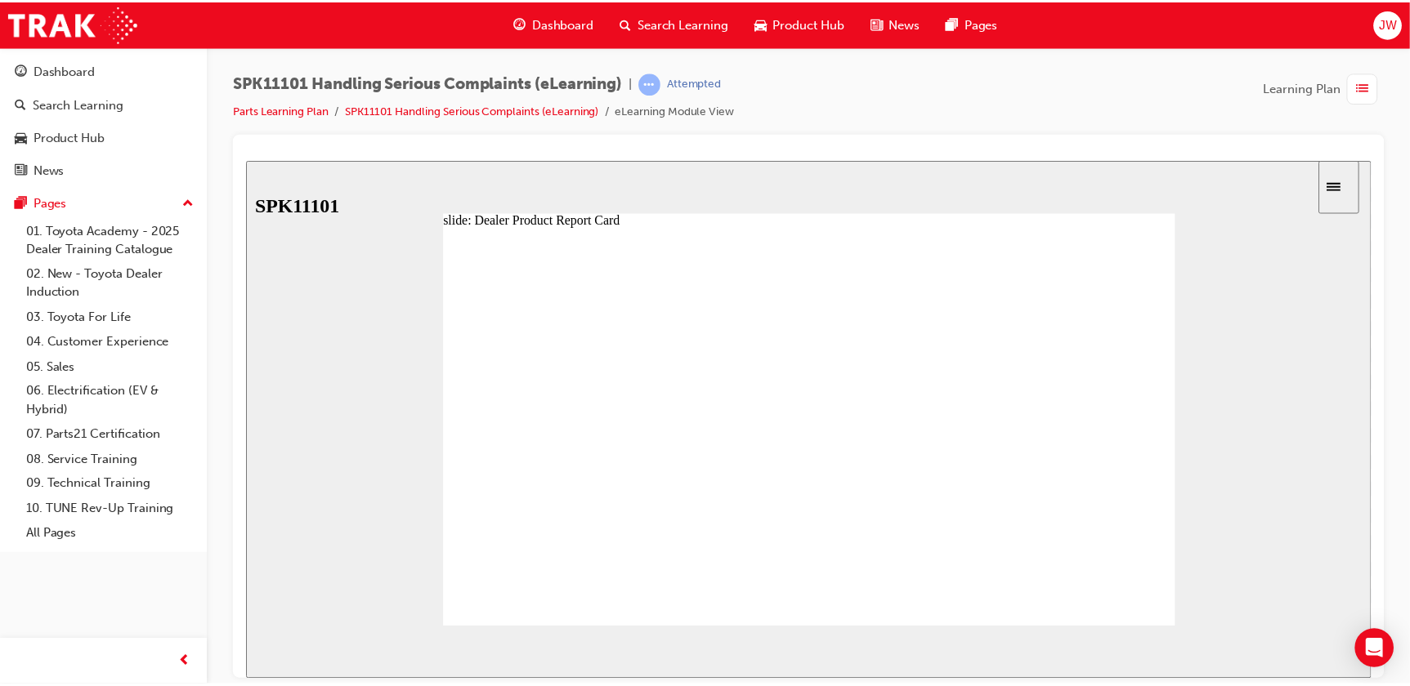
scroll to position [390, 0]
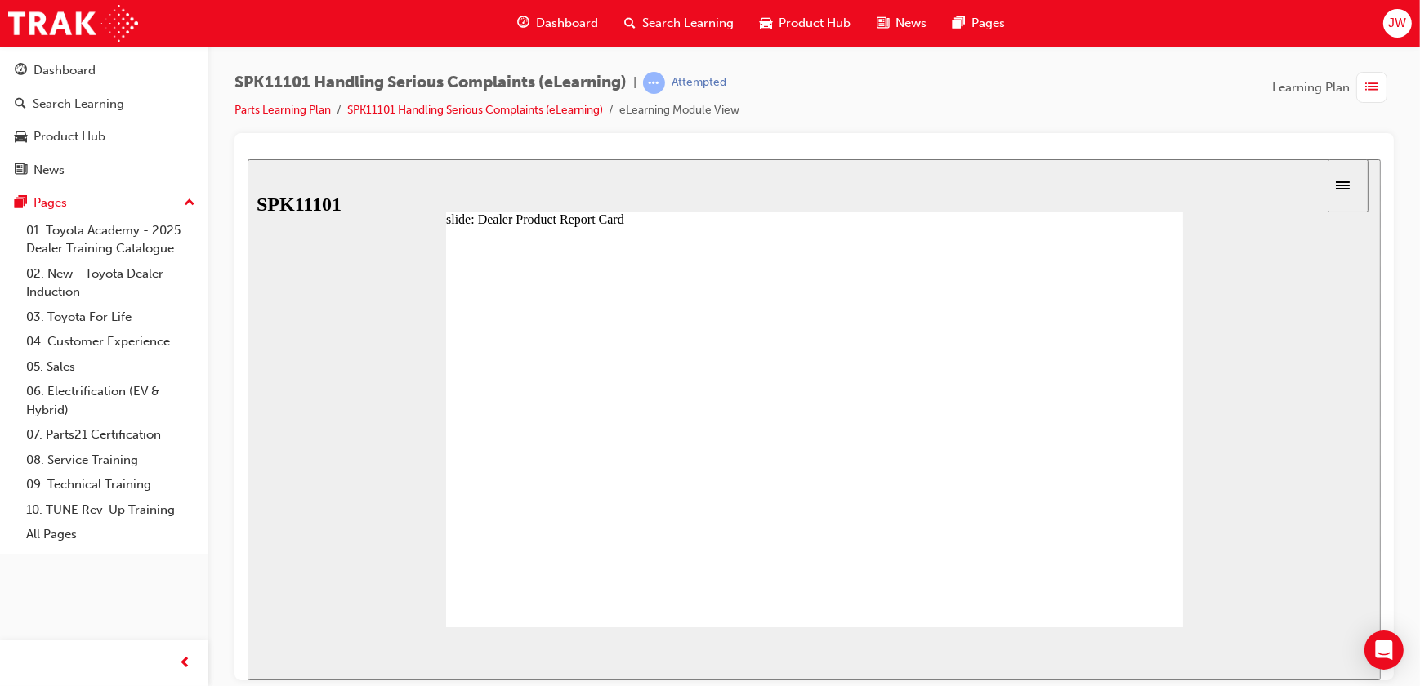
click at [247, 159] on image at bounding box center [247, 159] width 0 height 0
drag, startPoint x: 646, startPoint y: 377, endPoint x: 712, endPoint y: 378, distance: 66.2
drag, startPoint x: 717, startPoint y: 382, endPoint x: 793, endPoint y: 392, distance: 77.4
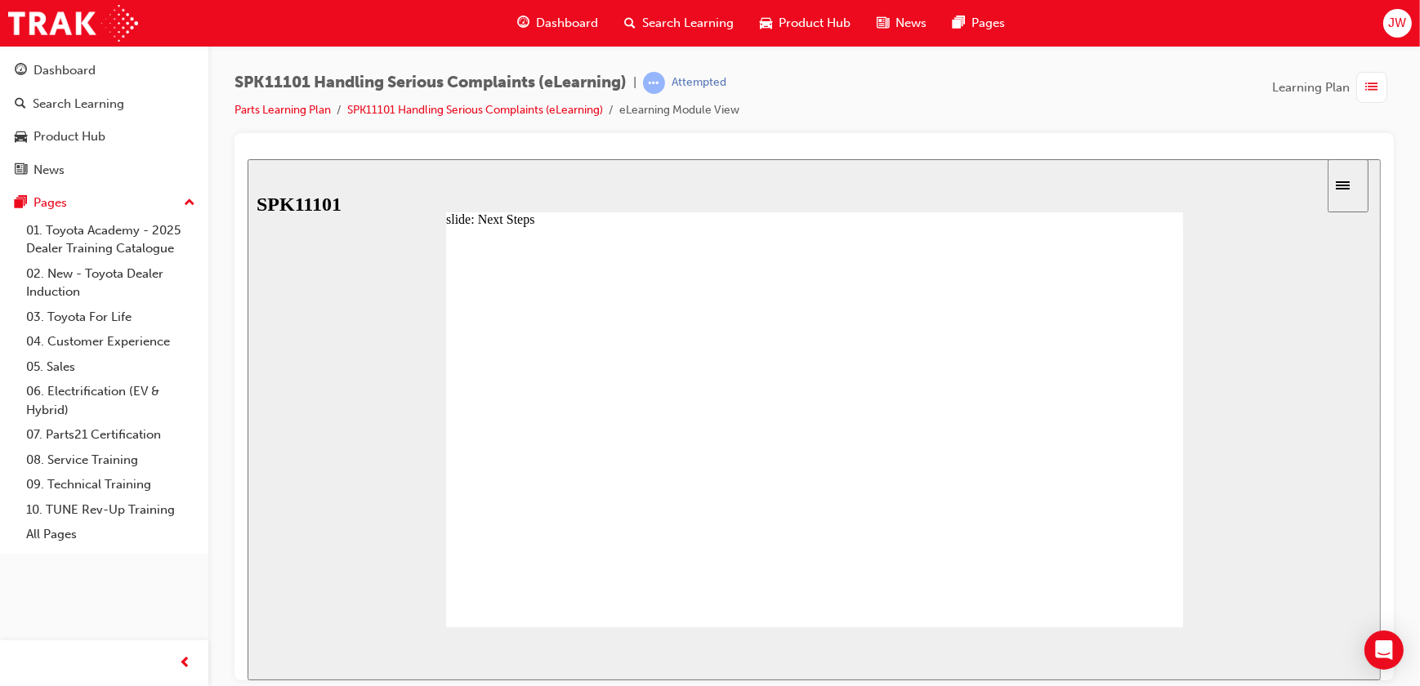
drag, startPoint x: 790, startPoint y: 387, endPoint x: 856, endPoint y: 387, distance: 65.4
type input "4"
drag, startPoint x: 865, startPoint y: 384, endPoint x: 924, endPoint y: 381, distance: 58.9
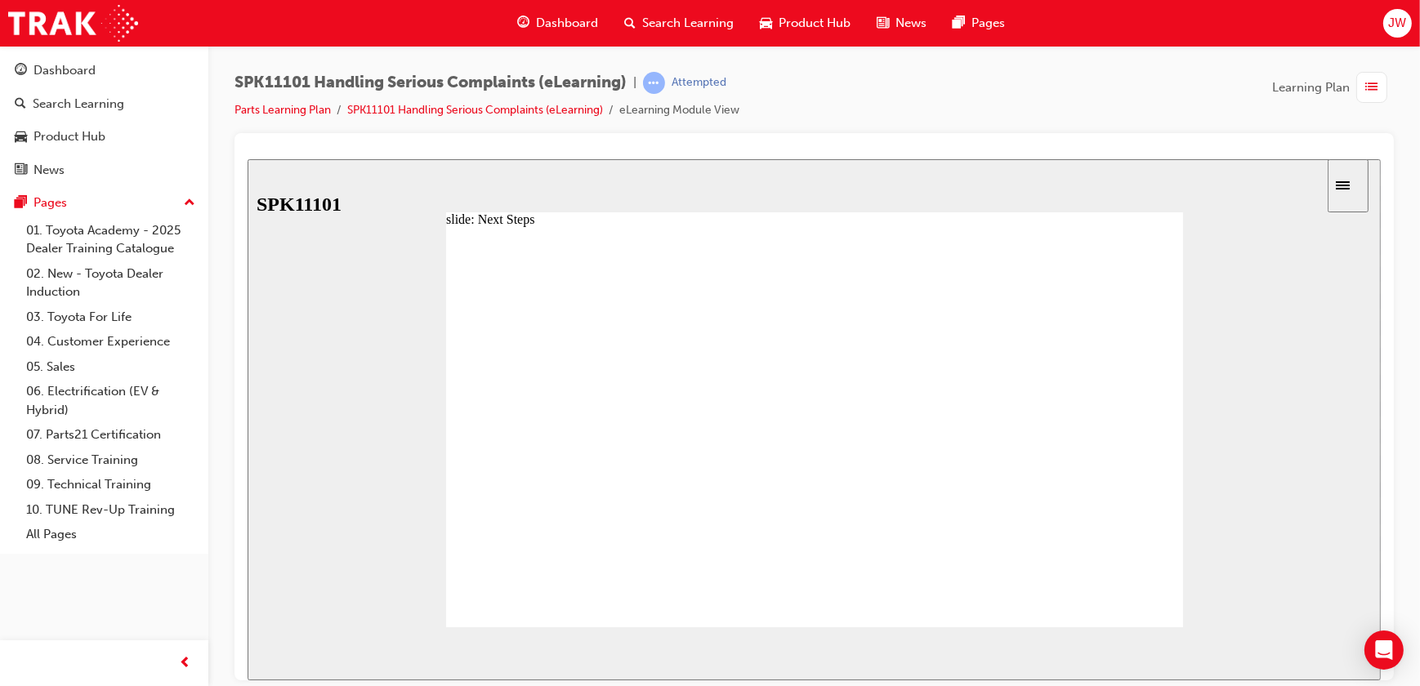
radio input "true"
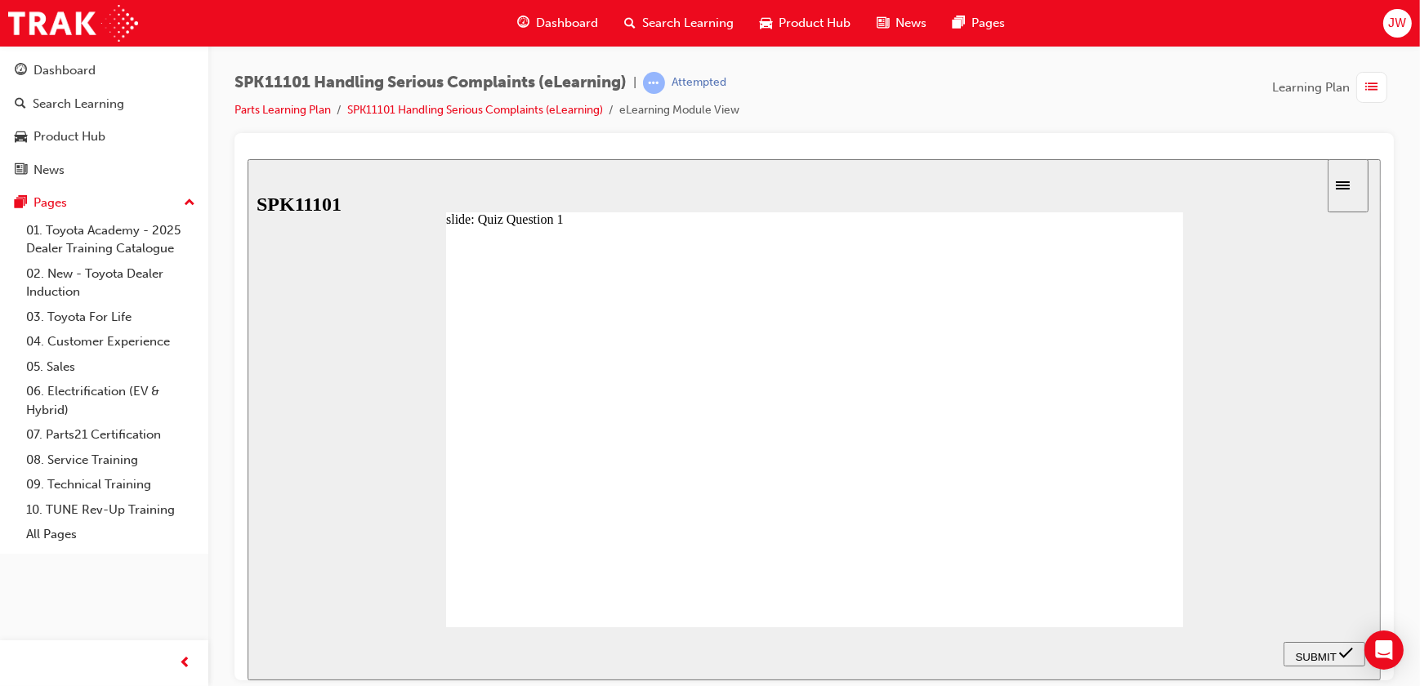
radio input "true"
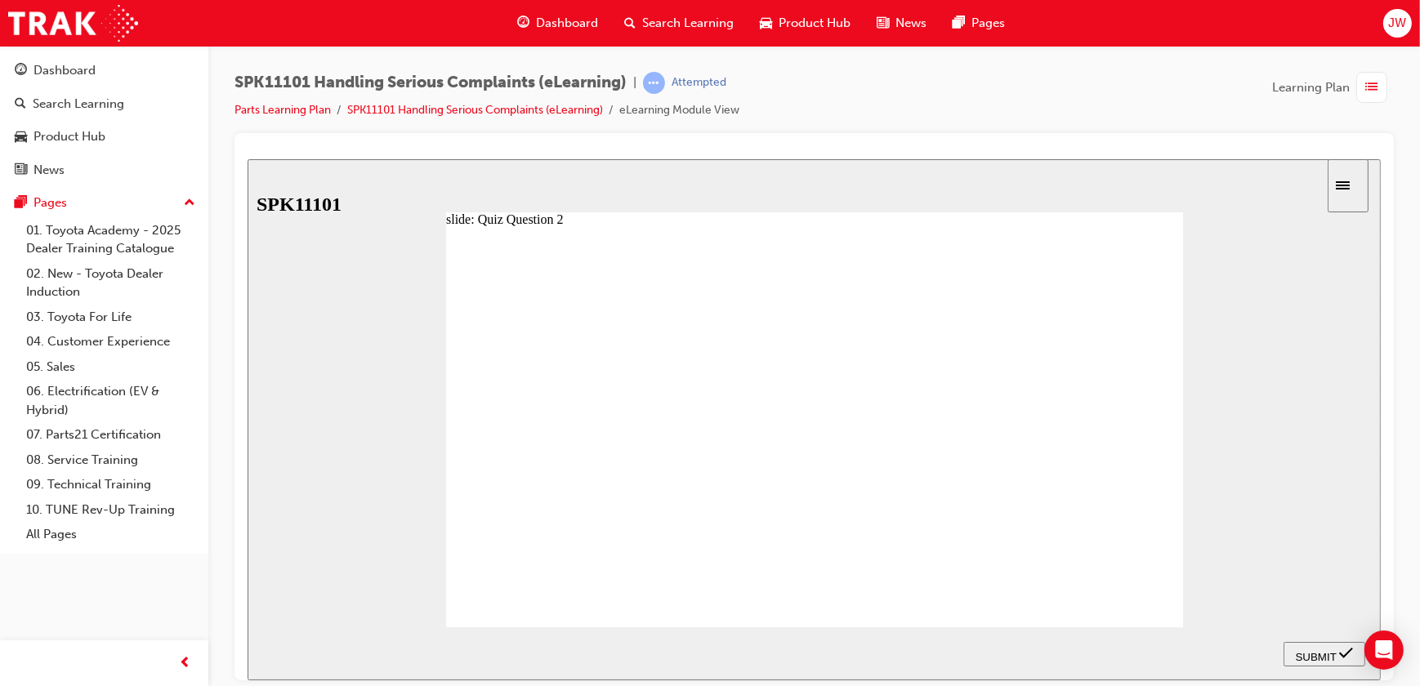
click at [1349, 187] on icon "Sidebar Toggle" at bounding box center [1342, 185] width 14 height 8
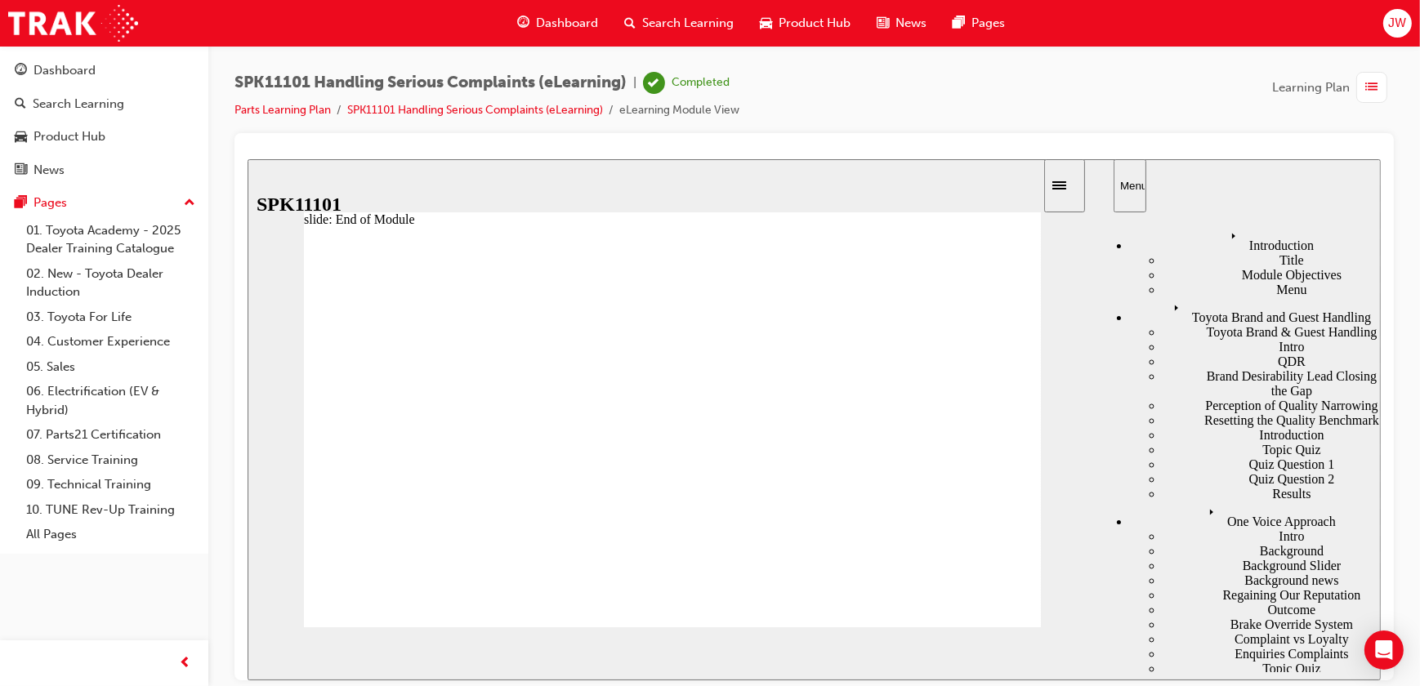
click at [573, 196] on div "slide: End of Module Back to top SUBMIT NEXT PREV Menu Introduction Title Modul…" at bounding box center [813, 419] width 1133 height 521
click at [281, 106] on link "Parts Learning Plan" at bounding box center [283, 110] width 96 height 14
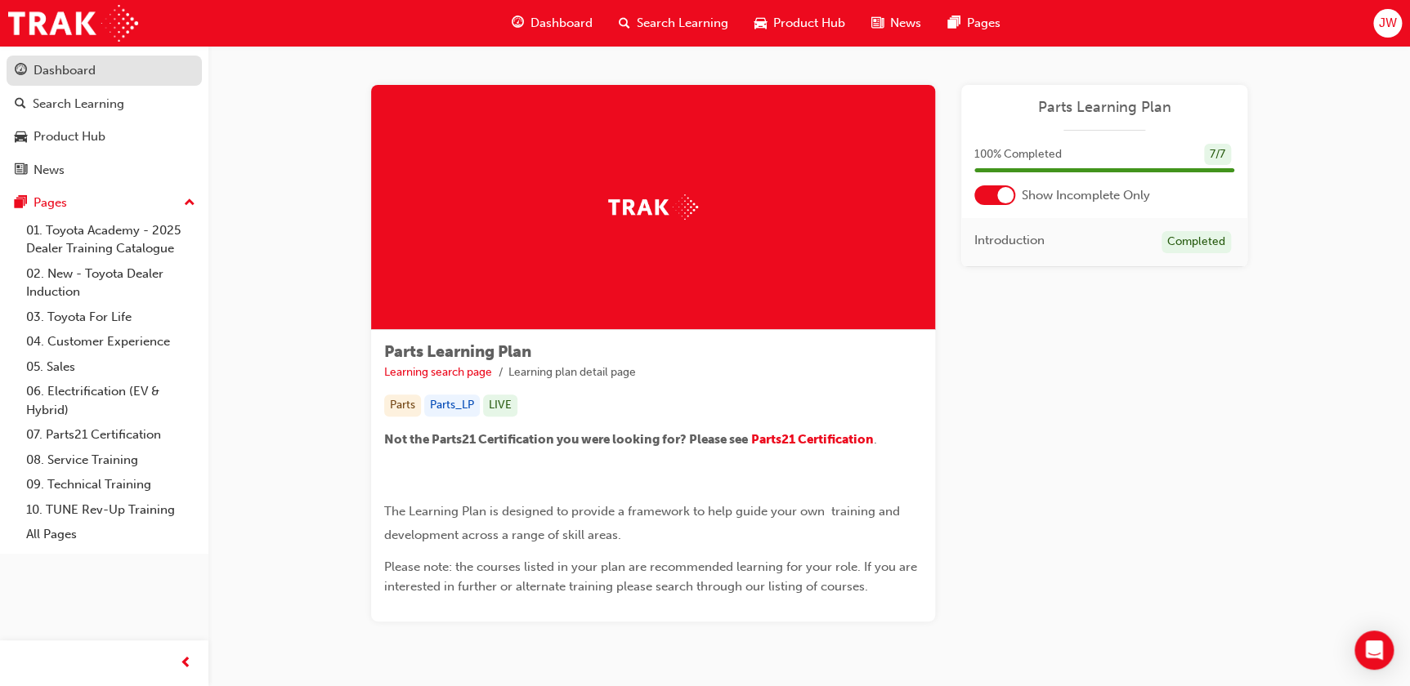
click at [80, 62] on div "Dashboard" at bounding box center [65, 70] width 62 height 19
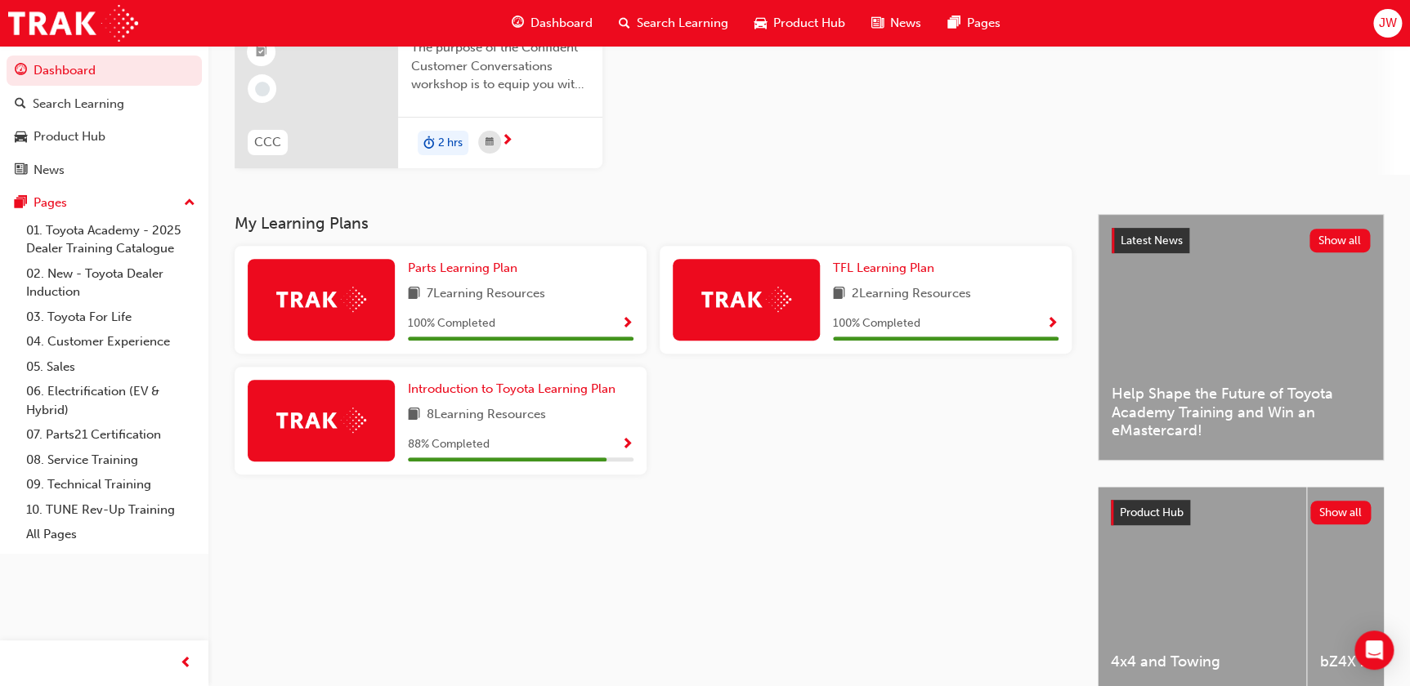
scroll to position [222, 0]
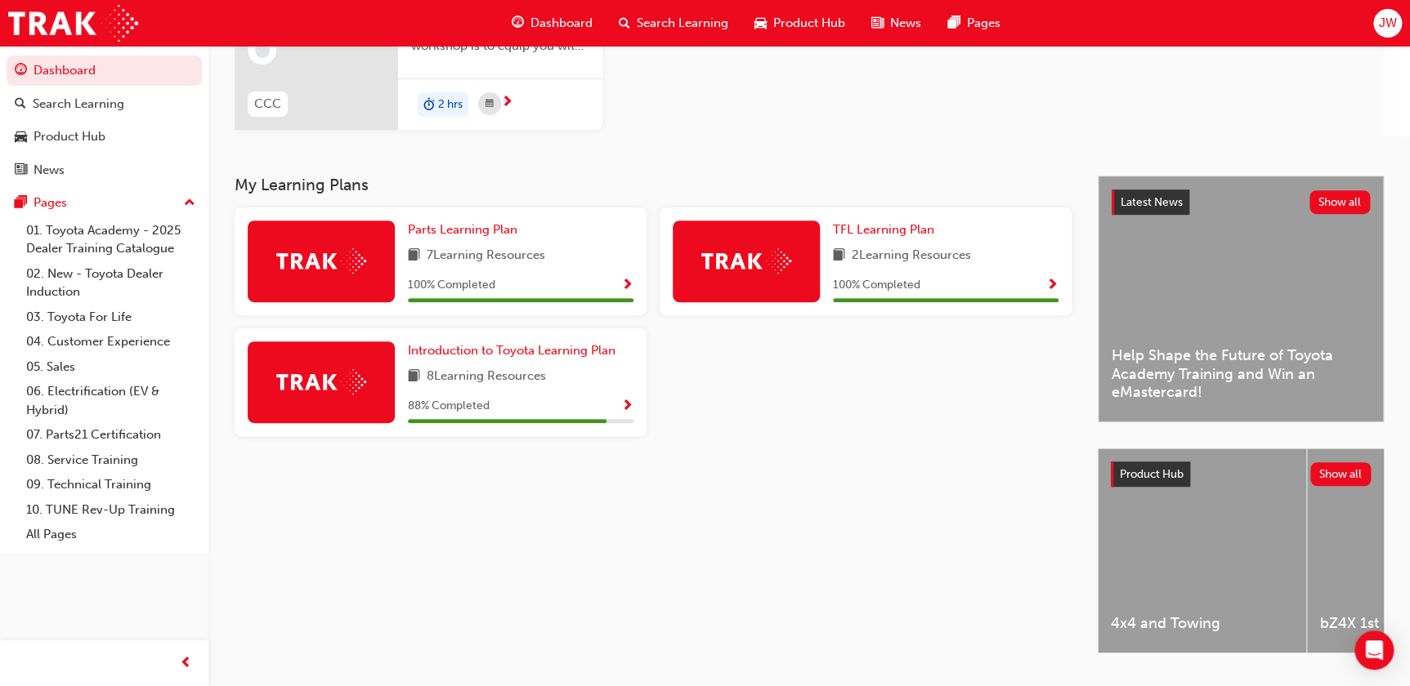
click at [630, 404] on span "Show Progress" at bounding box center [627, 407] width 12 height 15
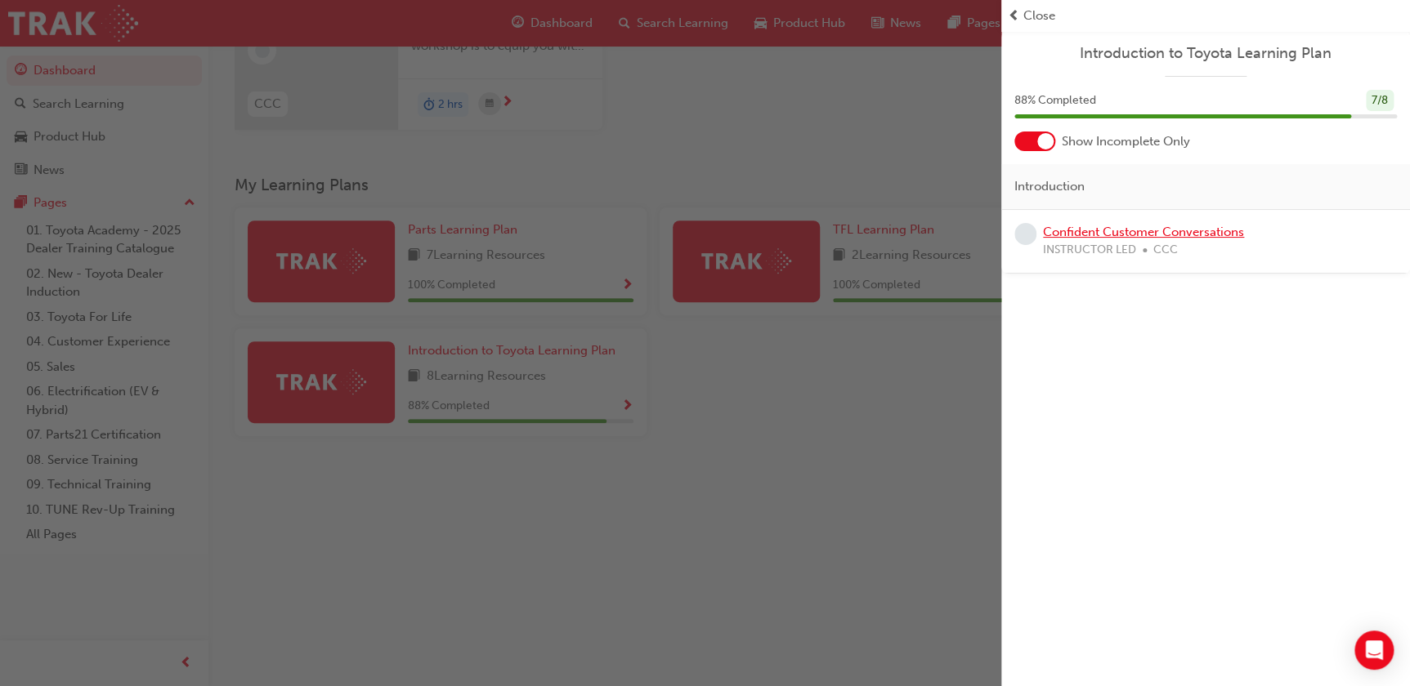
click at [1137, 236] on link "Confident Customer Conversations" at bounding box center [1143, 232] width 201 height 15
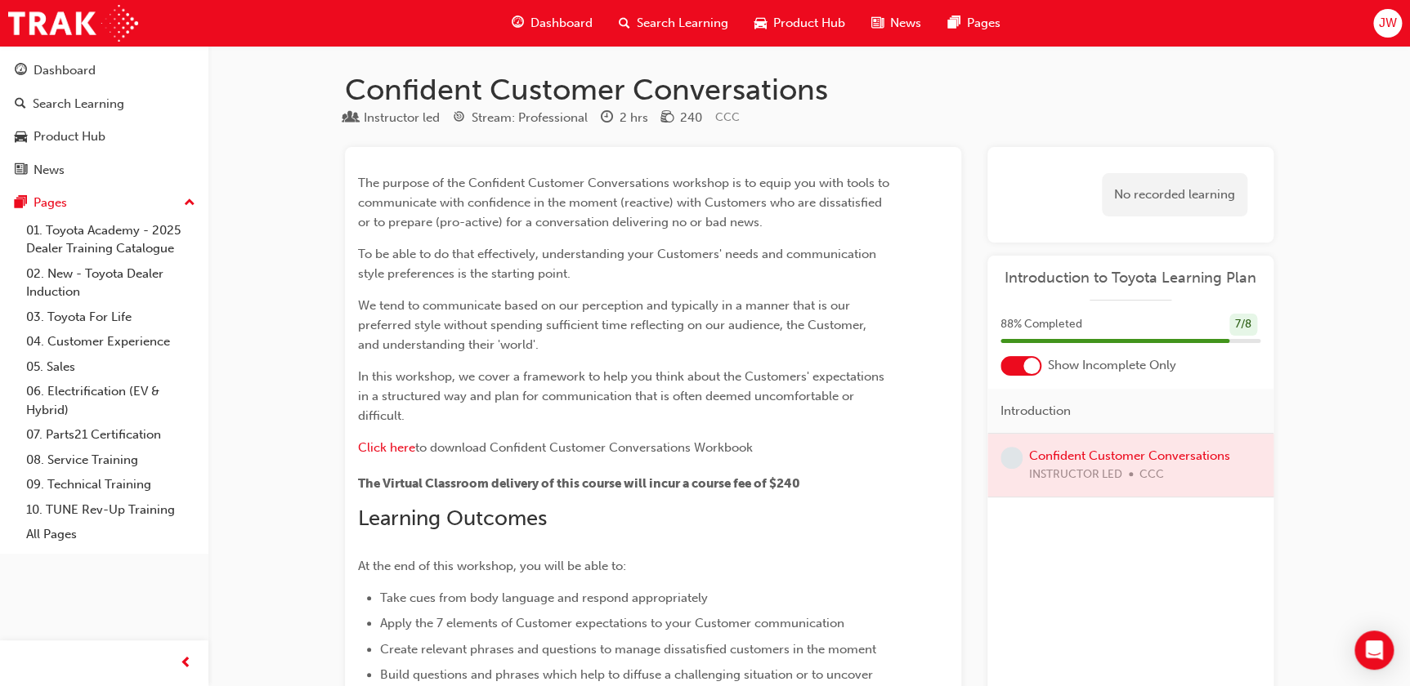
click at [554, 19] on span "Dashboard" at bounding box center [561, 23] width 62 height 19
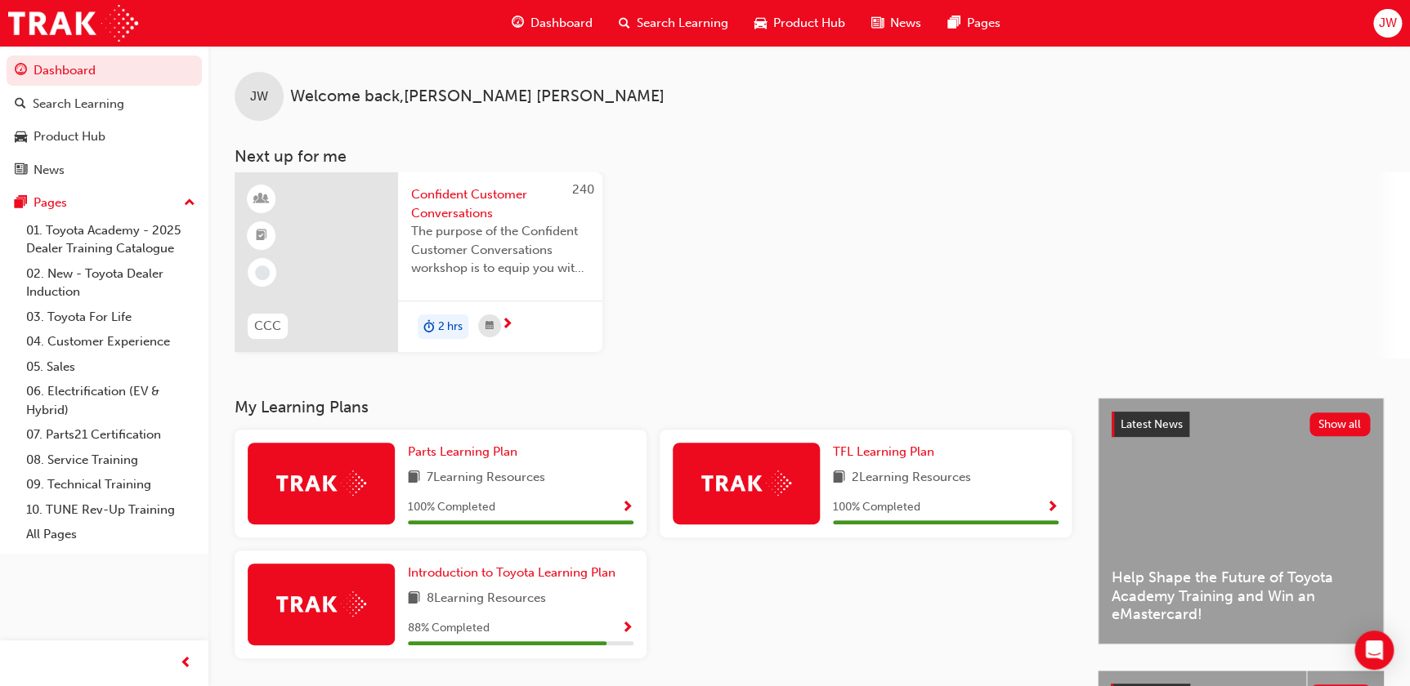
click at [692, 288] on div "240 CCC Confident Customer Conversations The purpose of the Confident Customer …" at bounding box center [822, 265] width 1175 height 186
click at [1079, 269] on div "240 CCC Confident Customer Conversations The purpose of the Confident Customer …" at bounding box center [822, 265] width 1175 height 186
click at [562, 25] on span "Dashboard" at bounding box center [561, 23] width 62 height 19
click at [799, 257] on div "240 CCC Confident Customer Conversations The purpose of the Confident Customer …" at bounding box center [822, 265] width 1175 height 186
